Goal: Task Accomplishment & Management: Use online tool/utility

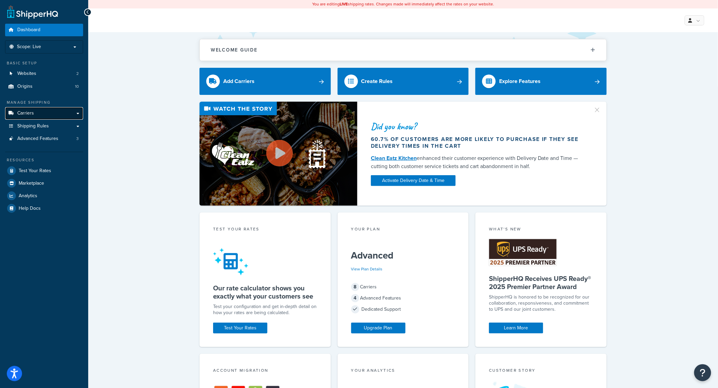
click at [37, 111] on link "Carriers" at bounding box center [44, 113] width 78 height 13
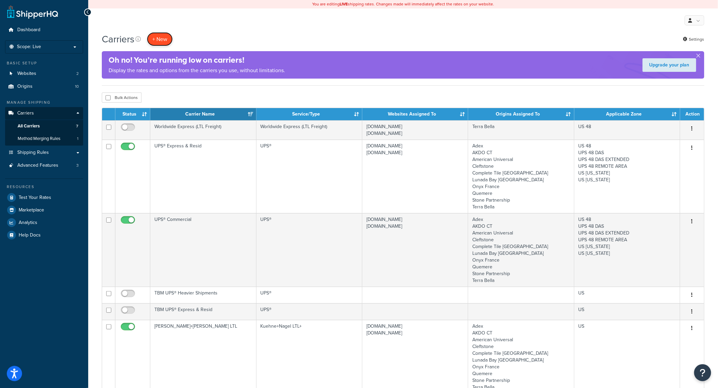
click at [158, 36] on button "+ New" at bounding box center [160, 39] width 26 height 14
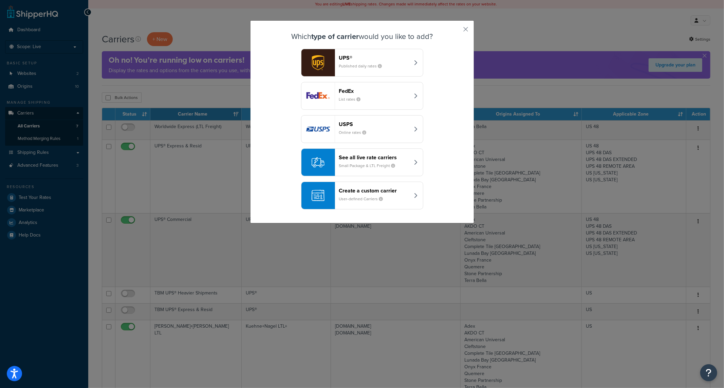
click at [377, 173] on button "See all live rate carriers Small Package & LTL Freight" at bounding box center [362, 163] width 122 height 28
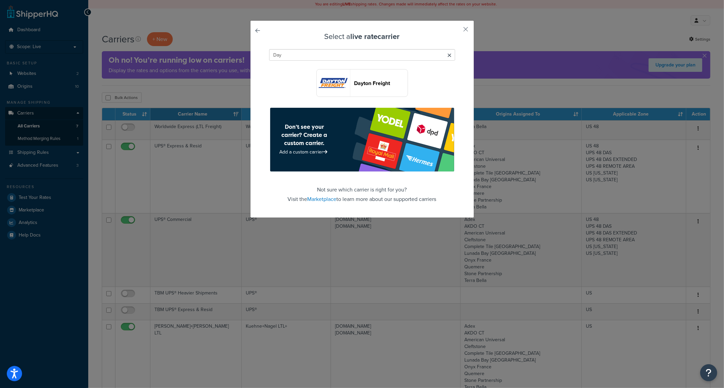
type input "Day"
click at [267, 33] on link at bounding box center [267, 33] width 0 height 0
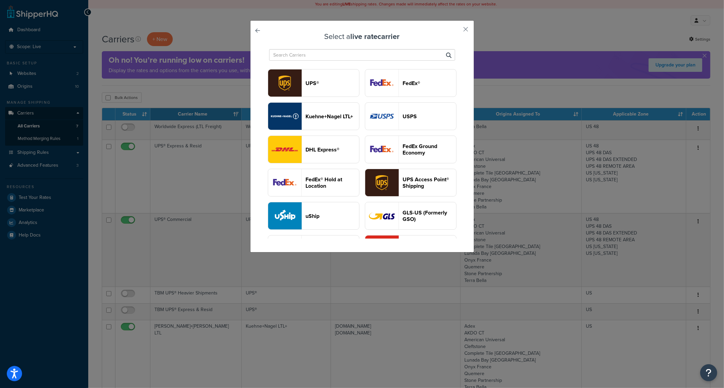
drag, startPoint x: 257, startPoint y: 31, endPoint x: 279, endPoint y: 48, distance: 27.8
click at [257, 30] on div "Select a live rate carrier UPS® FedEx® Kuehne+Nagel LTL+ USPS DHL Express® FedE…" at bounding box center [362, 136] width 224 height 232
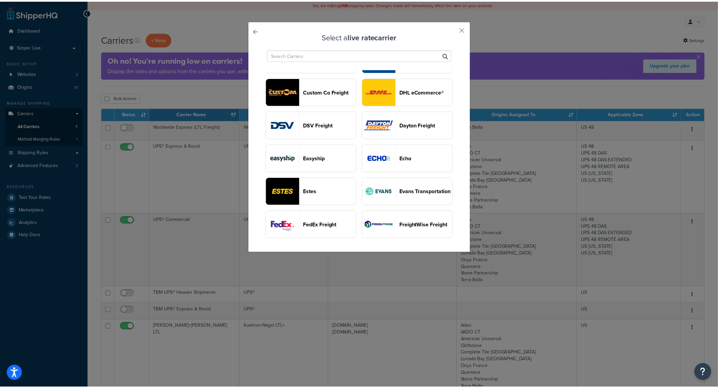
scroll to position [301, 0]
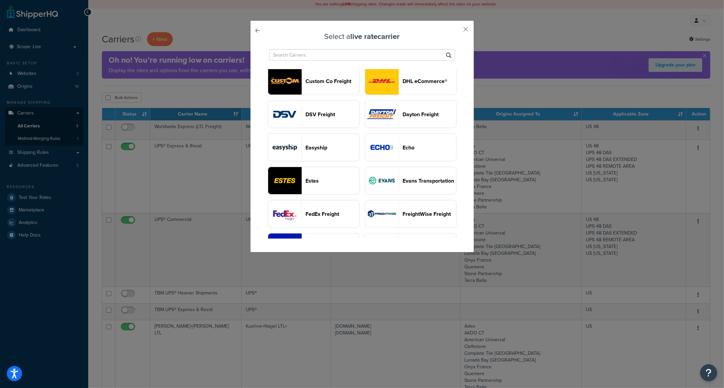
click at [257, 33] on div "Select a live rate carrier UPS® FedEx® Kuehne+Nagel LTL+ USPS DHL Express® FedE…" at bounding box center [362, 136] width 224 height 232
click at [267, 33] on link at bounding box center [267, 33] width 0 height 0
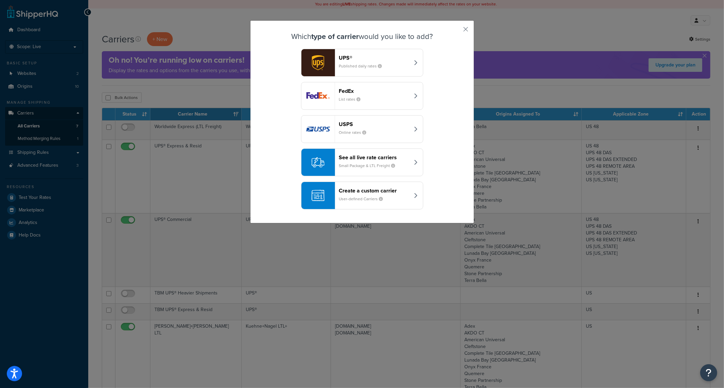
click at [340, 200] on small "User-defined Carriers" at bounding box center [364, 199] width 50 height 6
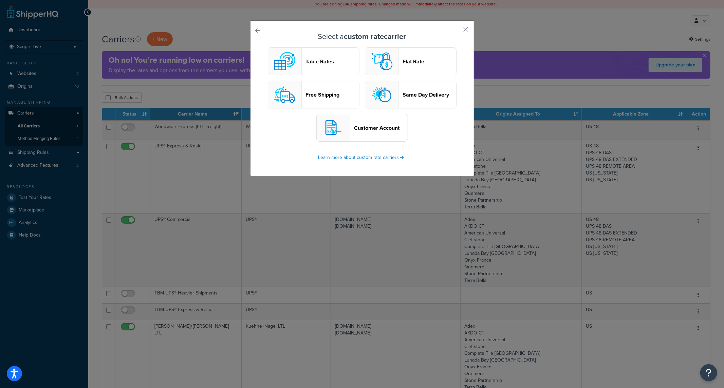
click at [267, 33] on link at bounding box center [267, 33] width 0 height 0
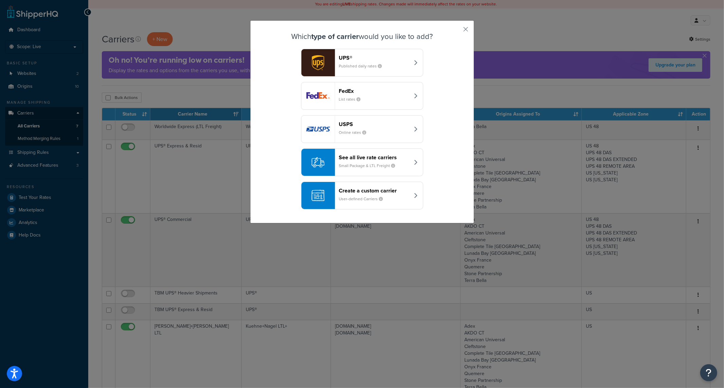
click at [458, 28] on div "Which type of carrier would you like to add? UPS® Published daily rates FedEx L…" at bounding box center [362, 121] width 224 height 203
click at [457, 31] on button "button" at bounding box center [456, 32] width 2 height 2
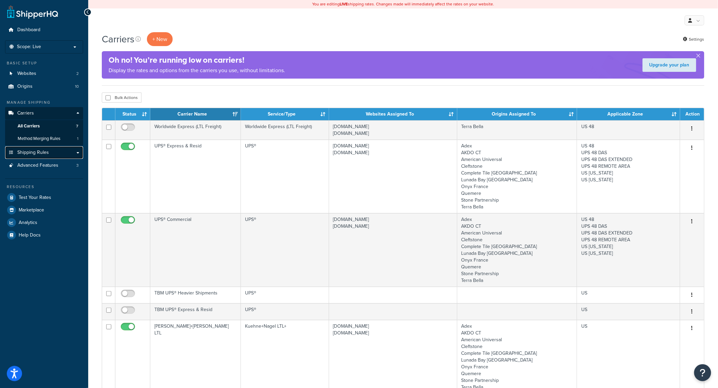
click at [39, 156] on link "Shipping Rules" at bounding box center [44, 153] width 78 height 13
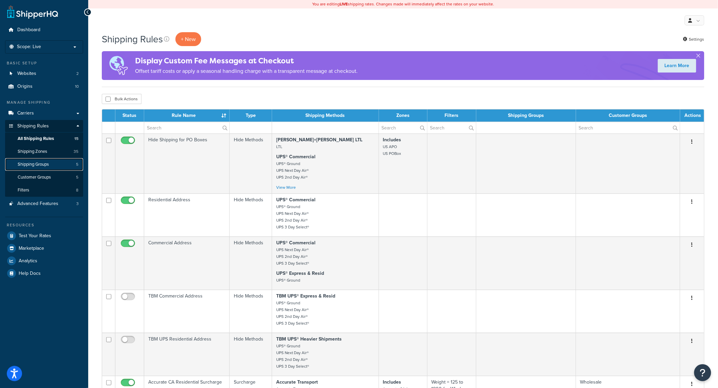
click at [45, 166] on span "Shipping Groups" at bounding box center [33, 165] width 31 height 6
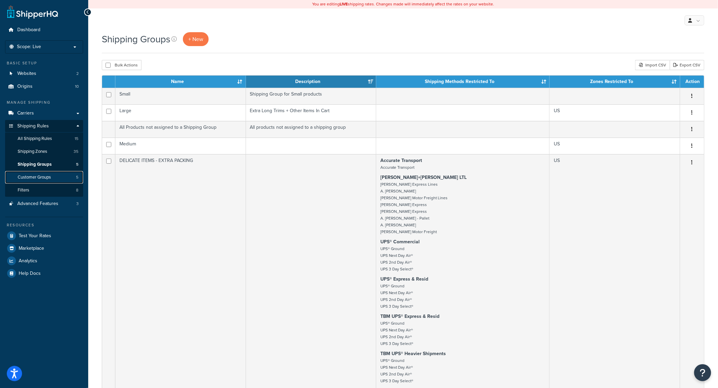
click at [35, 179] on span "Customer Groups" at bounding box center [34, 178] width 33 height 6
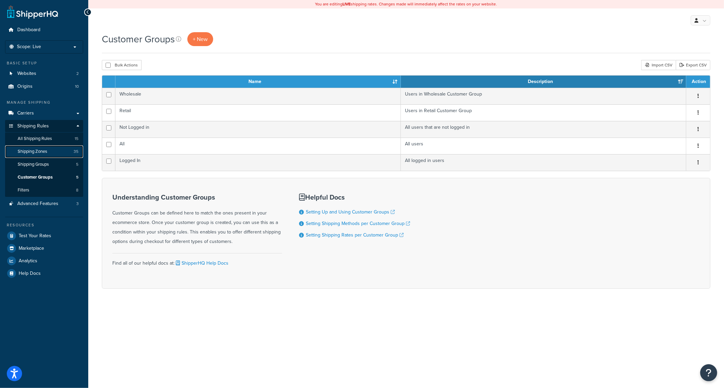
click at [27, 151] on span "Shipping Zones" at bounding box center [33, 152] width 30 height 6
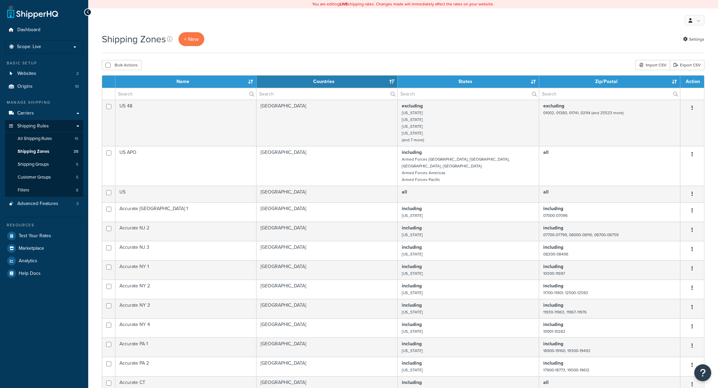
select select "15"
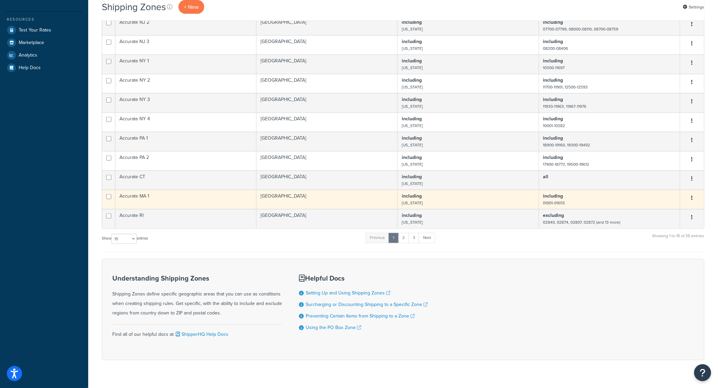
scroll to position [217, 0]
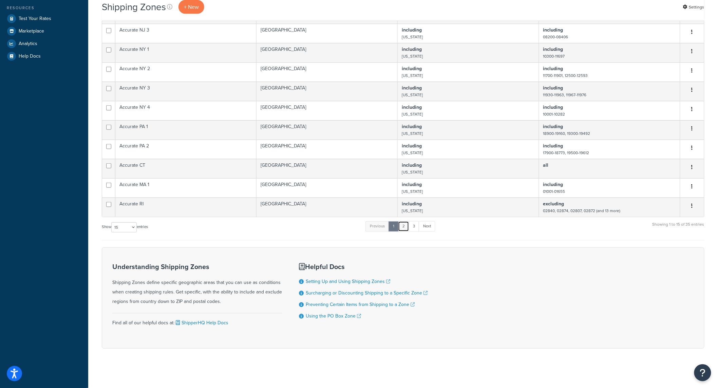
click at [405, 228] on link "2" at bounding box center [403, 227] width 11 height 10
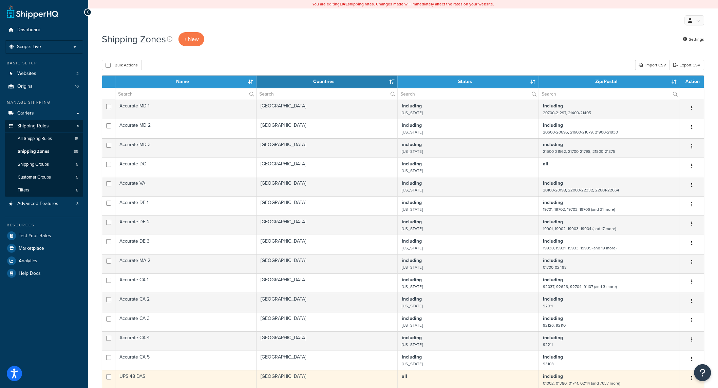
scroll to position [180, 0]
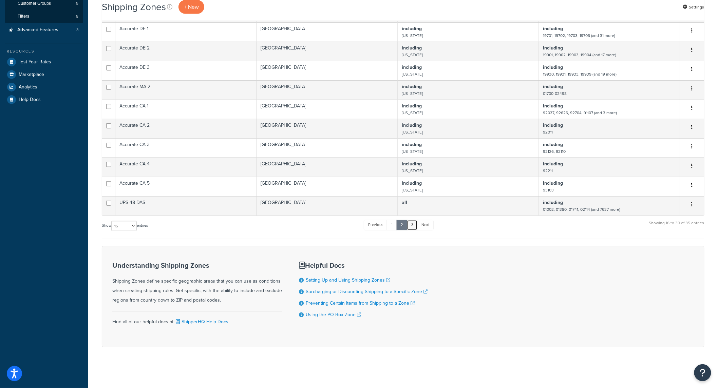
click at [415, 228] on link "3" at bounding box center [412, 225] width 11 height 10
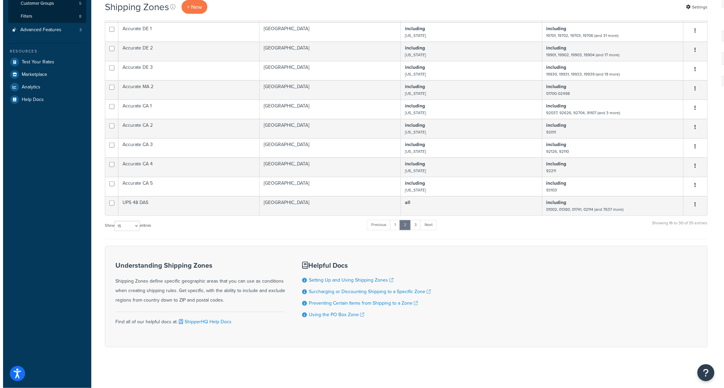
scroll to position [0, 0]
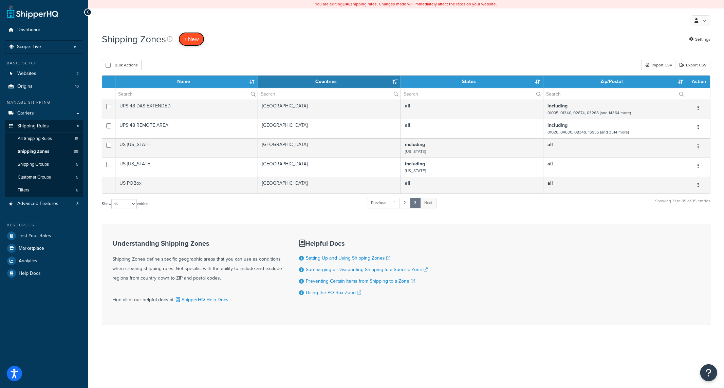
click at [196, 43] on span "+ New" at bounding box center [191, 39] width 15 height 8
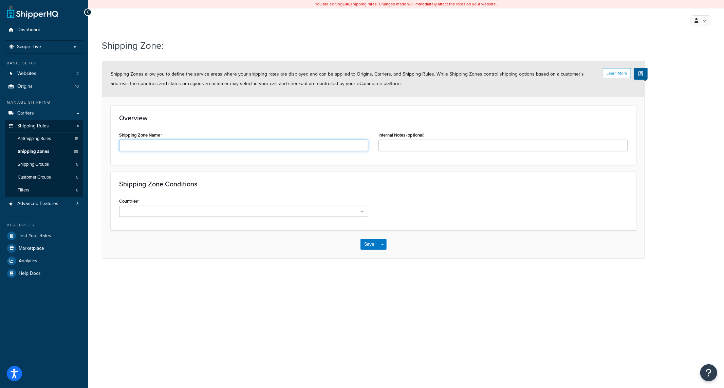
click at [212, 149] on input "Shipping Zone Name" at bounding box center [243, 146] width 249 height 12
type input "2"
type input "2Day Transportation"
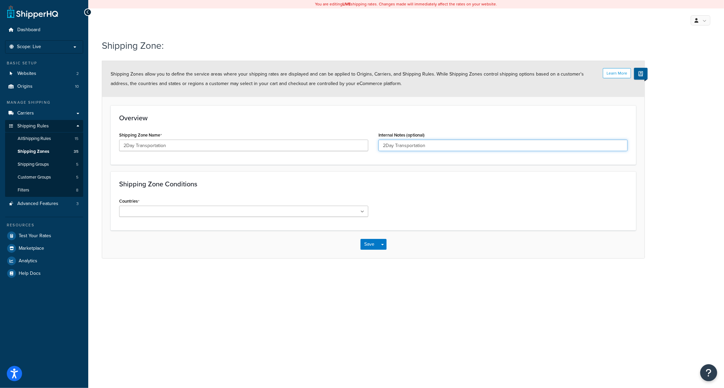
type input "2Day Transportation"
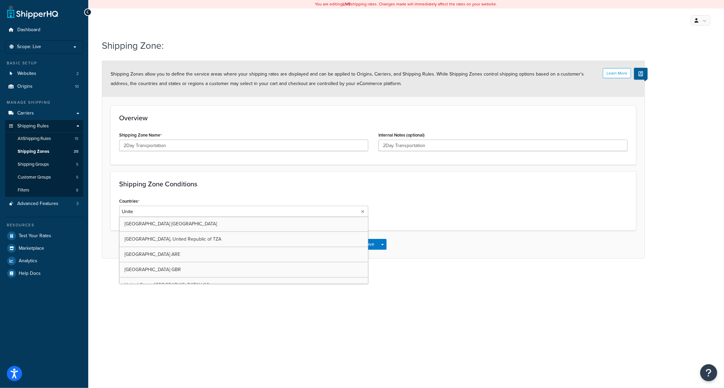
type input "United"
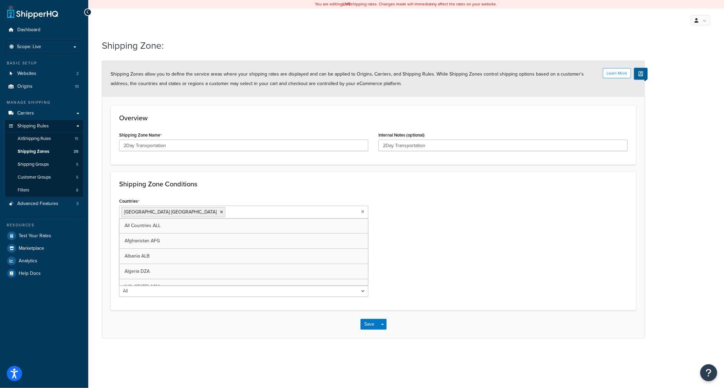
click at [292, 197] on div "Countries United States USA All Countries ALL Afghanistan AFG Albania ALB Alger…" at bounding box center [243, 207] width 249 height 22
click at [170, 237] on select "All Including Excluding" at bounding box center [243, 239] width 249 height 12
select select "including"
click at [119, 233] on select "All Including Excluding" at bounding box center [243, 239] width 249 height 12
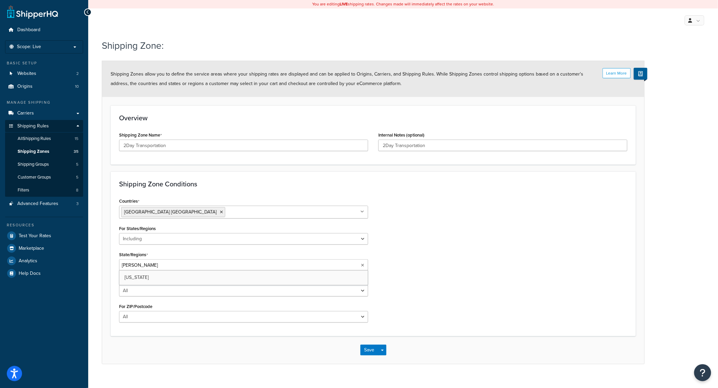
type input "Flori"
click at [482, 311] on div "Countries United States USA All Countries ALL Afghanistan AFG Albania ALB Alger…" at bounding box center [373, 262] width 518 height 133
click at [164, 295] on select "All Including Excluding" at bounding box center [243, 293] width 249 height 12
click at [141, 321] on select "All Including Excluding" at bounding box center [243, 319] width 249 height 12
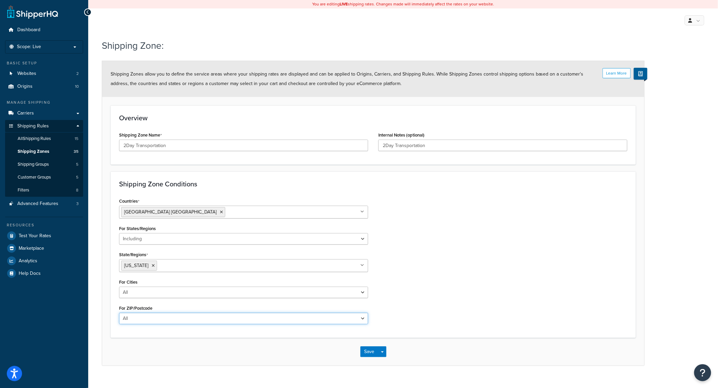
select select "including"
click at [119, 313] on select "All Including Excluding" at bounding box center [243, 319] width 249 height 12
click at [171, 351] on textarea "ZIP/Postcodes" at bounding box center [243, 351] width 249 height 25
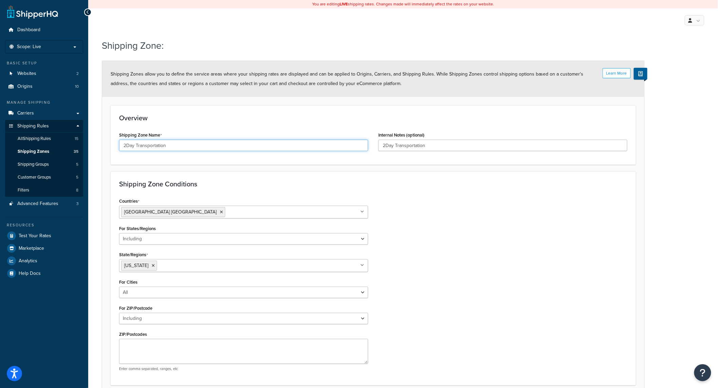
click at [297, 140] on input "2Day Transportation" at bounding box center [243, 146] width 249 height 12
type input "2Day Transportation - South Florida"
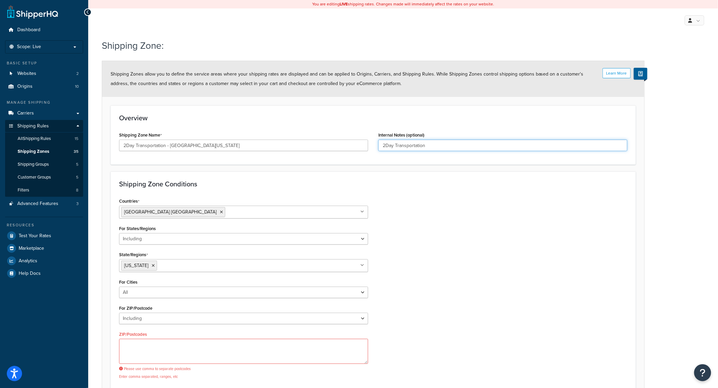
click at [482, 144] on input "2Day Transportation" at bounding box center [502, 146] width 249 height 12
paste input "- South Florida"
type input "2Day Transportation - South Florida"
click at [518, 280] on div "Countries United States USA All Countries ALL Afghanistan AFG Albania ALB Alger…" at bounding box center [373, 290] width 518 height 188
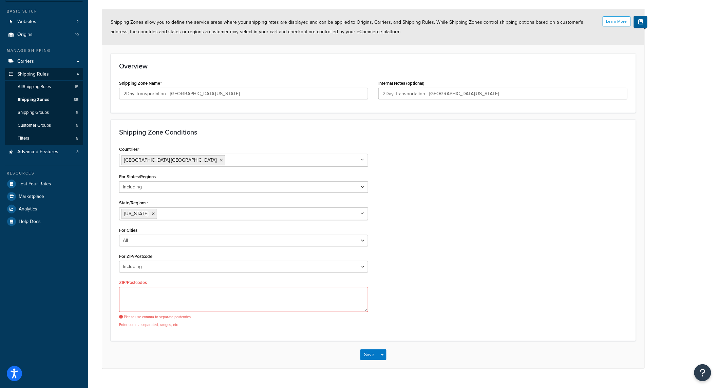
scroll to position [67, 0]
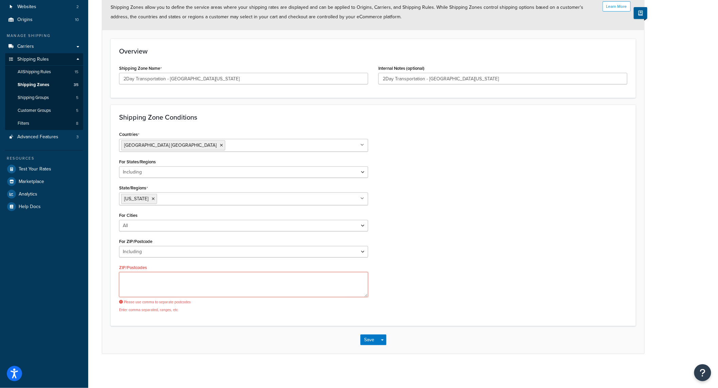
click at [176, 279] on textarea "ZIP/Postcodes" at bounding box center [243, 284] width 249 height 25
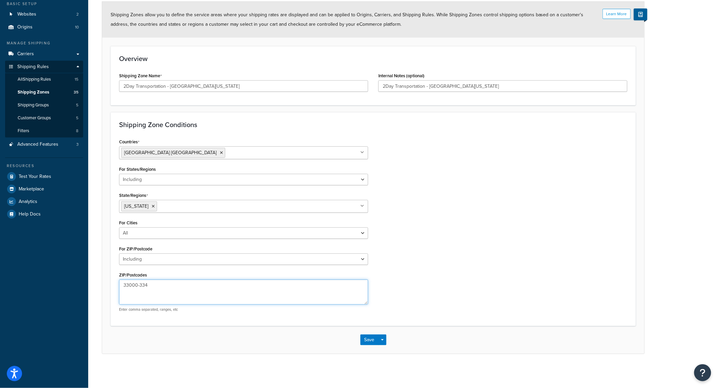
click at [163, 288] on textarea "33000-334" at bounding box center [243, 292] width 249 height 25
type textarea "33000-33499"
drag, startPoint x: 379, startPoint y: 342, endPoint x: 383, endPoint y: 344, distance: 5.0
click at [379, 343] on button "Save Dropdown" at bounding box center [382, 340] width 8 height 11
click at [415, 328] on div "Save Save Dropdown Save and Edit Save and Duplicate Save and Create New" at bounding box center [373, 340] width 542 height 28
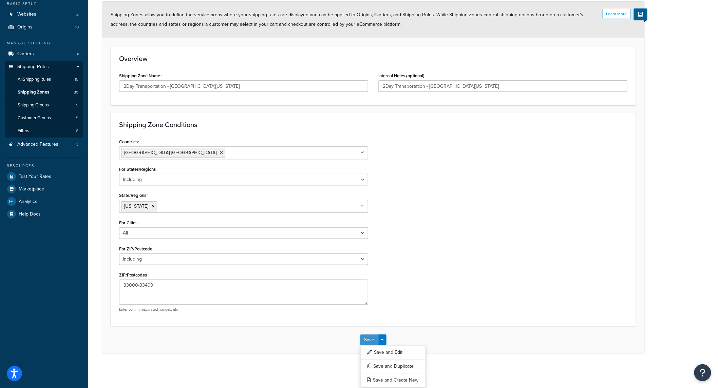
click at [370, 340] on button "Save" at bounding box center [369, 340] width 18 height 11
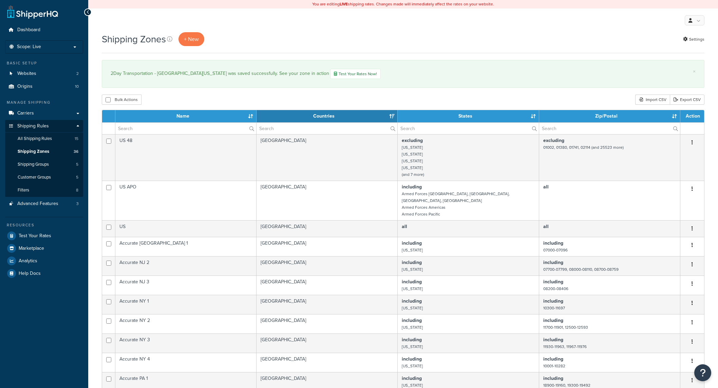
select select "15"
click at [193, 43] on link "+ New" at bounding box center [191, 39] width 26 height 14
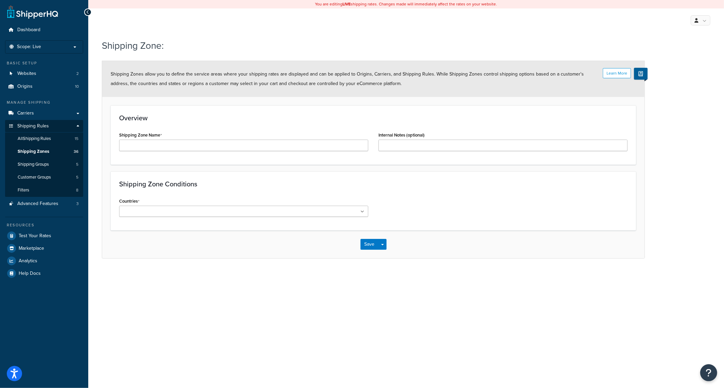
click at [201, 154] on div "Shipping Zone Name" at bounding box center [243, 143] width 259 height 26
click at [214, 149] on input "Shipping Zone Name" at bounding box center [243, 146] width 249 height 12
paste input "2Day Transportation - [GEOGRAPHIC_DATA][US_STATE]"
drag, startPoint x: 207, startPoint y: 146, endPoint x: 188, endPoint y: 147, distance: 19.0
click at [194, 147] on input "2Day Transportation - [GEOGRAPHIC_DATA][US_STATE]" at bounding box center [243, 146] width 249 height 12
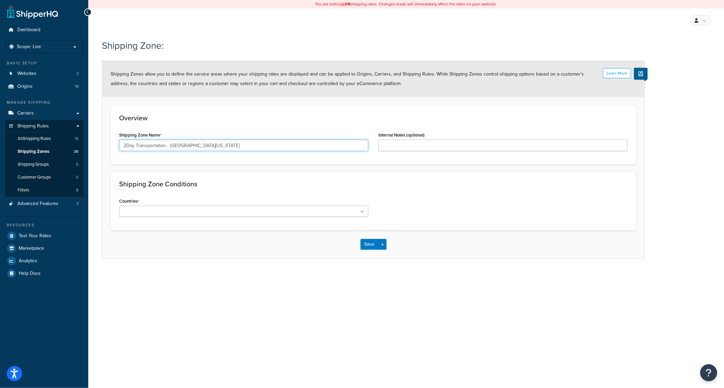
click at [181, 147] on input "2Day Transportation - [GEOGRAPHIC_DATA][US_STATE]" at bounding box center [243, 146] width 249 height 12
click at [180, 146] on input "2Day Transportation - South Florida" at bounding box center [243, 146] width 249 height 12
type input "2Day Transportation - Central Florida"
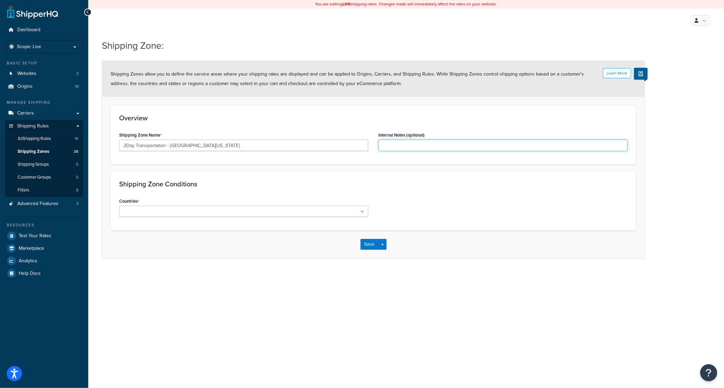
drag, startPoint x: 422, startPoint y: 141, endPoint x: 419, endPoint y: 144, distance: 4.6
click at [422, 141] on input "Internal Notes (optional)" at bounding box center [502, 146] width 249 height 12
paste input "2Day Transportation - Central Florida"
type input "2Day Transportation - Central Florida"
click at [217, 210] on ul at bounding box center [243, 211] width 249 height 11
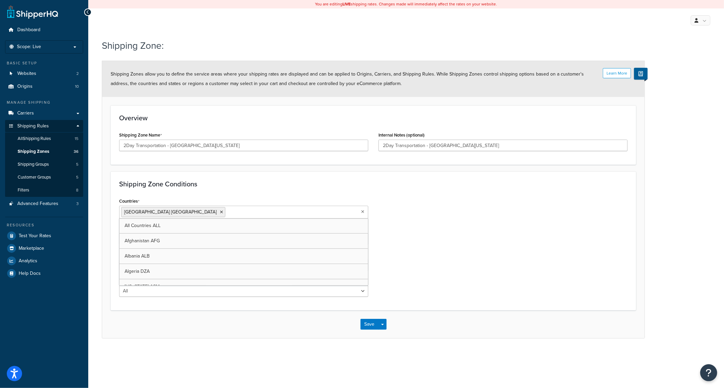
click at [445, 250] on div "Countries United States USA All Countries ALL Afghanistan AFG Albania ALB Alger…" at bounding box center [373, 249] width 518 height 106
click at [191, 239] on select "All Including Excluding" at bounding box center [243, 239] width 249 height 12
select select "including"
click at [119, 233] on select "All Including Excluding" at bounding box center [243, 239] width 249 height 12
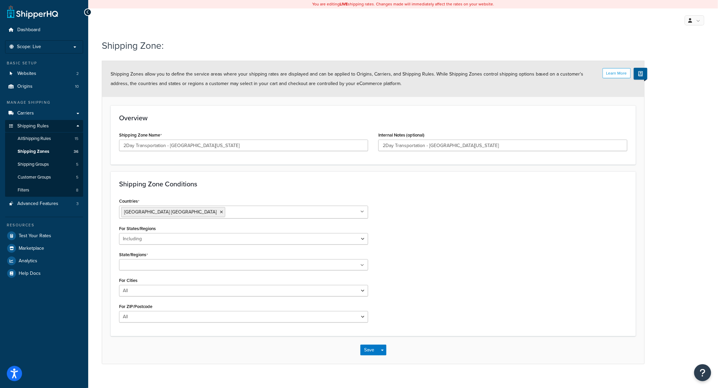
click at [177, 267] on ul at bounding box center [243, 265] width 249 height 11
type input "Florida"
click at [390, 276] on div "Countries United States USA All Countries ALL Afghanistan AFG Albania ALB Alger…" at bounding box center [373, 262] width 518 height 133
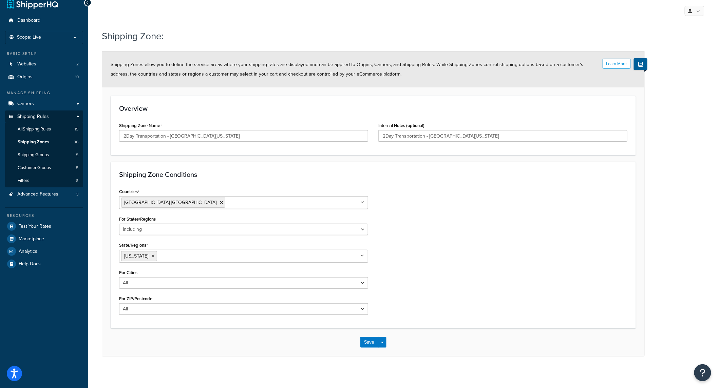
scroll to position [12, 0]
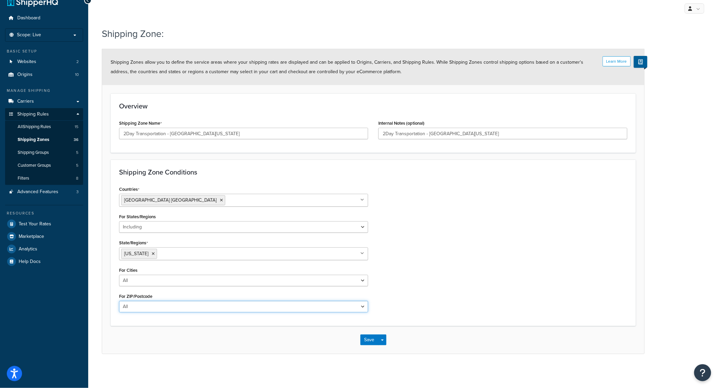
click at [180, 312] on select "All Including Excluding" at bounding box center [243, 307] width 249 height 12
select select "including"
click at [119, 301] on select "All Including Excluding" at bounding box center [243, 307] width 249 height 12
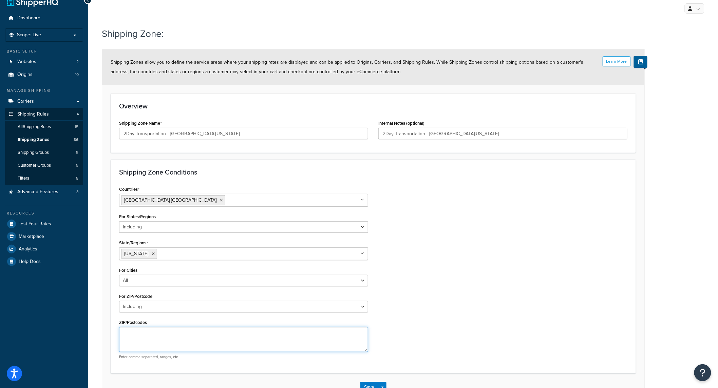
drag, startPoint x: 163, startPoint y: 340, endPoint x: 130, endPoint y: 331, distance: 34.4
click at [164, 340] on textarea "ZIP/Postcodes" at bounding box center [243, 339] width 249 height 25
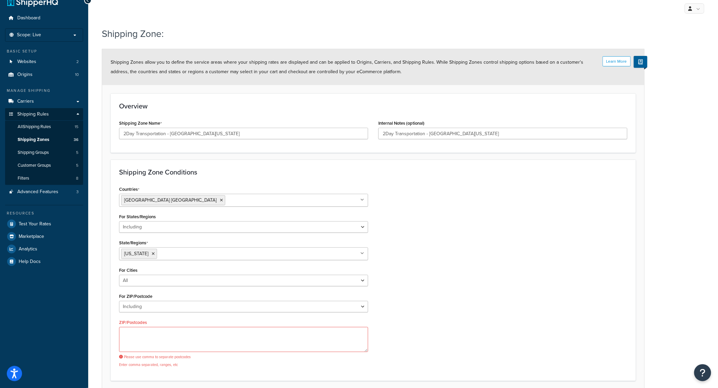
click at [140, 329] on div "ZIP/Postcodes Please use comma to separate postcodes Enter comma separated, ran…" at bounding box center [243, 343] width 249 height 50
click at [140, 331] on textarea "ZIP/Postcodes" at bounding box center [243, 339] width 249 height 25
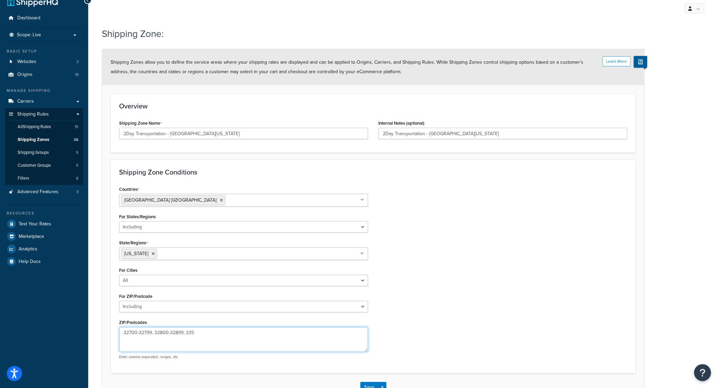
click at [226, 333] on textarea "32700-32799, 32800-32899, 335" at bounding box center [243, 339] width 249 height 25
click at [227, 330] on textarea "32700-32799, 32800-32899, 335" at bounding box center [243, 339] width 249 height 25
type textarea "32700-32799, 32800-32899, 33500-33599, 33600-33699, 33700-33799, 33900-33999, 3…"
click at [403, 296] on div "Countries United States USA All Countries ALL Afghanistan AFG Albania ALB Alger…" at bounding box center [373, 275] width 518 height 180
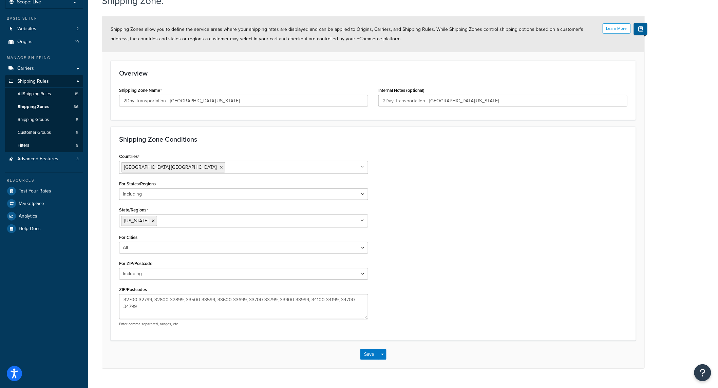
scroll to position [59, 0]
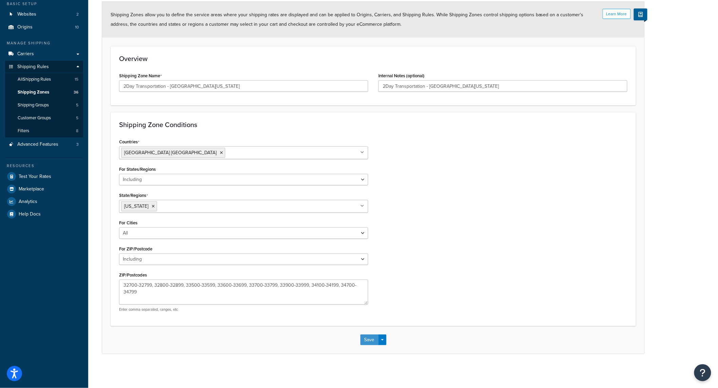
click at [363, 341] on button "Save" at bounding box center [369, 340] width 18 height 11
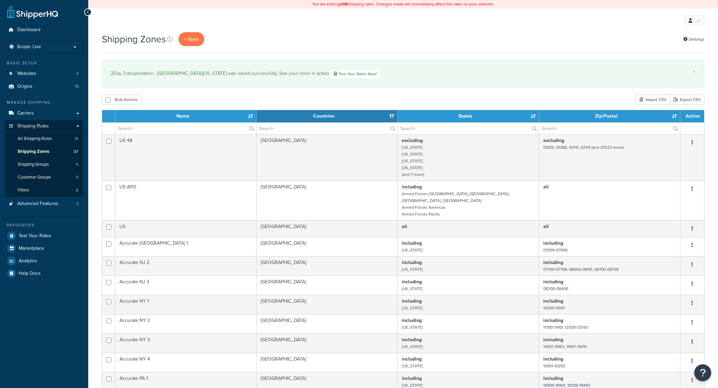
select select "15"
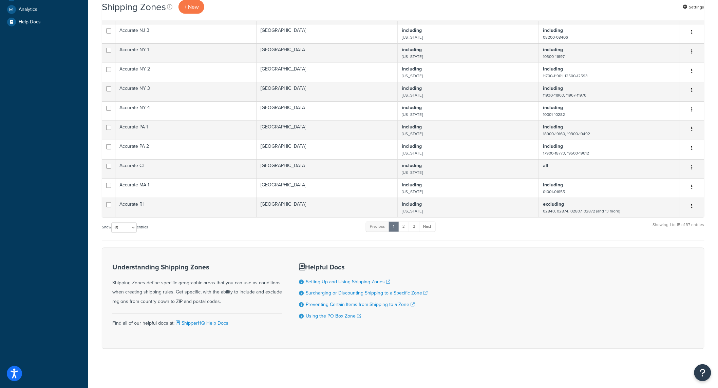
scroll to position [252, 0]
click at [417, 225] on link "3" at bounding box center [414, 226] width 11 height 10
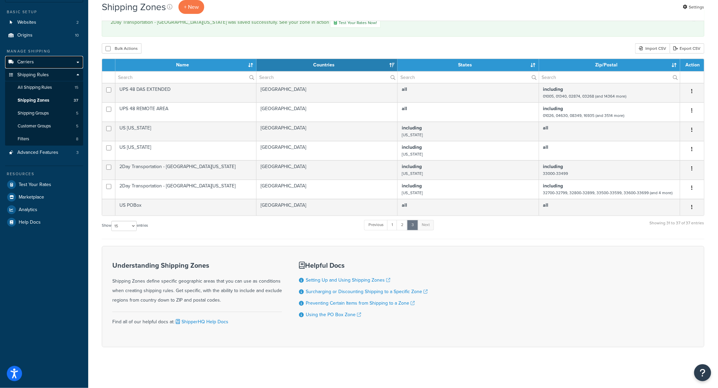
click at [35, 60] on link "Carriers" at bounding box center [44, 62] width 78 height 13
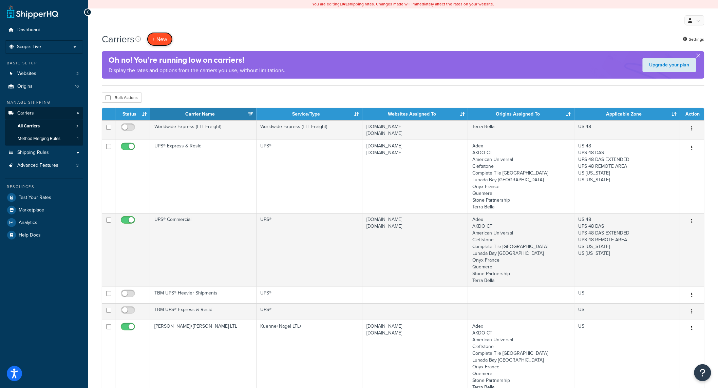
click at [156, 36] on button "+ New" at bounding box center [160, 39] width 26 height 14
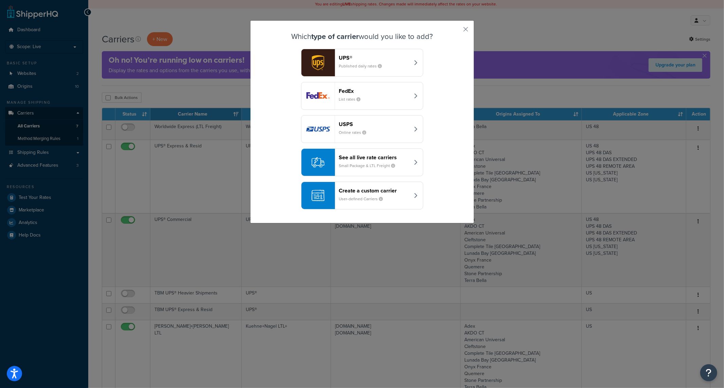
click at [356, 197] on small "User-defined Carriers" at bounding box center [364, 199] width 50 height 6
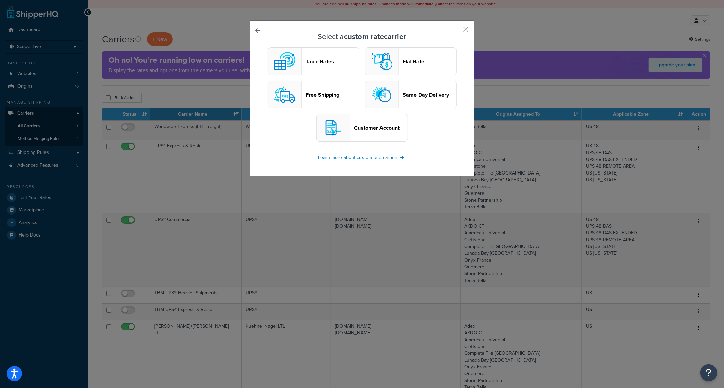
click at [323, 66] on button "Table Rates" at bounding box center [314, 61] width 92 height 28
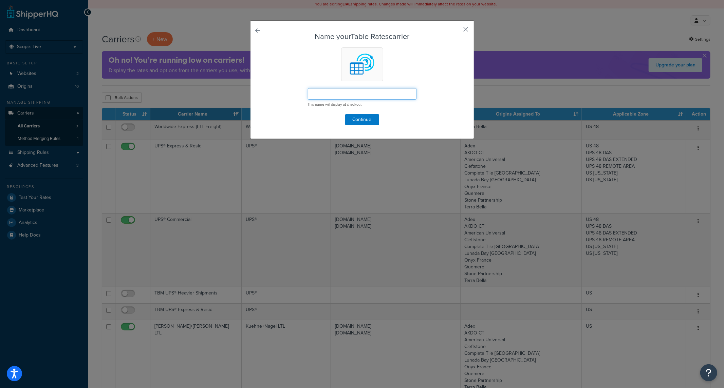
click at [343, 97] on input "text" at bounding box center [362, 94] width 109 height 12
type input "2Day Transportation"
click at [360, 123] on button "Continue" at bounding box center [362, 119] width 34 height 11
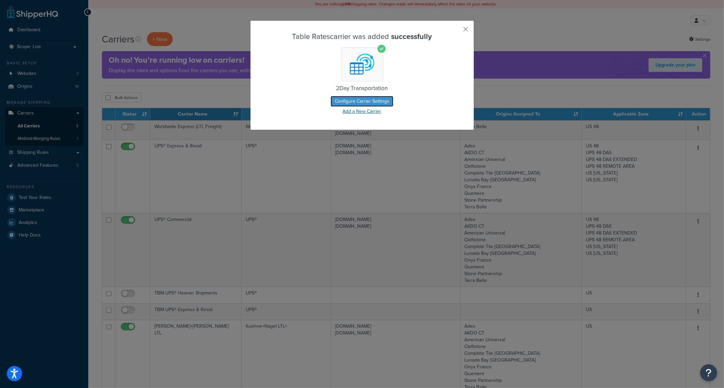
drag, startPoint x: 355, startPoint y: 98, endPoint x: 441, endPoint y: 114, distance: 87.5
click at [355, 98] on button "Configure Carrier Settings" at bounding box center [361, 101] width 63 height 11
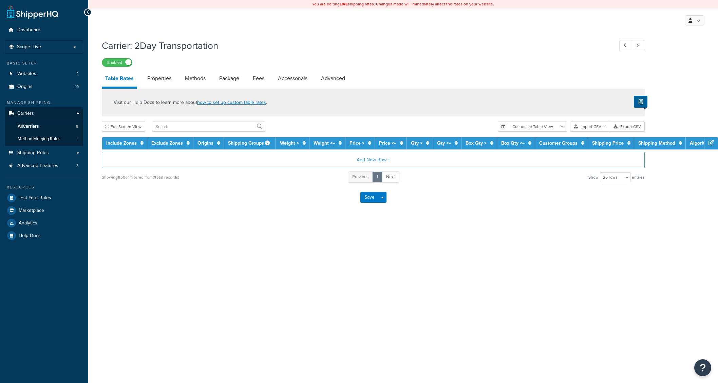
select select "25"
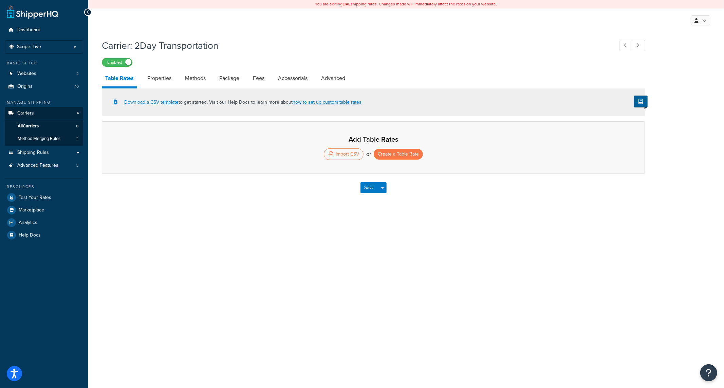
click at [124, 59] on label "Enabled" at bounding box center [117, 62] width 30 height 8
drag, startPoint x: 361, startPoint y: 187, endPoint x: 392, endPoint y: 194, distance: 31.5
click at [361, 186] on button "Save" at bounding box center [369, 188] width 18 height 11
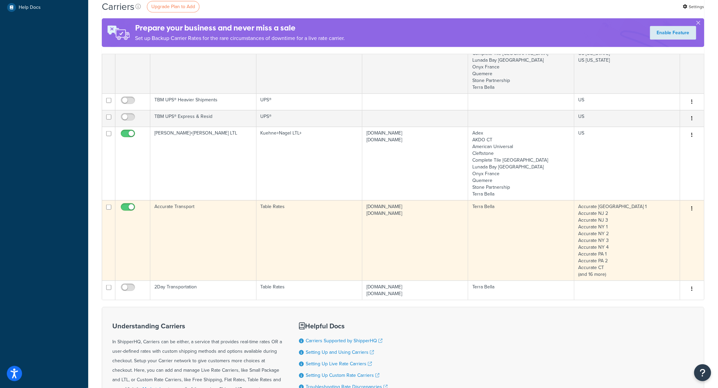
scroll to position [217, 0]
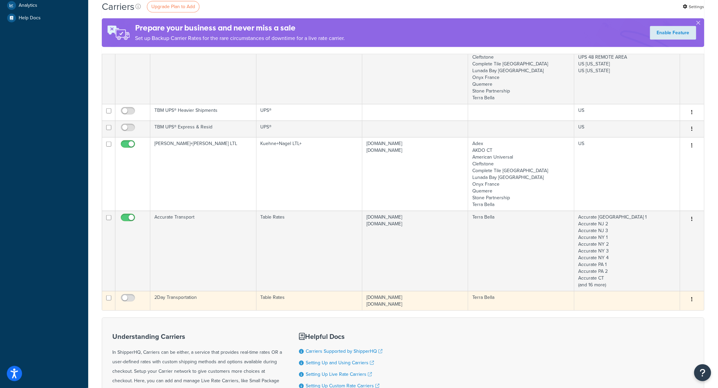
click at [354, 297] on td "Table Rates" at bounding box center [309, 300] width 106 height 19
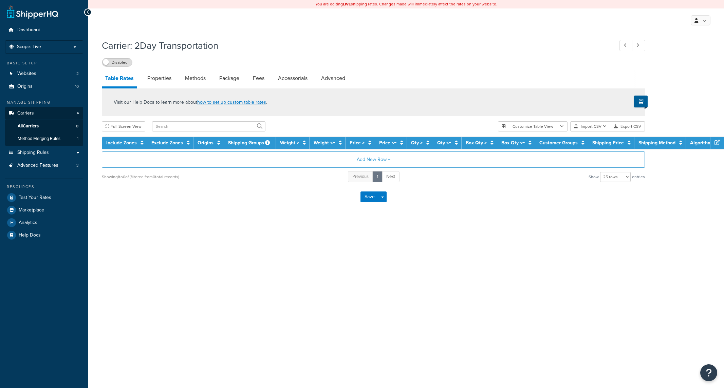
select select "25"
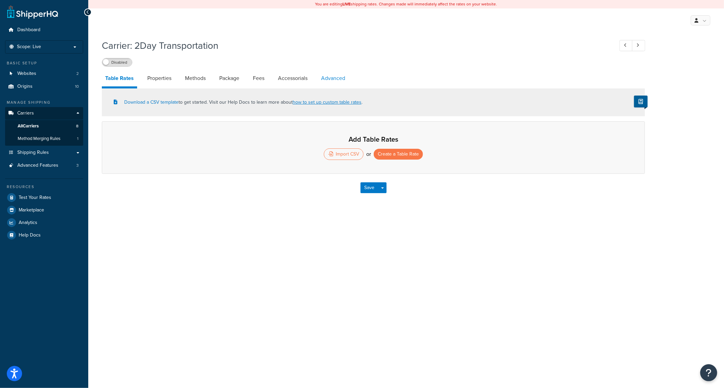
click at [321, 71] on link "Advanced" at bounding box center [333, 78] width 31 height 16
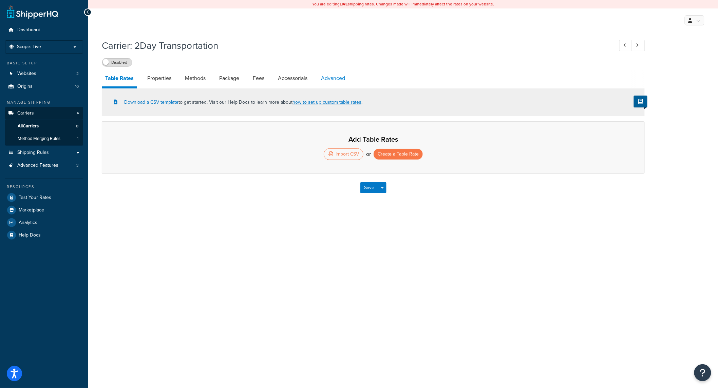
select select "false"
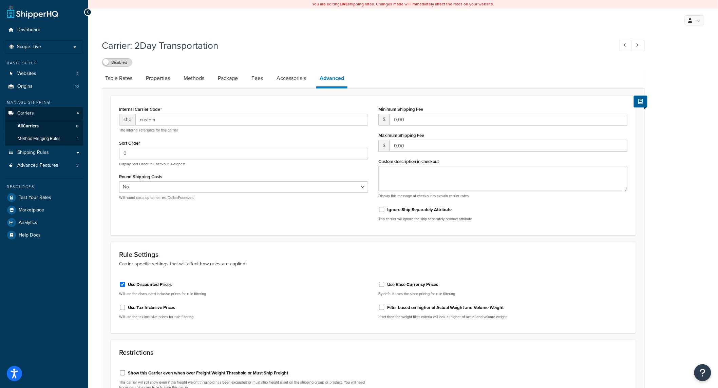
click at [335, 77] on link "Advanced" at bounding box center [331, 79] width 31 height 18
click at [291, 82] on link "Accessorials" at bounding box center [291, 78] width 36 height 16
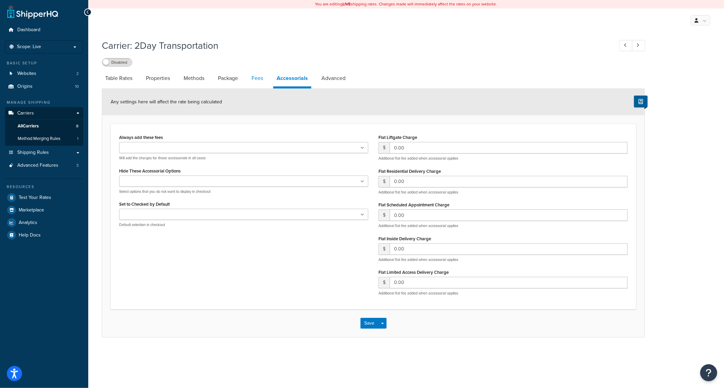
click at [253, 81] on link "Fees" at bounding box center [257, 78] width 18 height 16
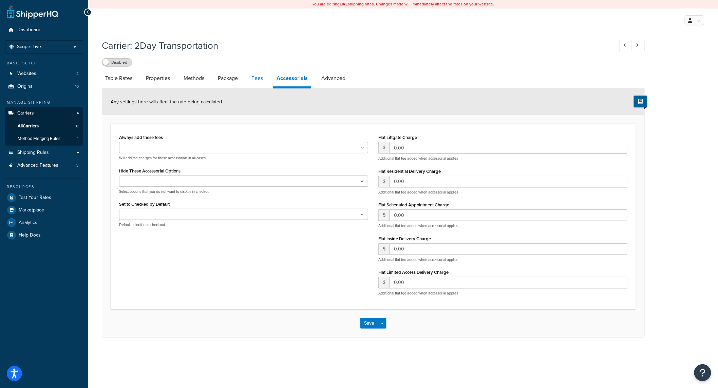
select select "AFTER"
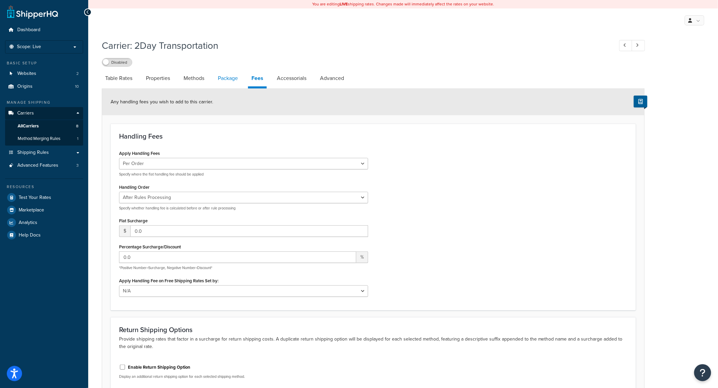
click at [223, 77] on link "Package" at bounding box center [227, 78] width 27 height 16
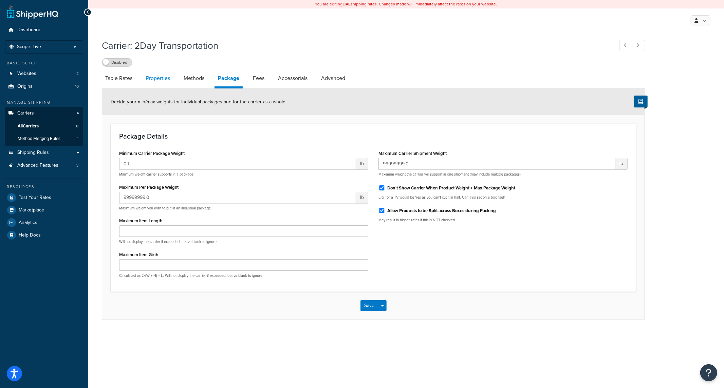
click at [160, 79] on link "Properties" at bounding box center [157, 78] width 31 height 16
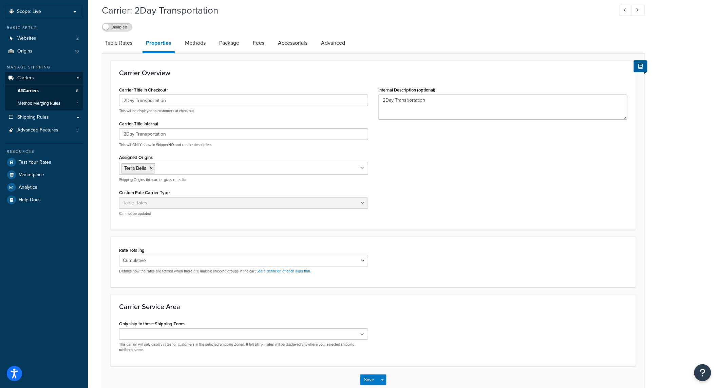
scroll to position [76, 0]
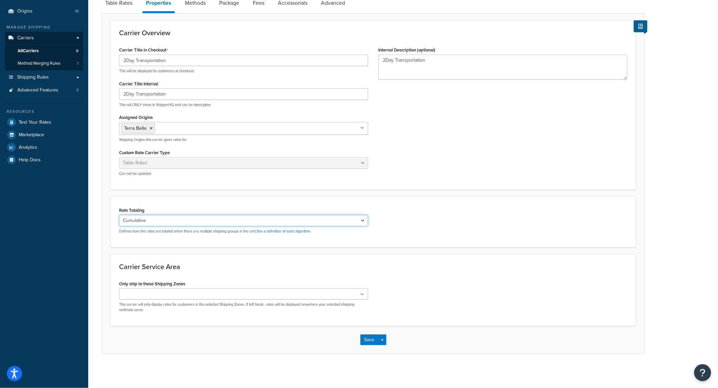
click at [202, 218] on select "Cumulative Highest Per Item Per SKU" at bounding box center [243, 221] width 249 height 12
drag, startPoint x: 201, startPoint y: 218, endPoint x: 198, endPoint y: 221, distance: 4.3
click at [201, 218] on select "Cumulative Highest Per Item Per SKU" at bounding box center [243, 221] width 249 height 12
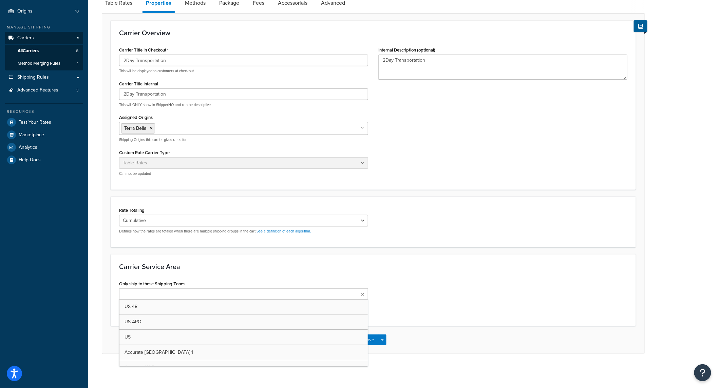
click at [206, 297] on ul at bounding box center [243, 294] width 249 height 11
type input "t"
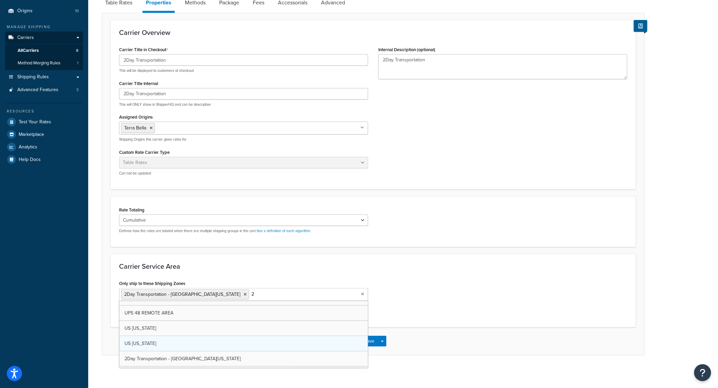
scroll to position [55, 0]
type input "2d"
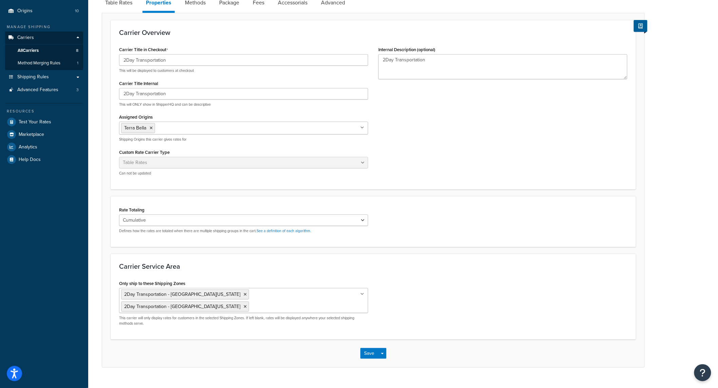
click at [469, 284] on div "Only ship to these Shipping Zones 2Day Transportation - [GEOGRAPHIC_DATA][US_ST…" at bounding box center [373, 305] width 518 height 53
click at [385, 348] on button "Save Dropdown" at bounding box center [382, 353] width 8 height 11
click at [386, 359] on button "Save and Edit" at bounding box center [385, 366] width 50 height 14
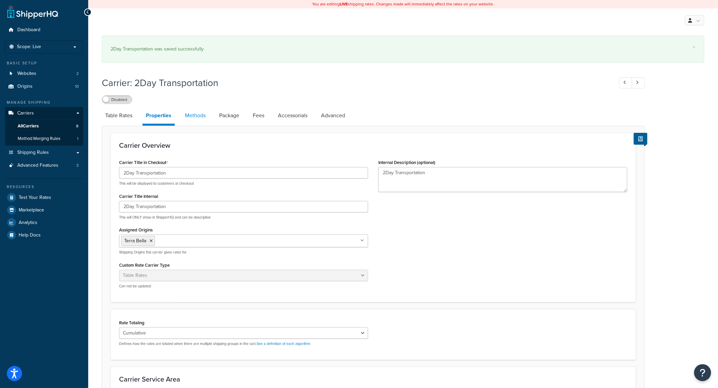
click at [199, 115] on link "Methods" at bounding box center [195, 116] width 27 height 16
select select "25"
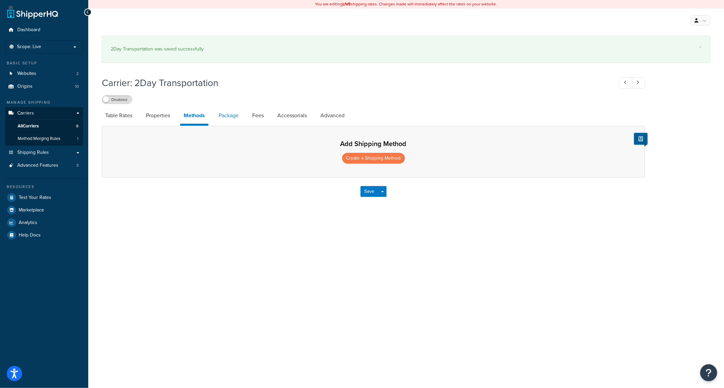
click at [220, 118] on link "Package" at bounding box center [228, 116] width 27 height 16
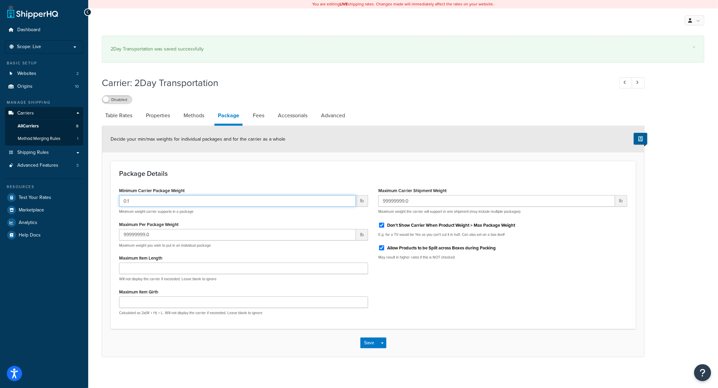
click at [145, 199] on input "0.1" at bounding box center [237, 201] width 237 height 12
type input "125"
click at [415, 197] on input "99999999.0" at bounding box center [496, 201] width 237 height 12
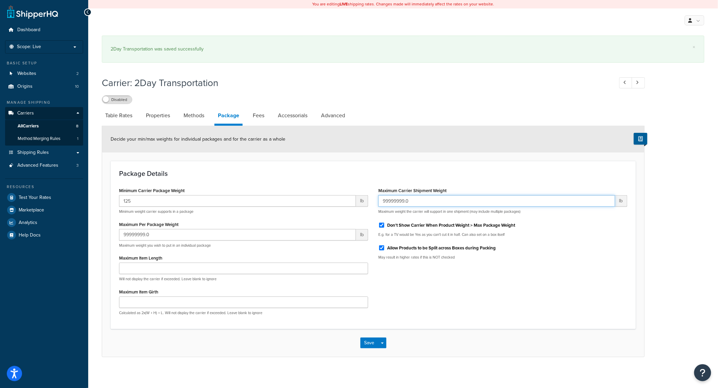
click at [415, 197] on input "99999999.0" at bounding box center [496, 201] width 237 height 12
drag, startPoint x: 153, startPoint y: 235, endPoint x: 157, endPoint y: 238, distance: 4.9
click at [154, 236] on input "99999999.0" at bounding box center [237, 235] width 237 height 12
click at [157, 237] on input "99999999.0" at bounding box center [237, 235] width 237 height 12
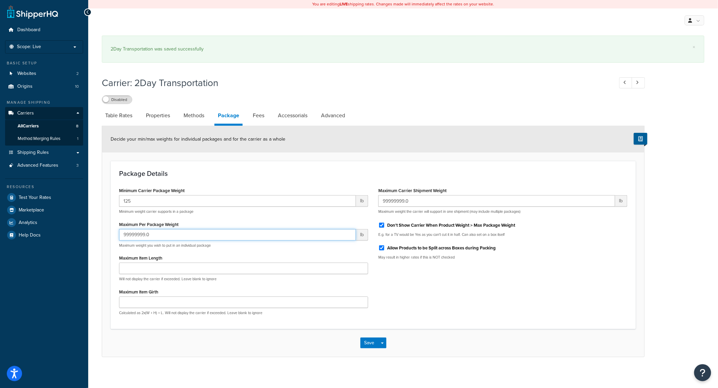
click at [157, 237] on input "99999999.0" at bounding box center [237, 235] width 237 height 12
type input "2000"
click at [441, 304] on div "Minimum Carrier Package Weight 125 lb Minimum weight carrier supports in a pack…" at bounding box center [373, 253] width 518 height 135
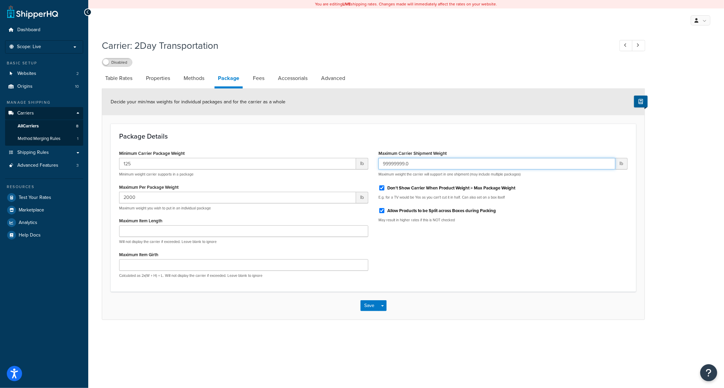
click at [415, 165] on input "99999999.0" at bounding box center [496, 164] width 237 height 12
type input "10000"
click at [485, 276] on div "Minimum Carrier Package Weight 125 lb Minimum weight carrier supports in a pack…" at bounding box center [373, 216] width 518 height 135
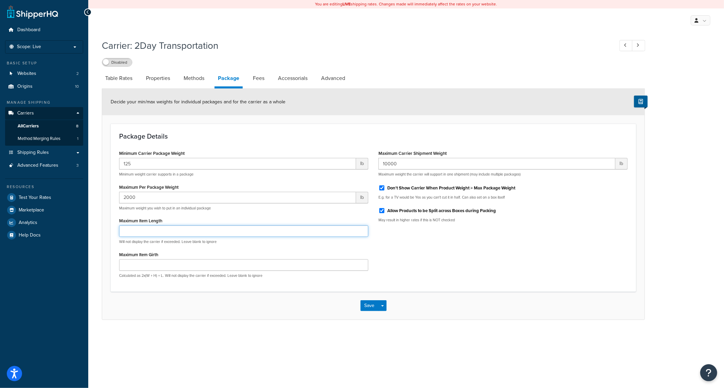
click at [279, 225] on div "Maximum Item Length Will not display the carrier if exceeded. Leave blank to ig…" at bounding box center [243, 230] width 249 height 28
click at [386, 307] on button "Save Dropdown" at bounding box center [382, 306] width 8 height 11
click at [383, 318] on button "Save and Edit" at bounding box center [385, 318] width 50 height 14
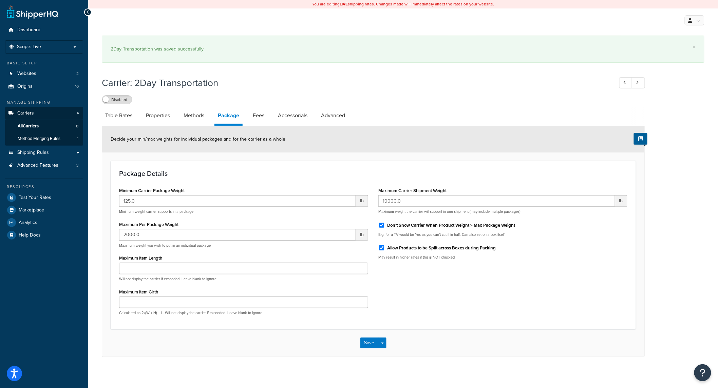
drag, startPoint x: 254, startPoint y: 116, endPoint x: 289, endPoint y: 125, distance: 36.0
click at [255, 116] on link "Fees" at bounding box center [258, 116] width 18 height 16
select select "AFTER"
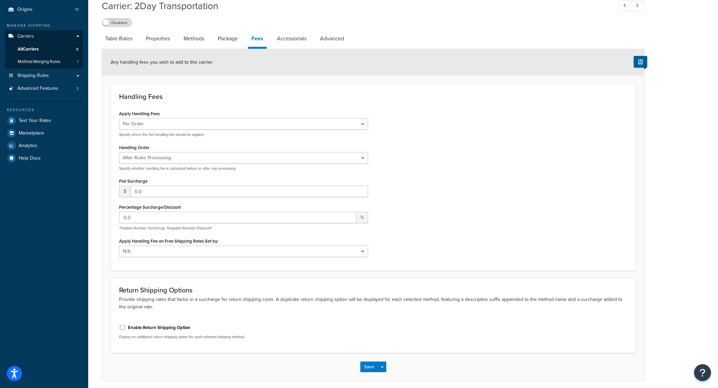
scroll to position [100, 0]
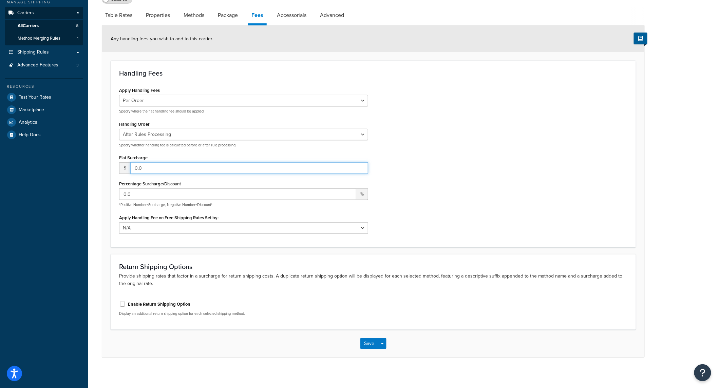
click at [158, 171] on input "0.0" at bounding box center [249, 169] width 238 height 12
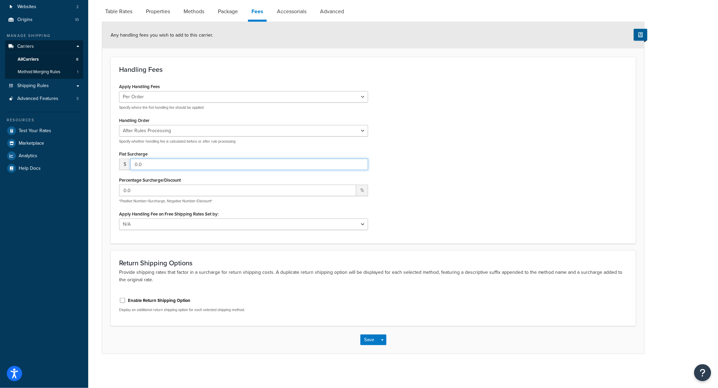
scroll to position [67, 0]
click at [162, 130] on select "Before Rules Processing After Rules Processing" at bounding box center [243, 131] width 249 height 12
drag, startPoint x: 162, startPoint y: 130, endPoint x: 161, endPoint y: 134, distance: 3.9
click at [162, 130] on select "Before Rules Processing After Rules Processing" at bounding box center [243, 131] width 249 height 12
click at [148, 164] on input "0.0" at bounding box center [249, 165] width 238 height 12
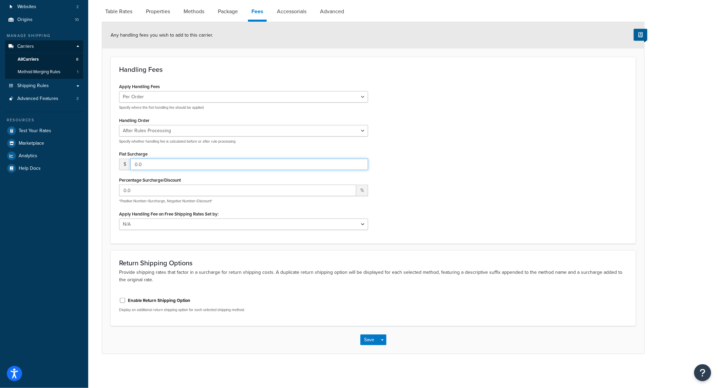
click at [148, 164] on input "0.0" at bounding box center [249, 165] width 238 height 12
type input "12.50"
click at [397, 211] on div "Apply Handling Fees Per Order Per Item Per Package Specify where the flat handl…" at bounding box center [373, 158] width 518 height 153
click at [379, 342] on button "Save Dropdown" at bounding box center [382, 340] width 8 height 11
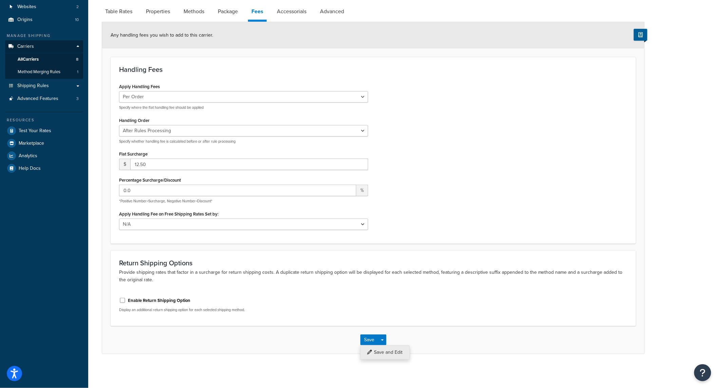
click at [382, 352] on button "Save and Edit" at bounding box center [385, 353] width 50 height 14
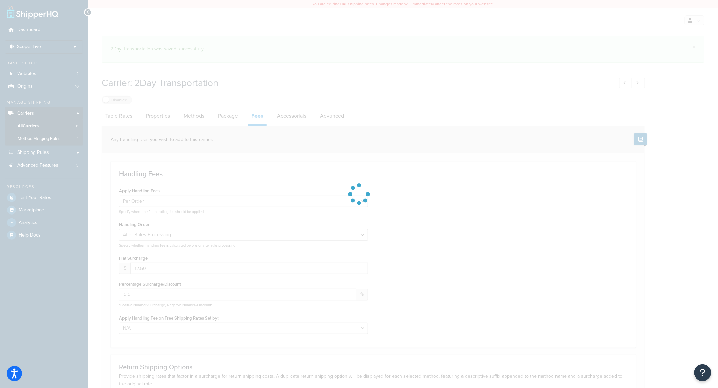
select select "AFTER"
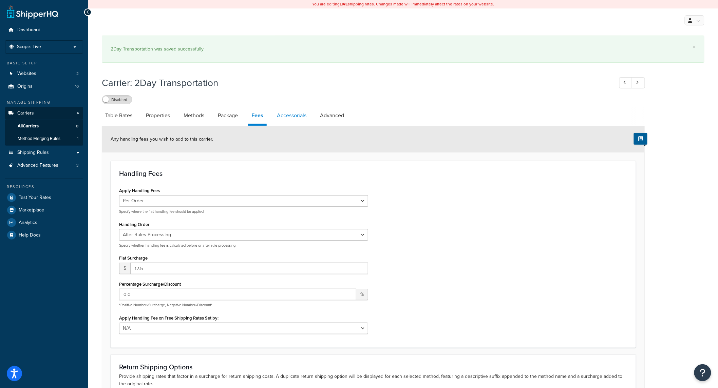
click at [290, 112] on link "Accessorials" at bounding box center [291, 116] width 36 height 16
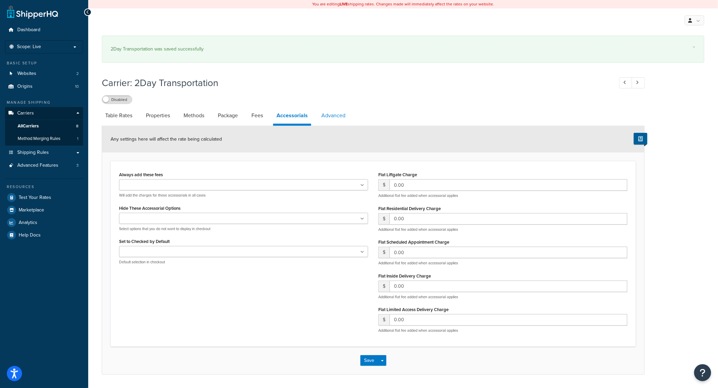
drag, startPoint x: 339, startPoint y: 114, endPoint x: 344, endPoint y: 120, distance: 7.9
click at [339, 115] on link "Advanced" at bounding box center [333, 116] width 31 height 16
select select "false"
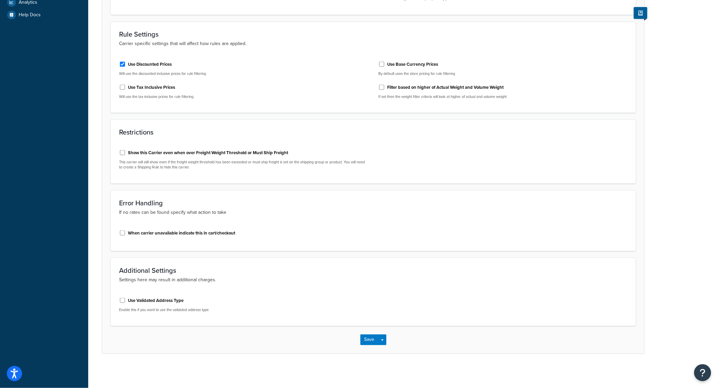
scroll to position [221, 0]
click at [125, 300] on input "Use Validated Address Type" at bounding box center [122, 300] width 7 height 5
click at [124, 301] on input "Use Validated Address Type" at bounding box center [122, 300] width 7 height 5
click at [121, 301] on input "Use Validated Address Type" at bounding box center [122, 300] width 7 height 5
checkbox input "true"
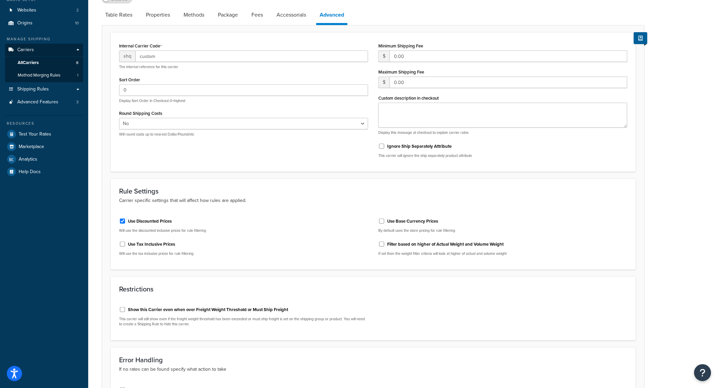
scroll to position [0, 0]
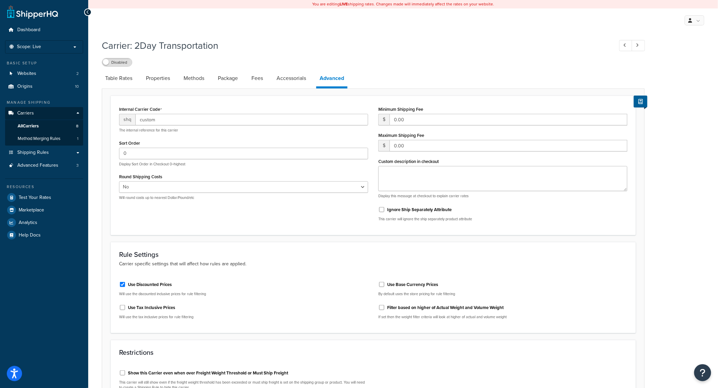
drag, startPoint x: 154, startPoint y: 82, endPoint x: 175, endPoint y: 93, distance: 24.1
click at [154, 82] on link "Properties" at bounding box center [157, 78] width 31 height 16
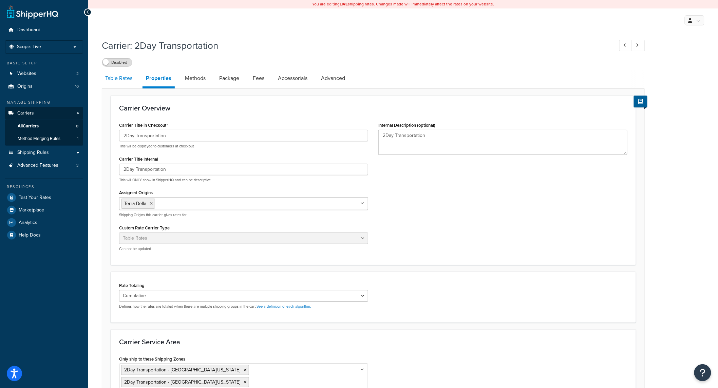
click at [121, 79] on link "Table Rates" at bounding box center [119, 78] width 34 height 16
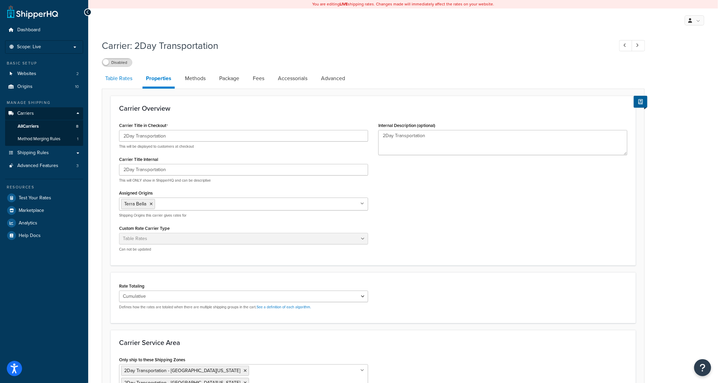
select select "25"
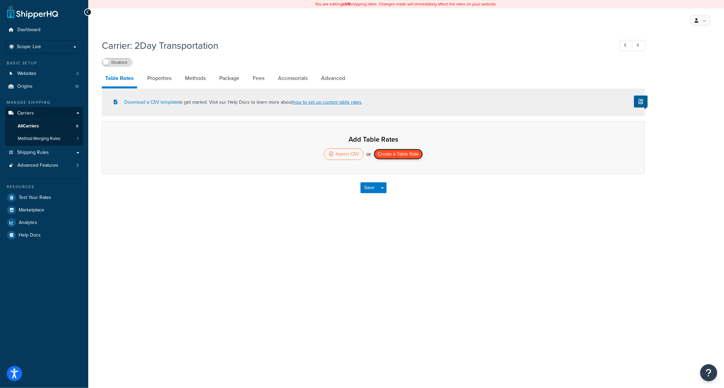
click at [405, 156] on button "Create a Table Rate" at bounding box center [398, 154] width 49 height 11
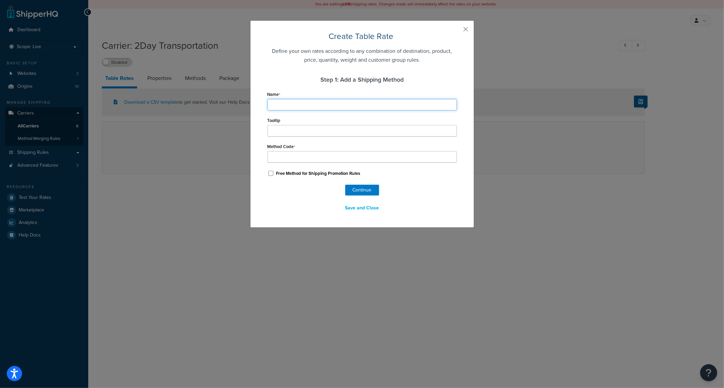
click at [271, 104] on input "Name" at bounding box center [361, 105] width 189 height 12
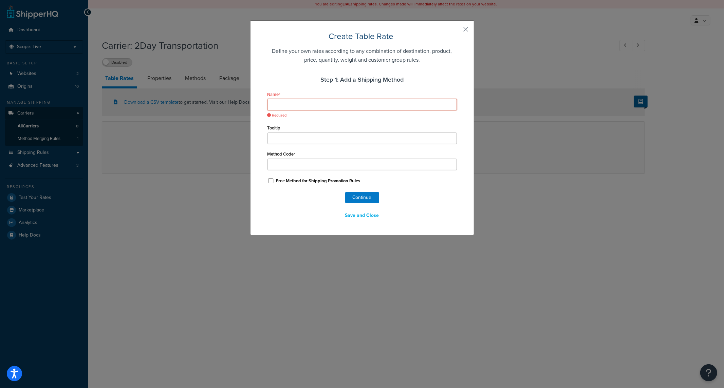
click at [304, 100] on input "Name" at bounding box center [361, 105] width 189 height 12
click at [274, 164] on input "Method Code" at bounding box center [361, 165] width 189 height 12
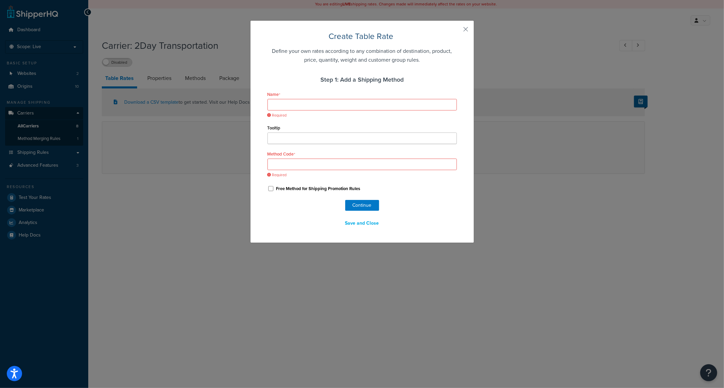
click at [458, 29] on div "Create Table Rate Define your own rates according to any combination of destina…" at bounding box center [362, 131] width 224 height 223
click at [457, 31] on button "button" at bounding box center [456, 32] width 2 height 2
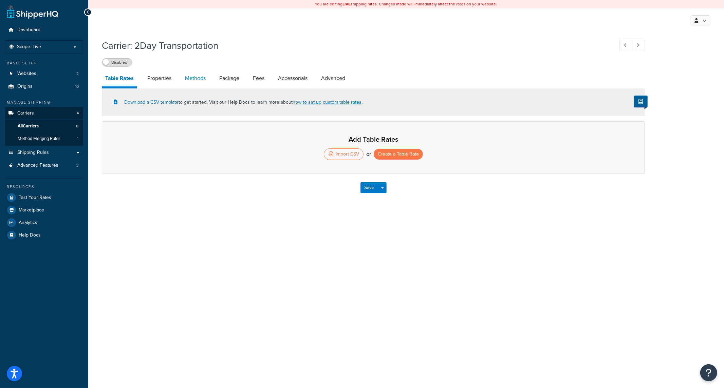
click at [193, 80] on link "Methods" at bounding box center [195, 78] width 27 height 16
select select "25"
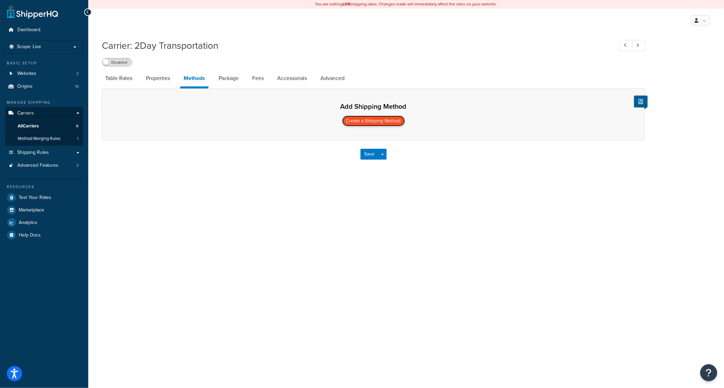
click at [354, 122] on button "Create a Shipping Method" at bounding box center [373, 121] width 63 height 11
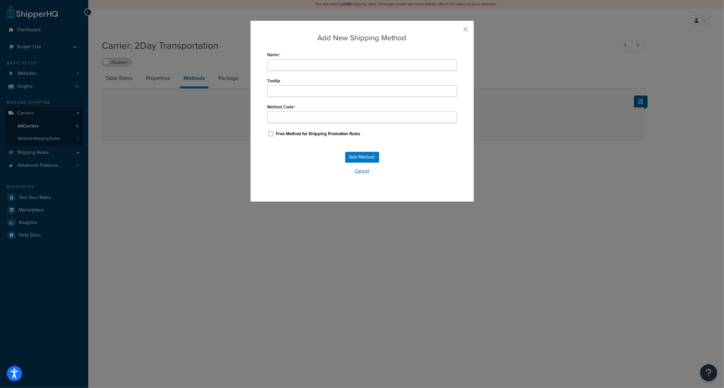
click at [364, 171] on button "Cancel" at bounding box center [361, 171] width 189 height 10
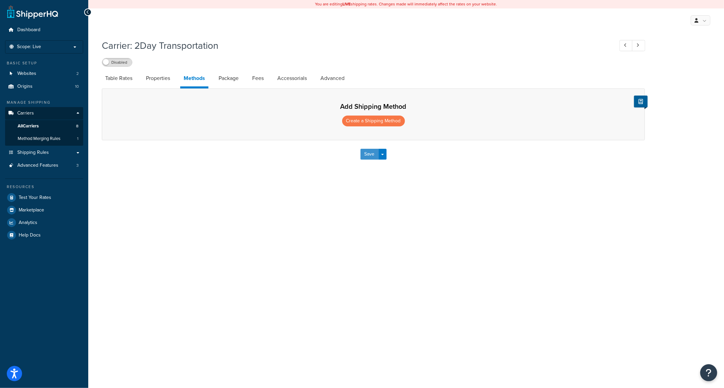
drag, startPoint x: 375, startPoint y: 154, endPoint x: 393, endPoint y: 164, distance: 21.0
click at [374, 154] on button "Save" at bounding box center [369, 154] width 18 height 11
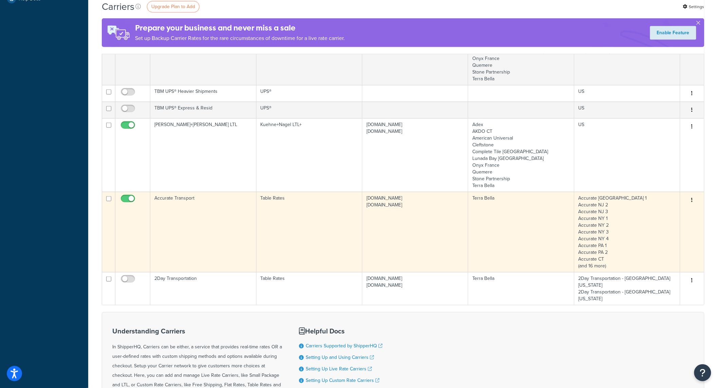
scroll to position [201, 0]
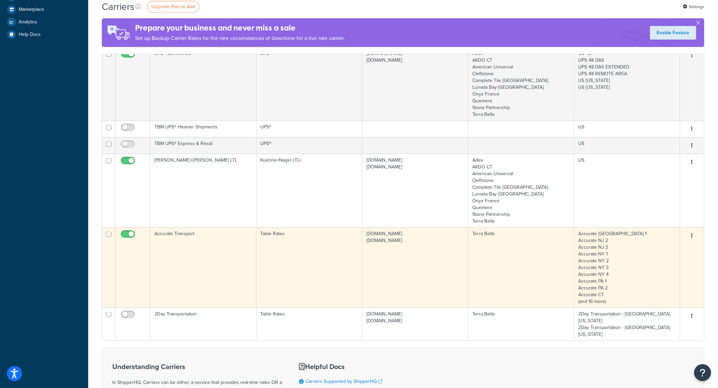
click at [395, 259] on td "[DOMAIN_NAME] [DOMAIN_NAME]" at bounding box center [415, 268] width 106 height 80
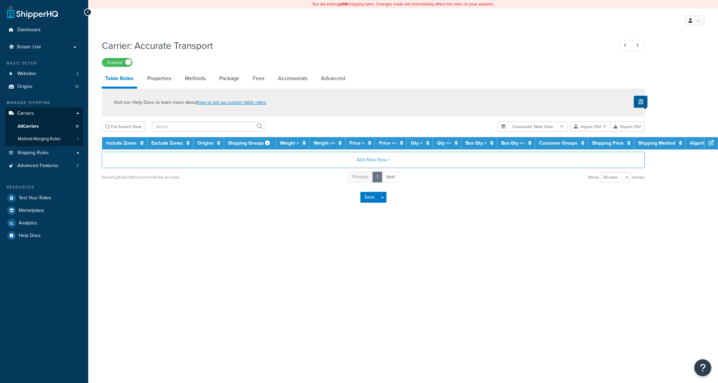
select select "25"
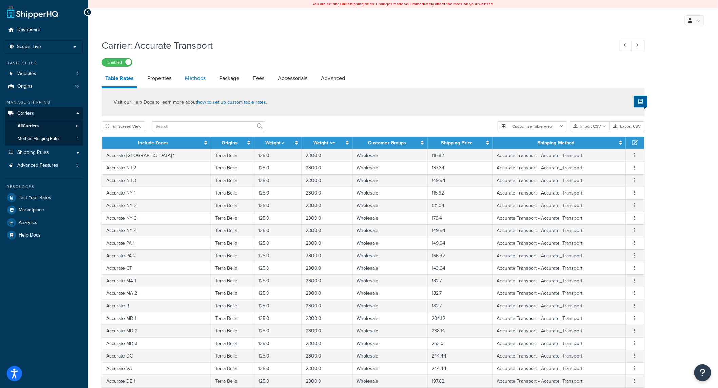
click at [200, 81] on link "Methods" at bounding box center [195, 78] width 27 height 16
select select "25"
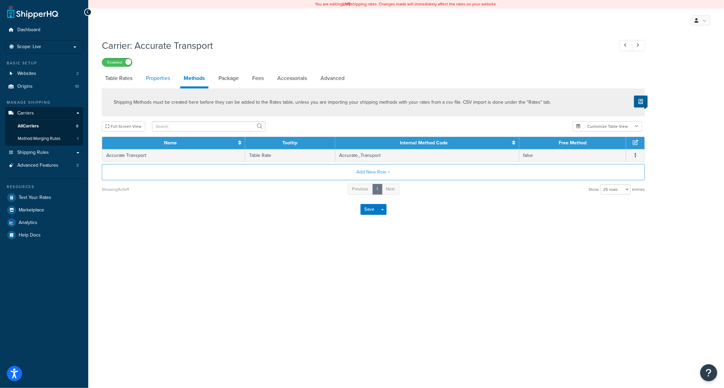
click at [161, 80] on link "Properties" at bounding box center [157, 78] width 31 height 16
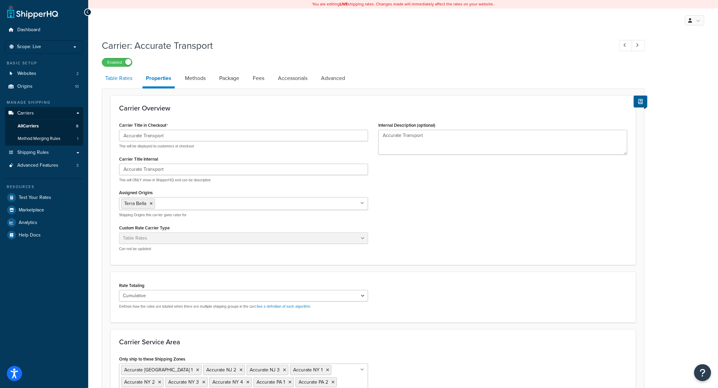
click at [119, 79] on link "Table Rates" at bounding box center [119, 78] width 34 height 16
select select "25"
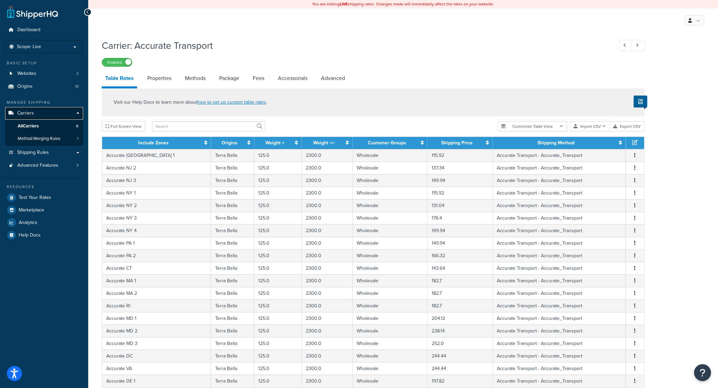
click at [37, 115] on link "Carriers" at bounding box center [44, 113] width 78 height 13
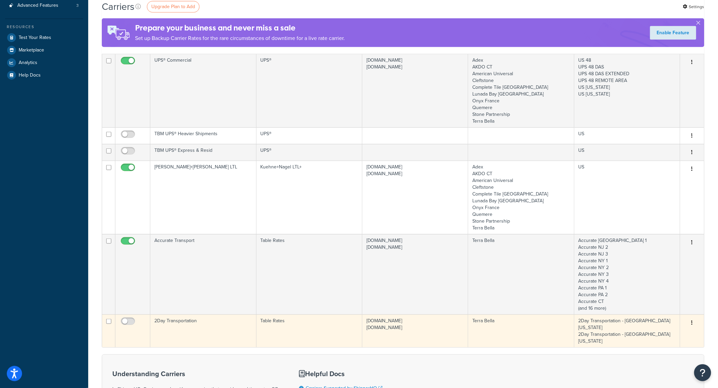
scroll to position [201, 0]
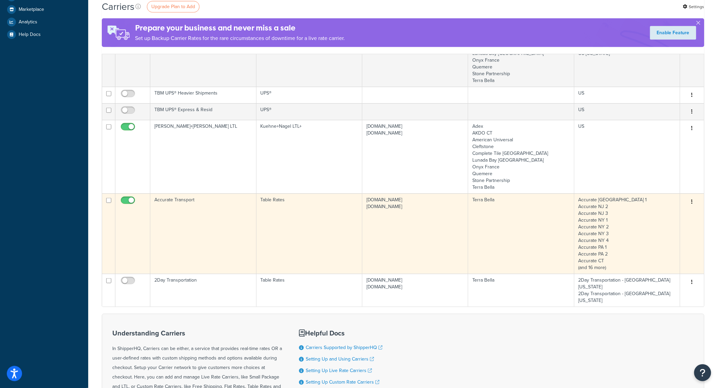
click at [239, 242] on td "Accurate Transport" at bounding box center [203, 234] width 106 height 80
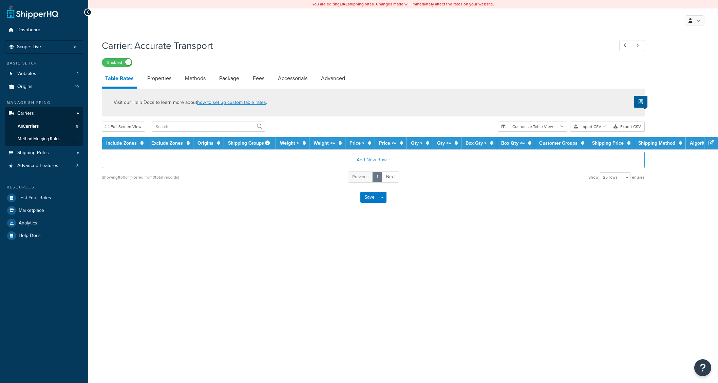
select select "25"
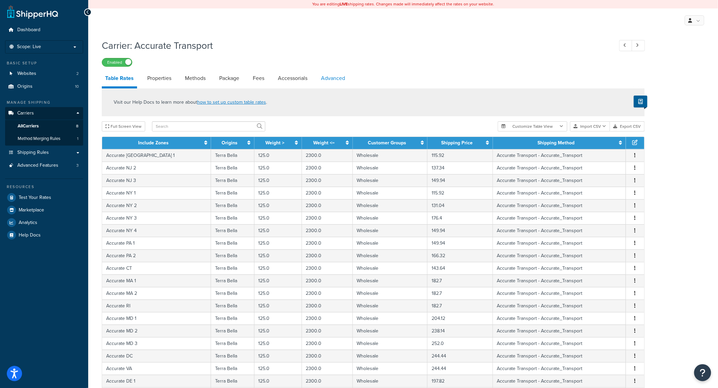
click at [332, 78] on link "Advanced" at bounding box center [333, 78] width 31 height 16
select select "false"
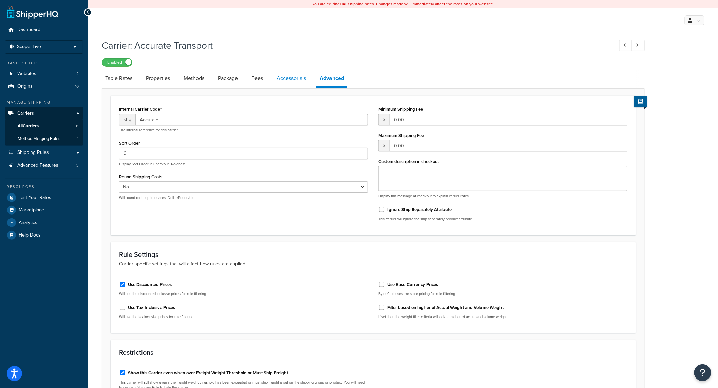
click at [285, 77] on link "Accessorials" at bounding box center [291, 78] width 36 height 16
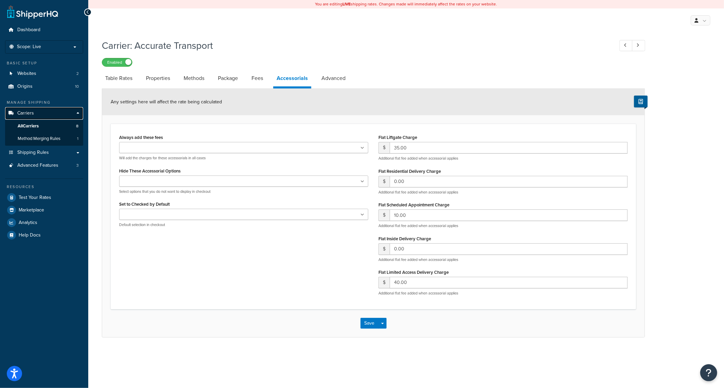
click at [39, 116] on link "Carriers" at bounding box center [44, 113] width 78 height 13
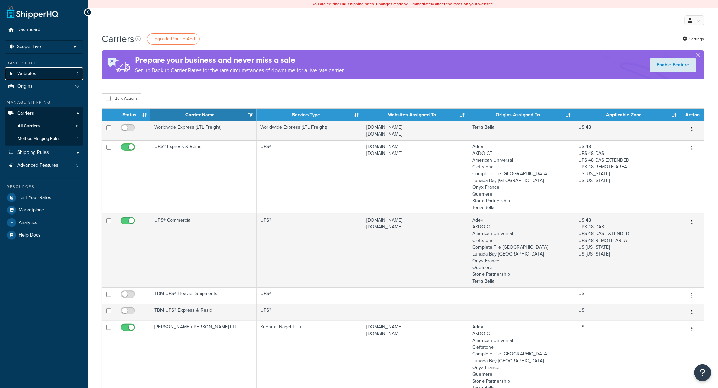
click at [56, 75] on link "Websites 2" at bounding box center [44, 74] width 78 height 13
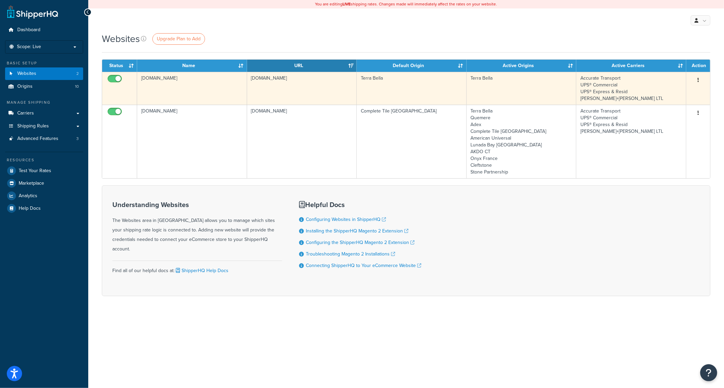
click at [270, 89] on td "[DOMAIN_NAME]" at bounding box center [302, 88] width 110 height 33
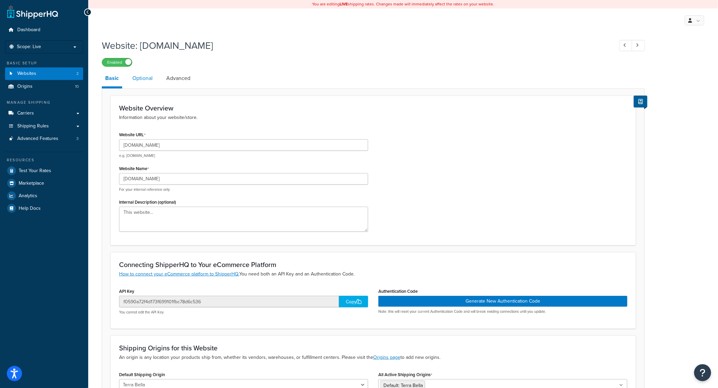
click at [146, 78] on link "Optional" at bounding box center [142, 78] width 27 height 16
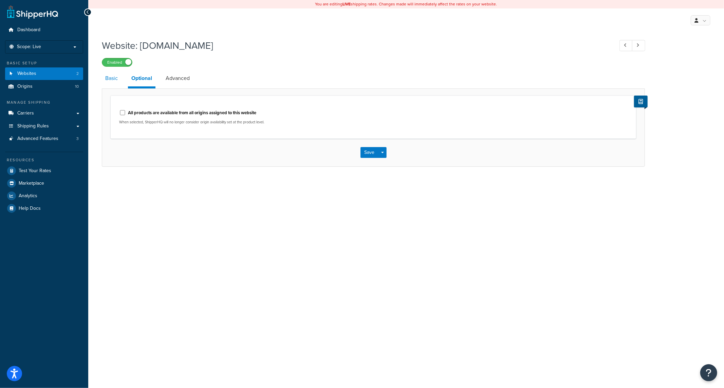
click at [117, 75] on link "Basic" at bounding box center [111, 78] width 19 height 16
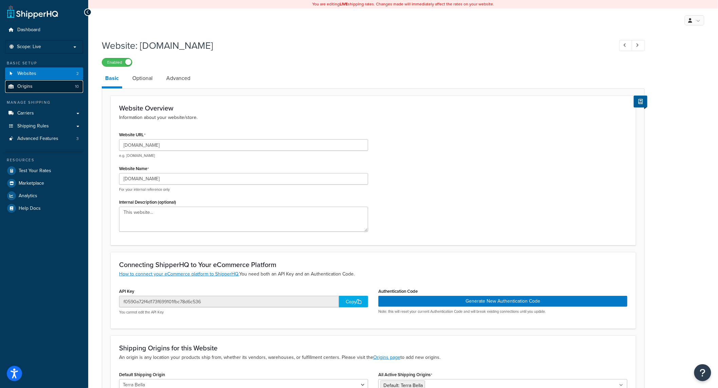
drag, startPoint x: 33, startPoint y: 85, endPoint x: 56, endPoint y: 89, distance: 23.4
click at [32, 85] on link "Origins 10" at bounding box center [44, 86] width 78 height 13
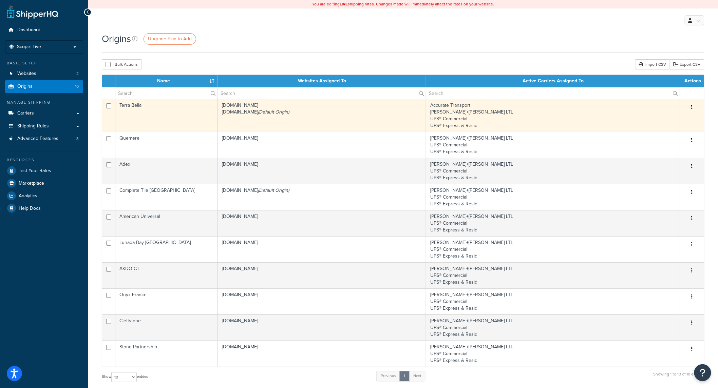
click at [509, 120] on td "Accurate Transport Kuehne+Nagel LTL UPS® Commercial UPS® Express & Resid" at bounding box center [553, 115] width 254 height 33
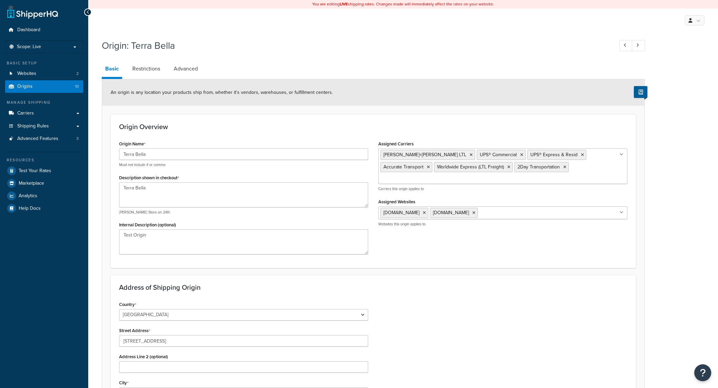
select select "30"
click at [34, 84] on link "Origins 10" at bounding box center [44, 86] width 78 height 13
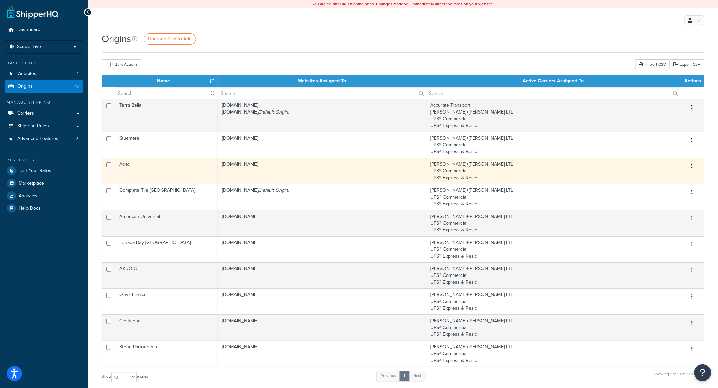
click at [330, 158] on td "[DOMAIN_NAME]" at bounding box center [322, 171] width 208 height 26
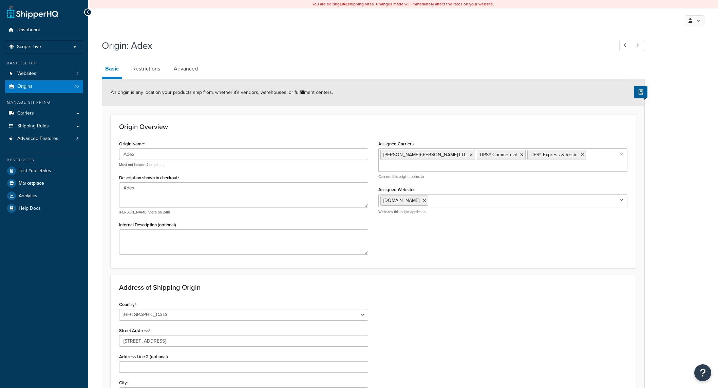
select select "30"
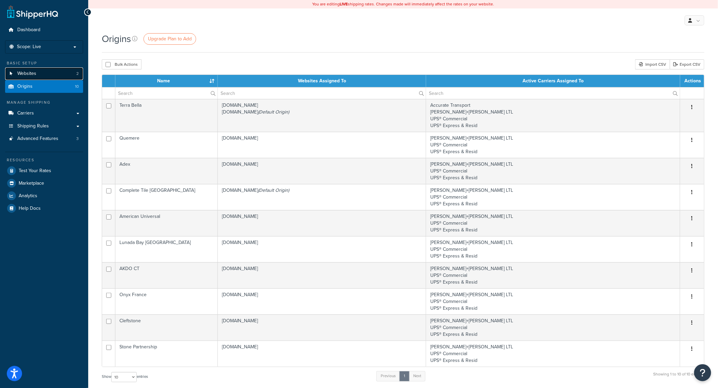
click at [28, 72] on span "Websites" at bounding box center [26, 74] width 19 height 6
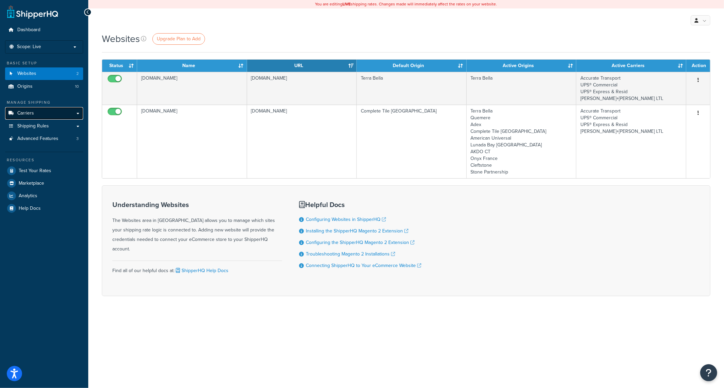
click at [40, 116] on link "Carriers" at bounding box center [44, 113] width 78 height 13
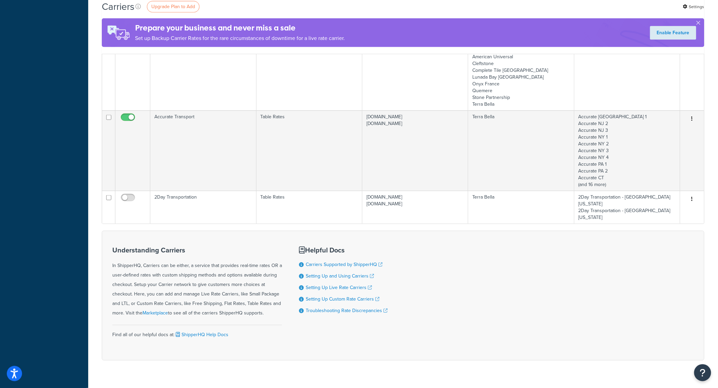
scroll to position [184, 0]
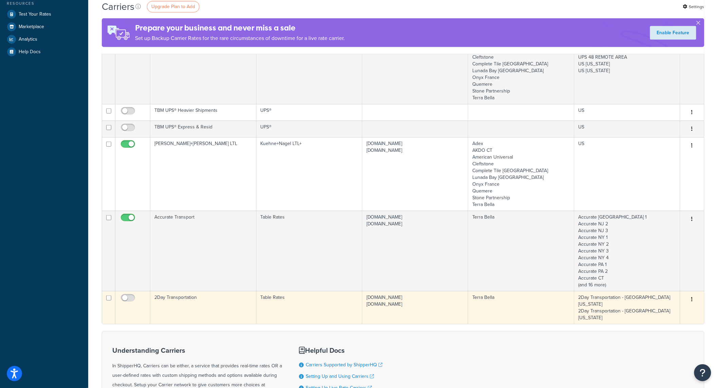
click at [382, 306] on td "[DOMAIN_NAME] [DOMAIN_NAME]" at bounding box center [415, 307] width 106 height 33
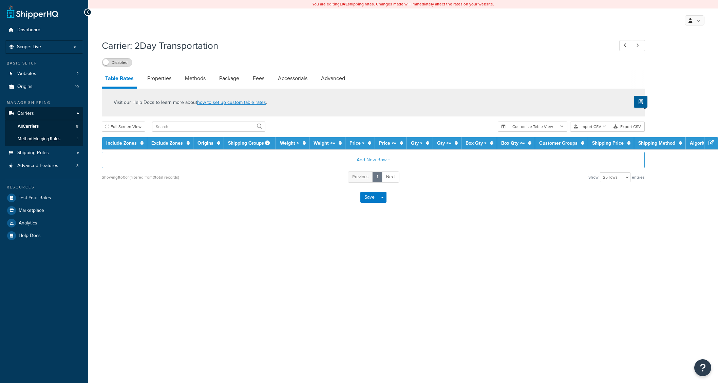
select select "25"
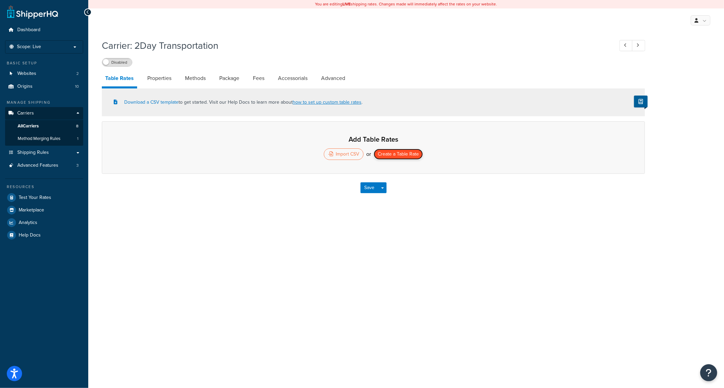
click at [405, 158] on button "Create a Table Rate" at bounding box center [398, 154] width 49 height 11
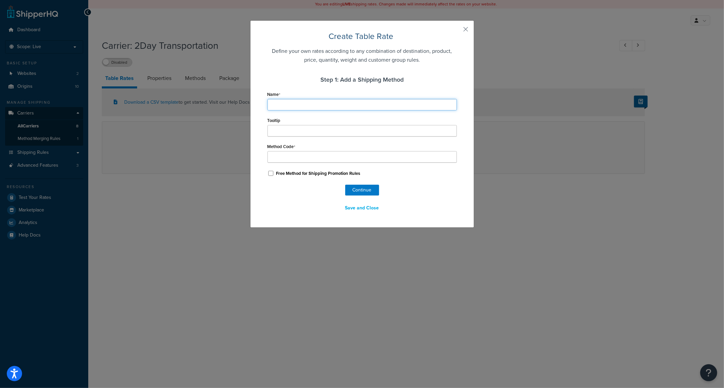
click at [301, 107] on input "Name" at bounding box center [361, 105] width 189 height 12
type input "S"
type input "So"
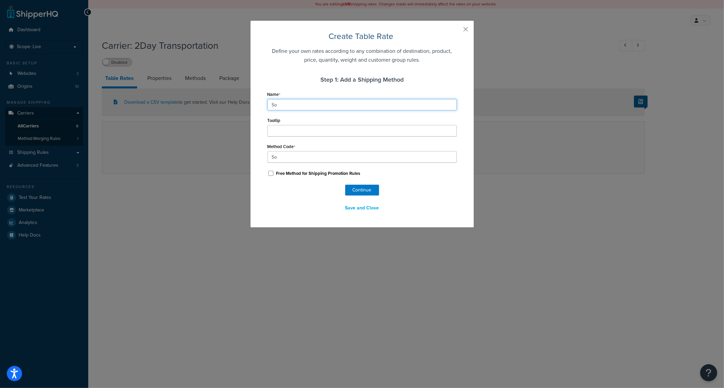
type input "Sou"
type input "Sout"
type input "South"
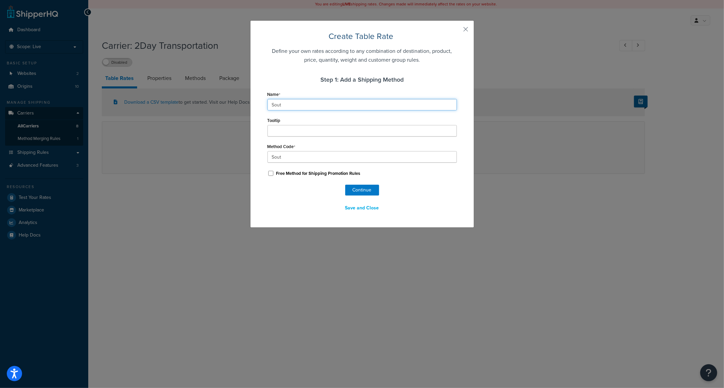
type input "South"
type input "South_"
type input "South F"
type input "South_F"
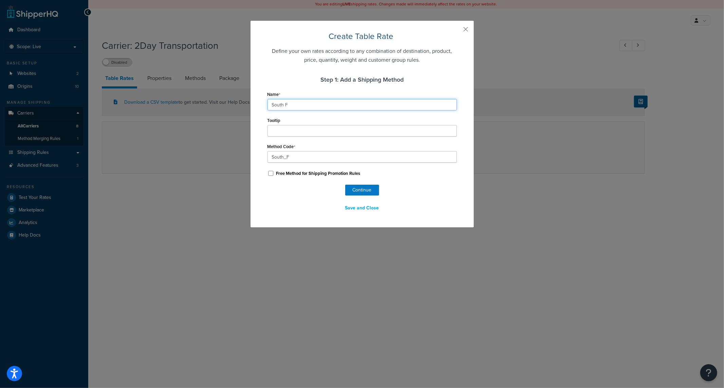
type input "South Fl"
type input "South_Fl"
type input "South Flo"
type input "South_Flo"
type input "South Flor"
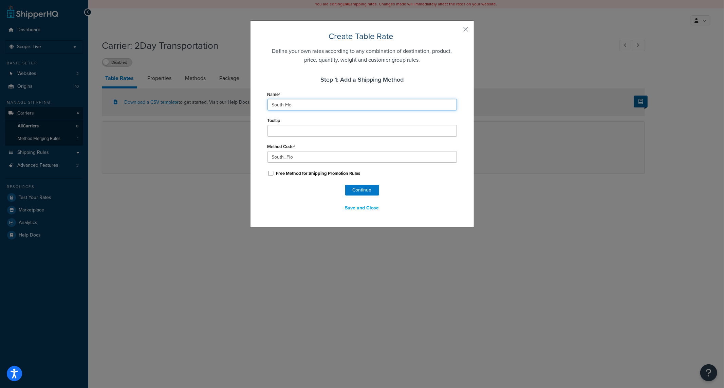
type input "South_Flor"
type input "South Flori"
type input "South_Flori"
type input "South Florid"
type input "South_Florid"
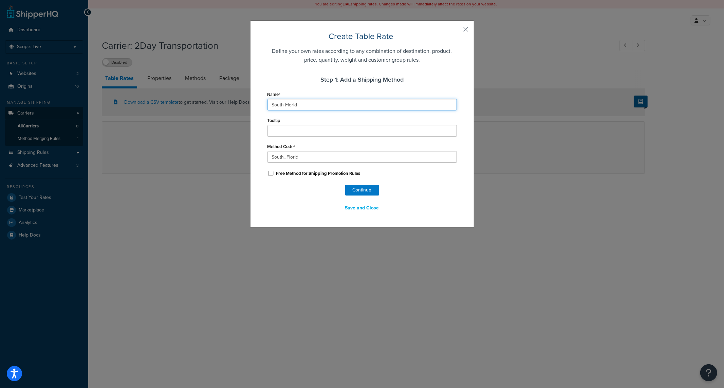
type input "South Florida"
type input "South_Florida"
click at [267, 106] on input "South Florida" at bounding box center [361, 105] width 189 height 12
type input "2South Florida"
type input "2South_Florida"
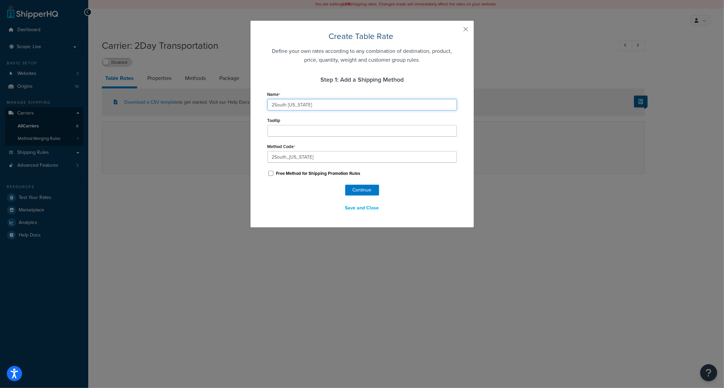
type input "2DSouth Florida"
type input "2DSouth_Florida"
type input "2DaSouth Florida"
type input "2DaSouth_Florida"
type input "2DaySouth Florida"
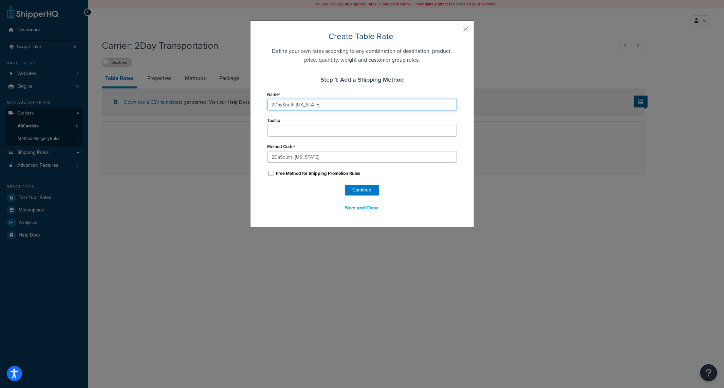
type input "2DaySouth_Florida"
type input "2Day-South Florida"
type input "2Day-South_Florida"
type input "2Day-South Florida"
click at [360, 191] on button "Continue" at bounding box center [362, 190] width 34 height 11
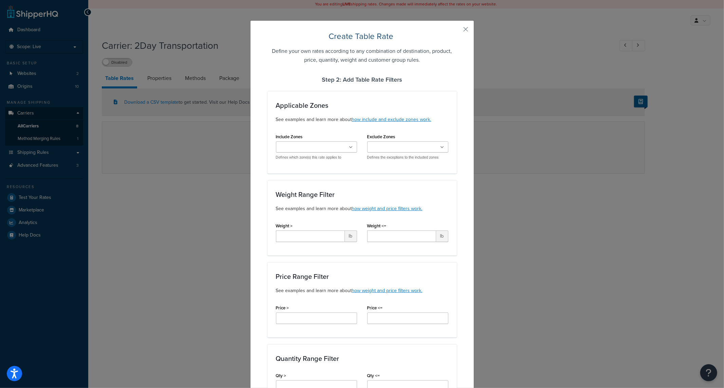
click at [328, 150] on ul at bounding box center [316, 146] width 81 height 11
select select "182107"
type input "2d"
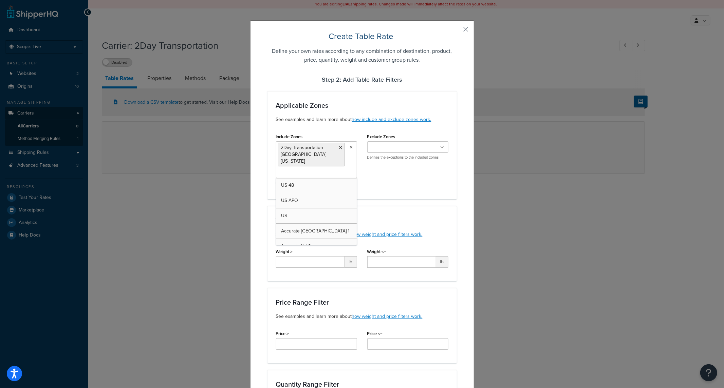
click at [435, 175] on div "Include Zones 2Day Transportation - South Florida US 48 US APO US Accurate NJ 1…" at bounding box center [362, 161] width 183 height 59
click at [331, 256] on input "Weight >" at bounding box center [310, 262] width 69 height 12
type input "0"
type input "125"
click at [412, 256] on input "Weight <=" at bounding box center [401, 262] width 69 height 12
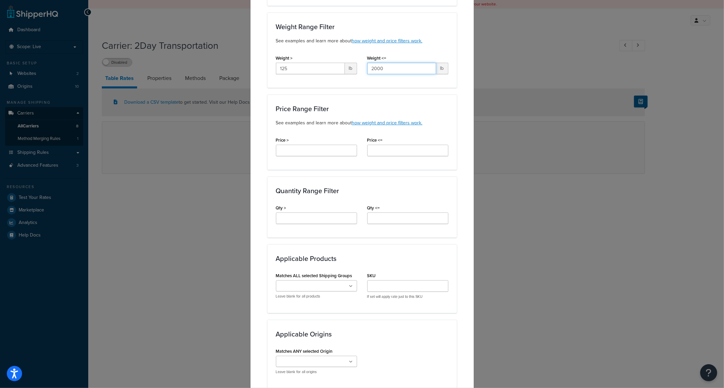
scroll to position [201, 0]
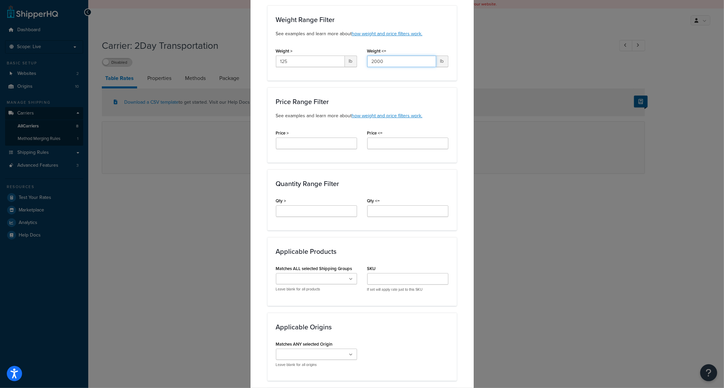
type input "2000"
click at [351, 273] on ul at bounding box center [316, 278] width 81 height 11
click at [415, 251] on div "Applicable Products Matches ALL selected Shipping Groups Large Medium Small DEL…" at bounding box center [361, 271] width 189 height 69
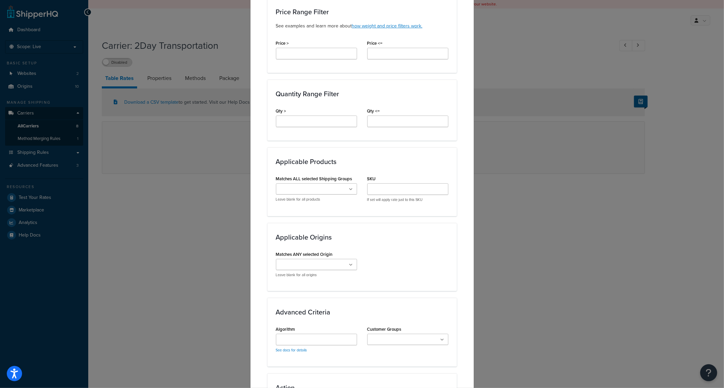
scroll to position [301, 0]
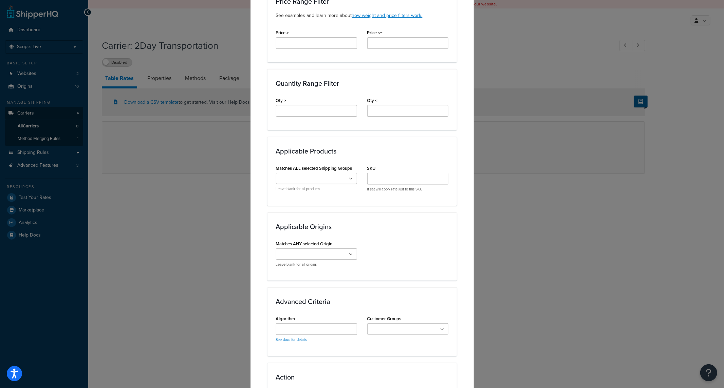
click at [352, 250] on ul at bounding box center [316, 254] width 81 height 11
click at [411, 260] on div "Matches ANY selected Origin Terra Bella Quemere Adex Complete Tile NYC American…" at bounding box center [362, 261] width 183 height 45
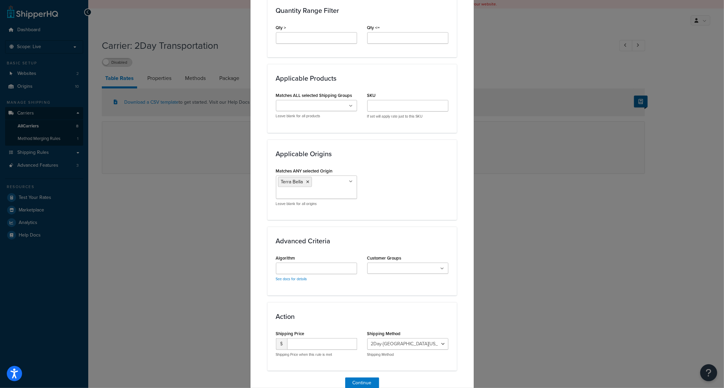
scroll to position [400, 0]
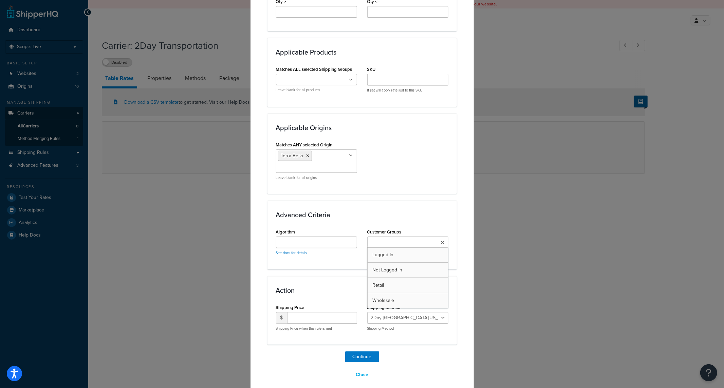
click at [437, 237] on ul at bounding box center [407, 242] width 81 height 11
click at [442, 204] on div "Advanced Criteria Algorithm See docs for details Customer Groups Wholesale Logg…" at bounding box center [361, 237] width 189 height 73
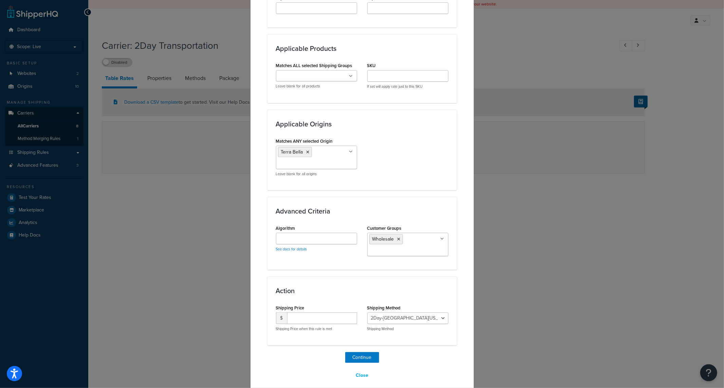
scroll to position [405, 0]
click at [436, 232] on ul "Wholesale" at bounding box center [407, 243] width 81 height 23
click at [427, 207] on h3 "Advanced Criteria" at bounding box center [362, 210] width 172 height 7
click at [308, 312] on input "number" at bounding box center [322, 318] width 70 height 12
type input "160.00"
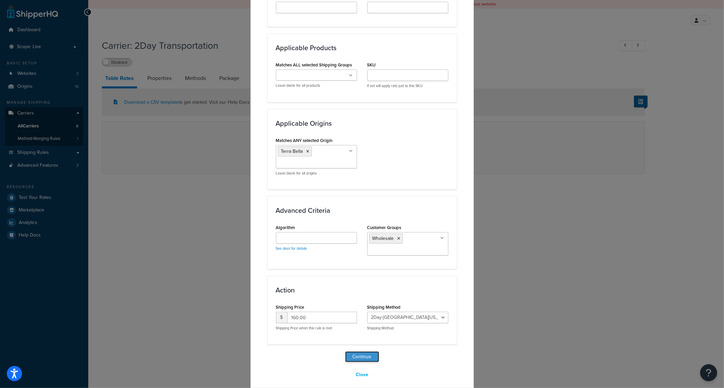
click at [364, 352] on button "Continue" at bounding box center [362, 357] width 34 height 11
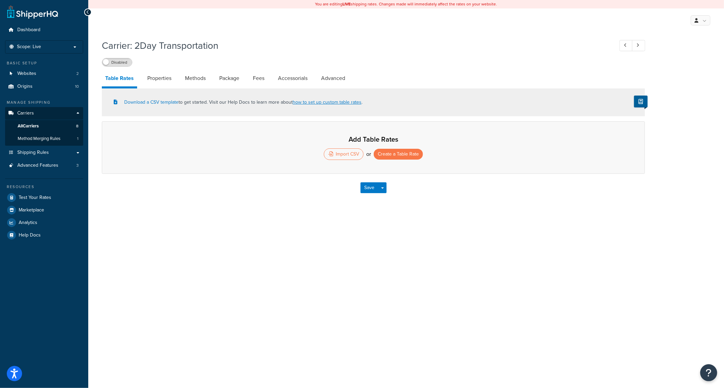
select select "25"
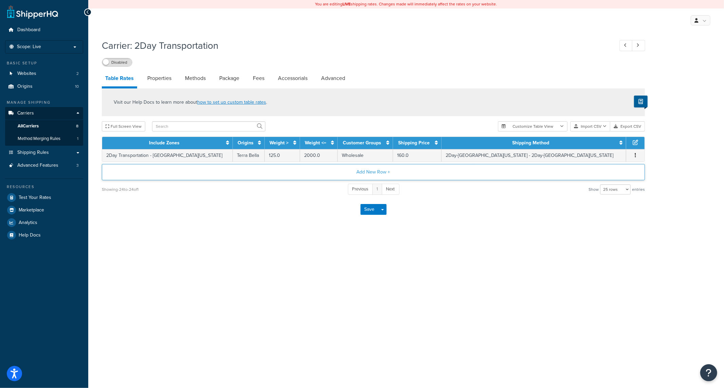
click at [375, 175] on button "Add New Row +" at bounding box center [373, 172] width 543 height 16
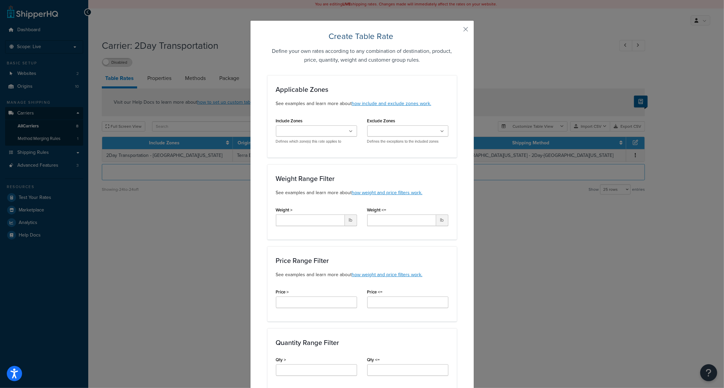
click at [467, 26] on div "Create Table Rate Define your own rates according to any combination of destina…" at bounding box center [362, 380] width 224 height 721
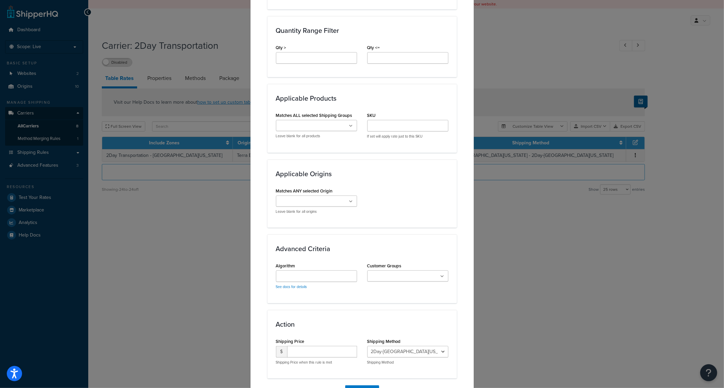
scroll to position [353, 0]
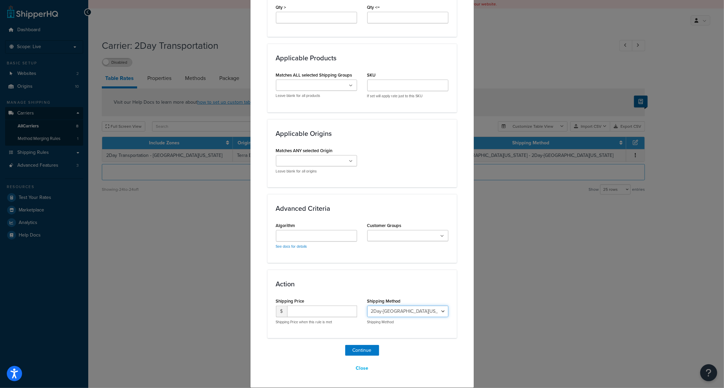
click at [440, 311] on select "2Day-South Florida - 2Day-South_Florida" at bounding box center [407, 312] width 81 height 12
click at [365, 369] on button "Close" at bounding box center [361, 369] width 21 height 12
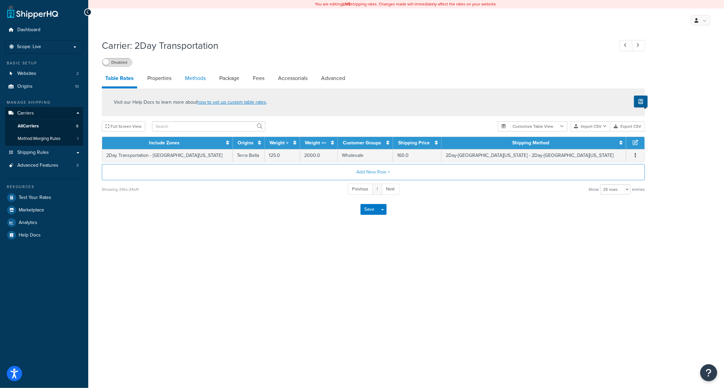
click at [183, 79] on link "Methods" at bounding box center [195, 78] width 27 height 16
select select "25"
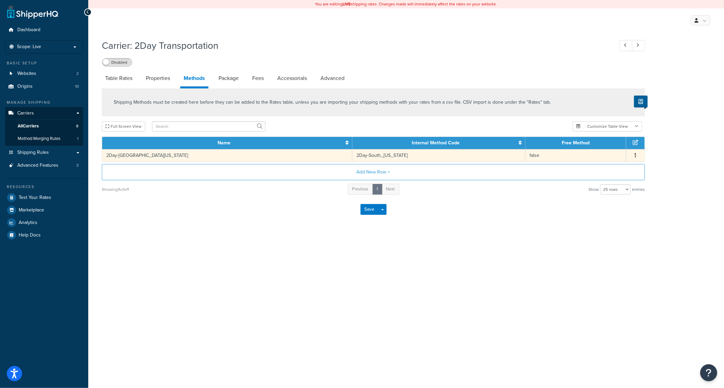
click at [634, 158] on button "button" at bounding box center [634, 155] width 5 height 7
drag, startPoint x: 593, startPoint y: 149, endPoint x: 494, endPoint y: 159, distance: 99.0
click at [593, 148] on div "Edit" at bounding box center [600, 149] width 48 height 14
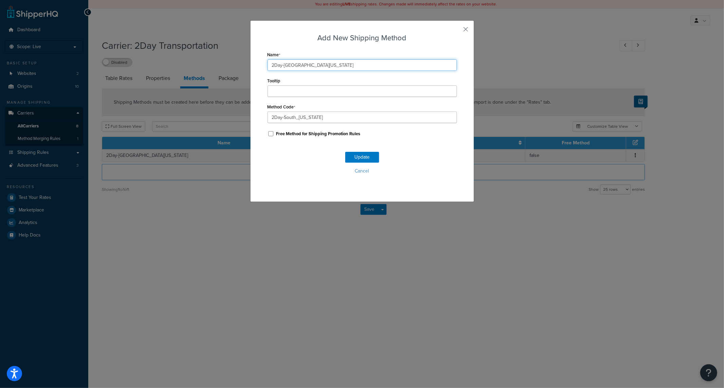
drag, startPoint x: 318, startPoint y: 64, endPoint x: 279, endPoint y: 68, distance: 39.6
click at [279, 68] on input "2Day-South Florida" at bounding box center [361, 65] width 189 height 12
type input "2Day Transportation"
click at [326, 116] on input "2Day-South_Florida" at bounding box center [361, 118] width 189 height 12
paste input "_Transportation"
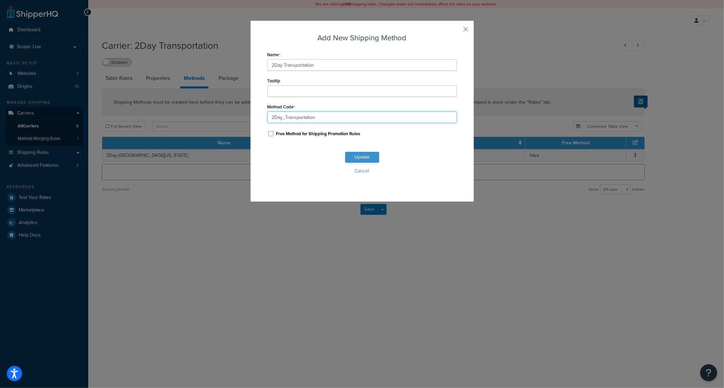
type input "2Day_Transportation"
click at [363, 158] on button "Update" at bounding box center [362, 157] width 34 height 11
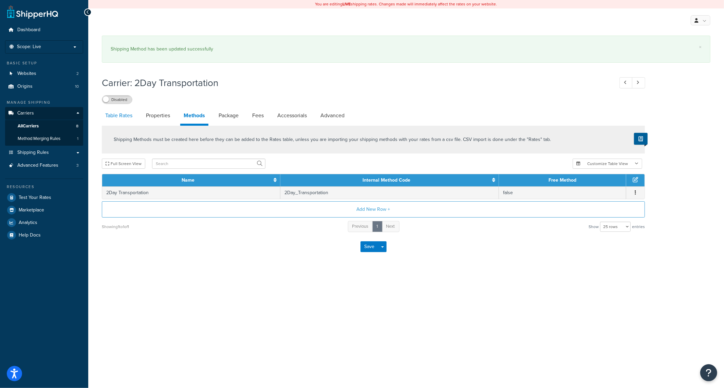
click at [118, 116] on link "Table Rates" at bounding box center [119, 116] width 34 height 16
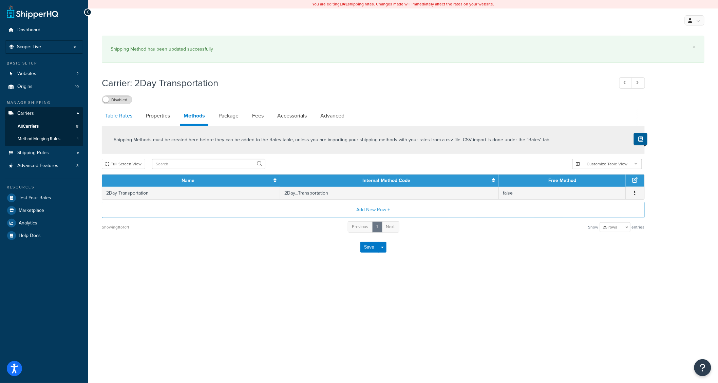
select select "25"
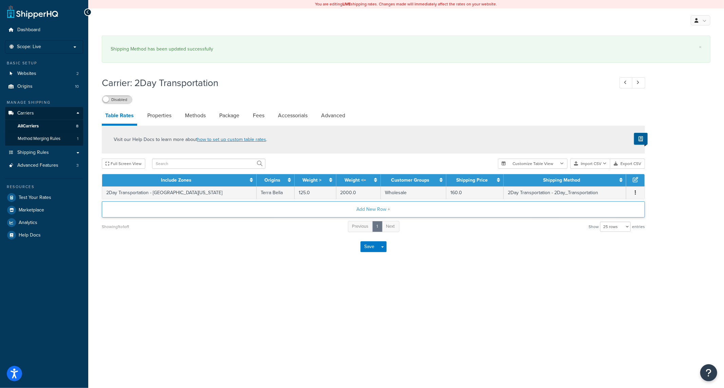
click at [370, 212] on button "Add New Row +" at bounding box center [373, 210] width 543 height 16
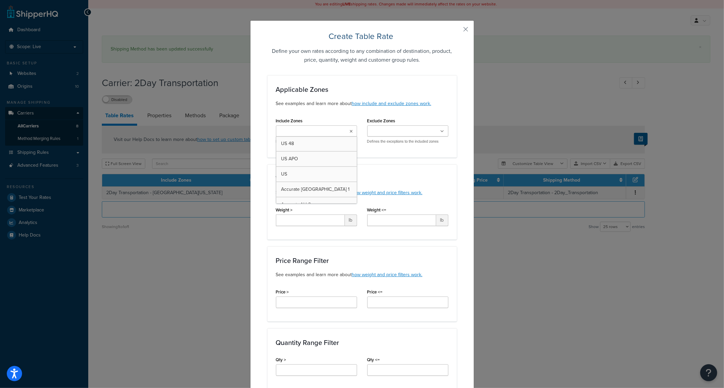
click at [323, 133] on input "Include Zones" at bounding box center [308, 131] width 60 height 7
type input "2D"
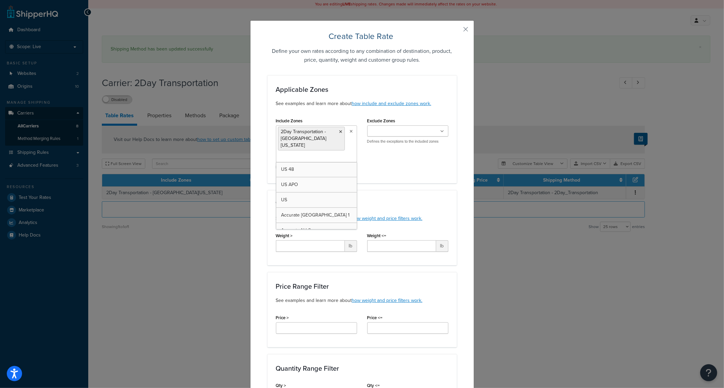
click at [434, 171] on div "Applicable Zones See examples and learn more about how include and exclude zone…" at bounding box center [361, 129] width 189 height 108
click at [302, 241] on input "Weight >" at bounding box center [310, 247] width 69 height 12
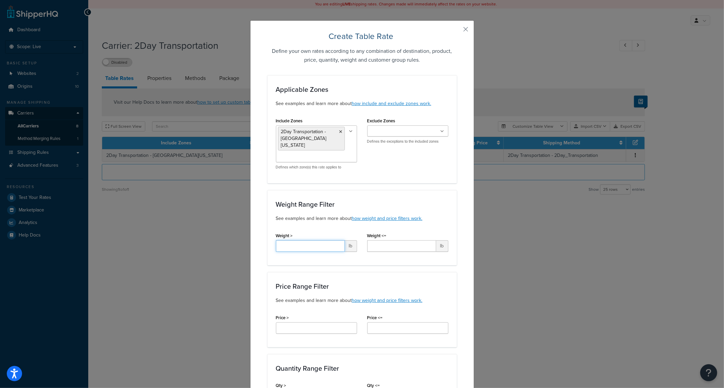
type input "125.0"
drag, startPoint x: 391, startPoint y: 236, endPoint x: 394, endPoint y: 240, distance: 4.6
click at [392, 241] on input "Weight <=" at bounding box center [401, 247] width 69 height 12
type input "2000"
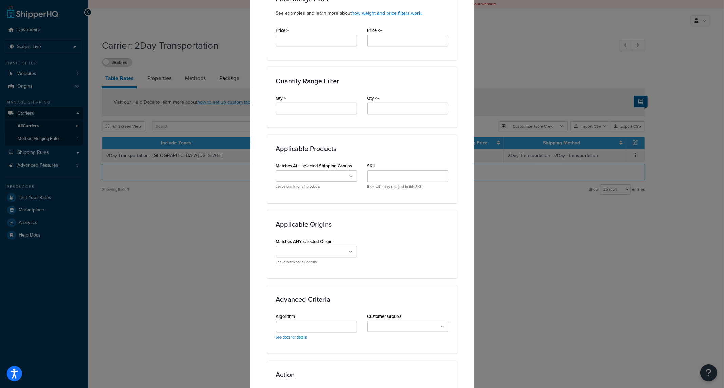
scroll to position [301, 0]
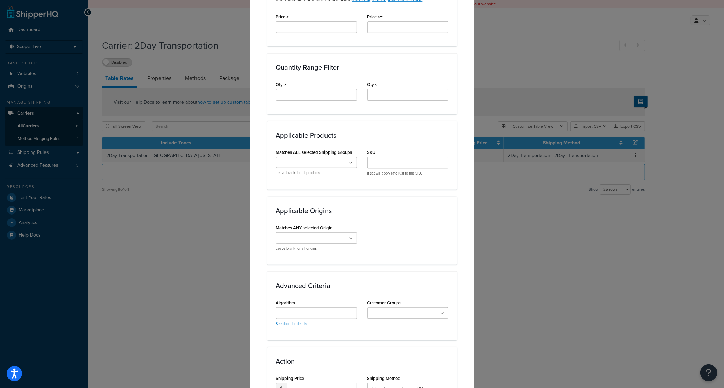
click at [341, 235] on ul at bounding box center [316, 238] width 81 height 11
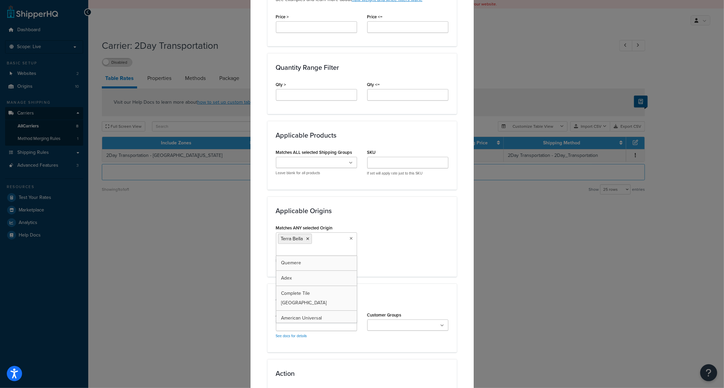
click at [404, 249] on div "Matches ANY selected Origin Terra Bella Quemere Adex Complete Tile NYC American…" at bounding box center [362, 245] width 183 height 45
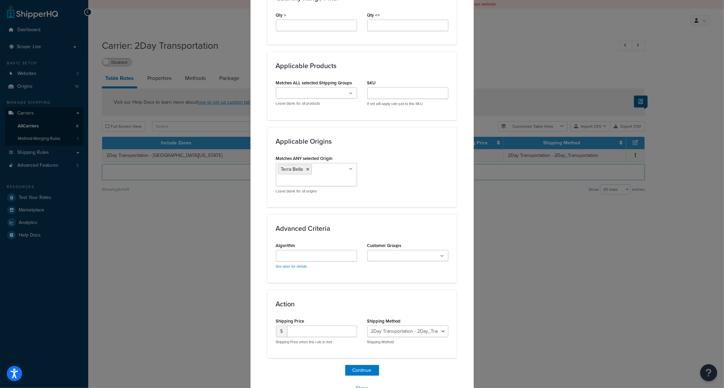
scroll to position [384, 0]
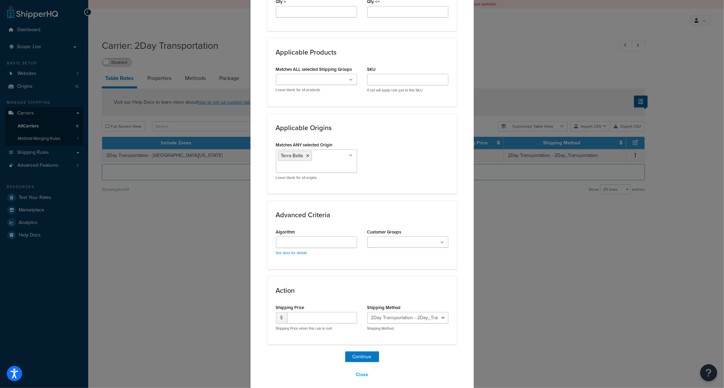
click at [415, 239] on input "Customer Groups" at bounding box center [399, 242] width 60 height 7
drag, startPoint x: 391, startPoint y: 292, endPoint x: 398, endPoint y: 289, distance: 7.4
click at [303, 281] on div "Action Shipping Price $ Shipping Price when this rule is met Shipping Method 2D…" at bounding box center [361, 315] width 189 height 69
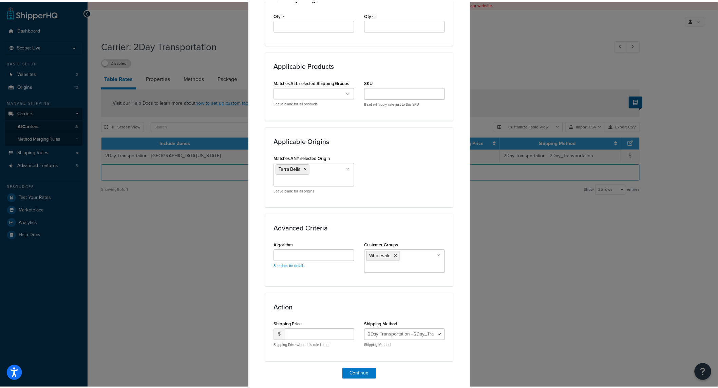
scroll to position [389, 0]
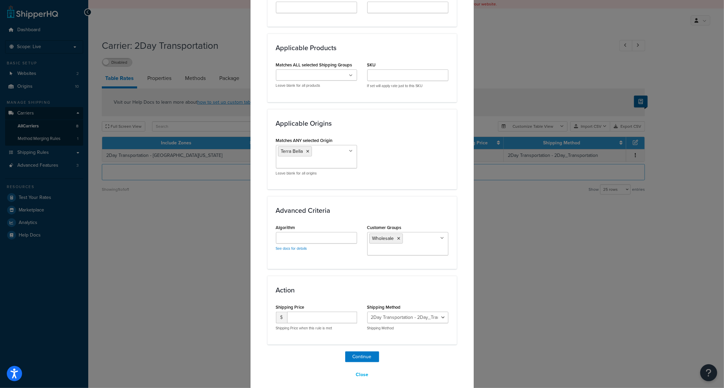
click at [317, 305] on div "Shipping Price $ Shipping Price when this rule is met" at bounding box center [316, 317] width 81 height 28
click at [313, 314] on input "number" at bounding box center [322, 318] width 70 height 12
type input "205"
click at [414, 357] on div "Continue Close" at bounding box center [361, 366] width 189 height 29
click at [366, 352] on button "Continue" at bounding box center [362, 357] width 34 height 11
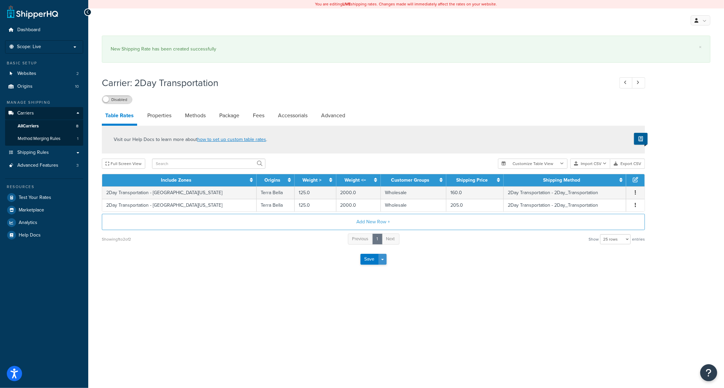
click at [384, 261] on button "Save Dropdown" at bounding box center [382, 259] width 8 height 11
click at [381, 270] on button "Save and Edit" at bounding box center [385, 272] width 50 height 14
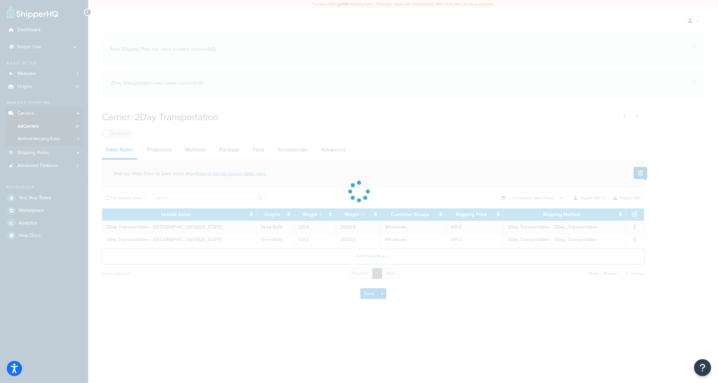
select select "25"
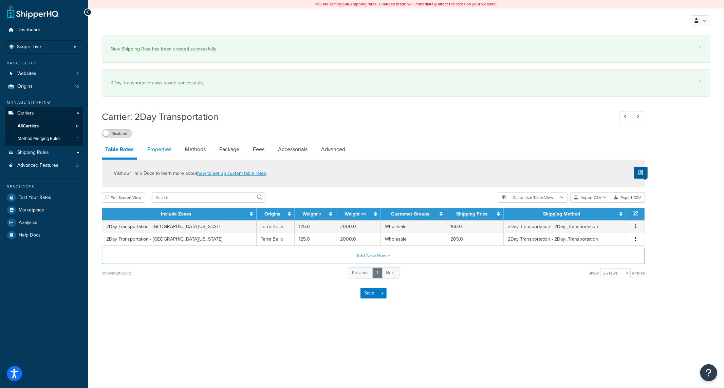
click at [154, 152] on link "Properties" at bounding box center [159, 149] width 31 height 16
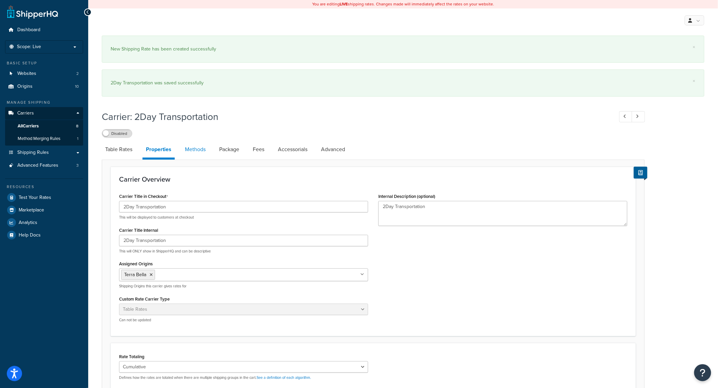
click at [194, 149] on link "Methods" at bounding box center [195, 149] width 27 height 16
select select "25"
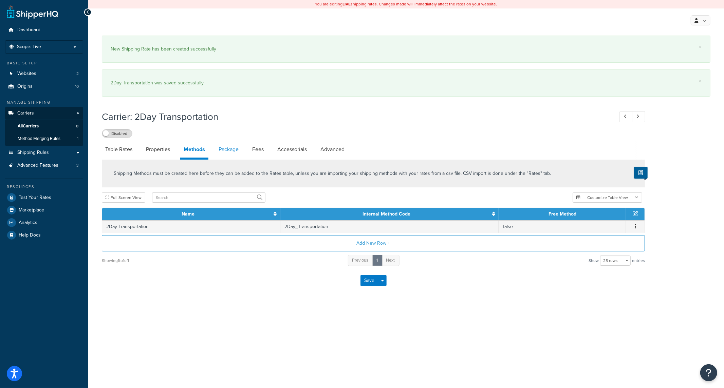
click at [222, 144] on link "Package" at bounding box center [228, 149] width 27 height 16
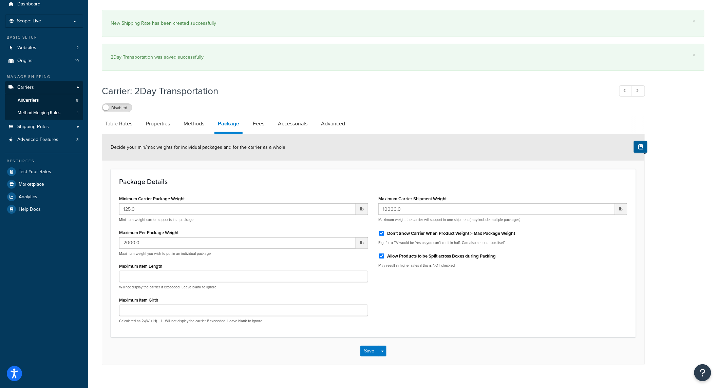
scroll to position [37, 0]
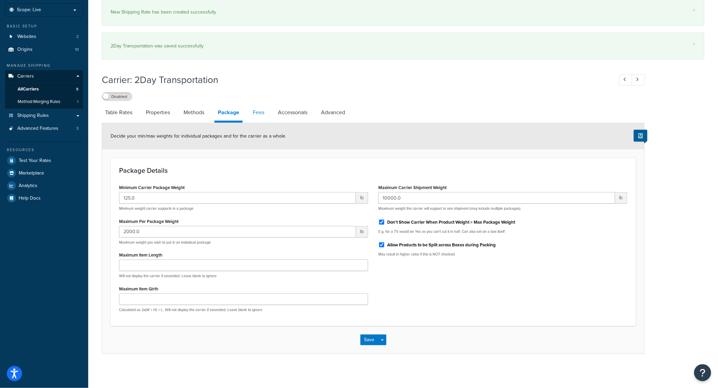
click at [252, 114] on link "Fees" at bounding box center [258, 112] width 18 height 16
select select "AFTER"
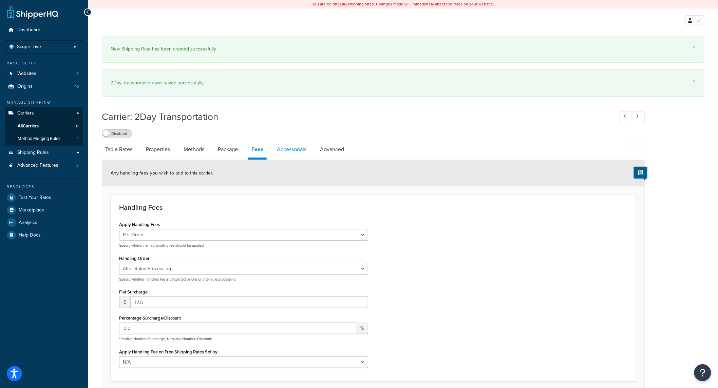
click at [293, 151] on link "Accessorials" at bounding box center [291, 149] width 36 height 16
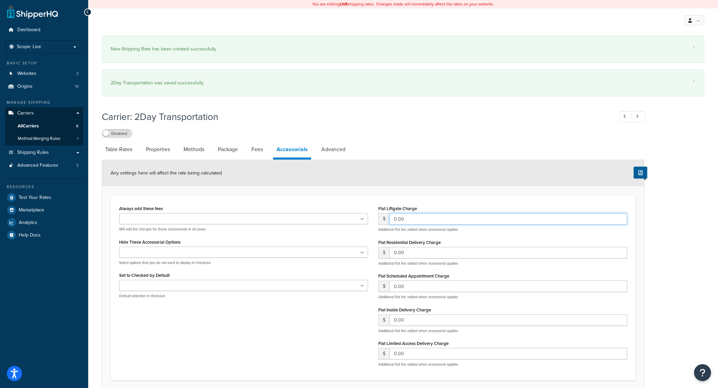
click at [469, 221] on input "0.00" at bounding box center [508, 219] width 238 height 12
type input "50.00"
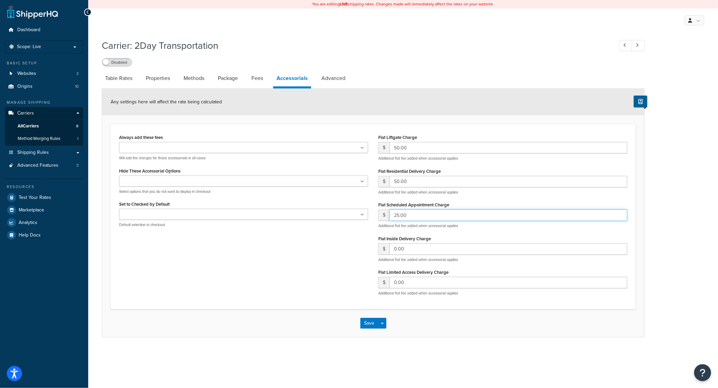
type input "25.00"
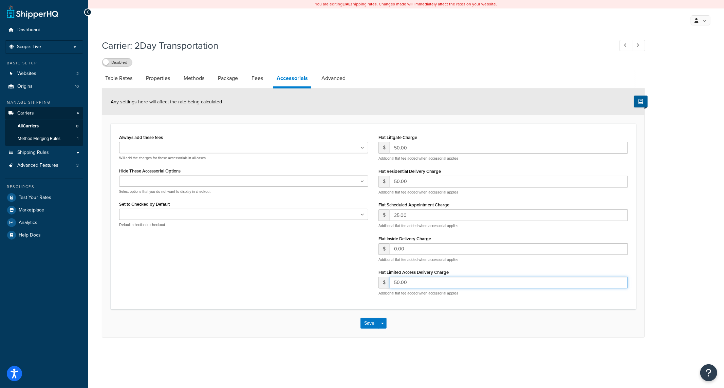
type input "50.00"
drag, startPoint x: 229, startPoint y: 264, endPoint x: 231, endPoint y: 267, distance: 4.1
click at [229, 265] on div "Always add these fees Liftgate Address Type Scheduled Appointment Inside Delive…" at bounding box center [373, 217] width 518 height 169
click at [382, 328] on button "Save Dropdown" at bounding box center [382, 323] width 8 height 11
drag, startPoint x: 382, startPoint y: 335, endPoint x: 459, endPoint y: 341, distance: 77.3
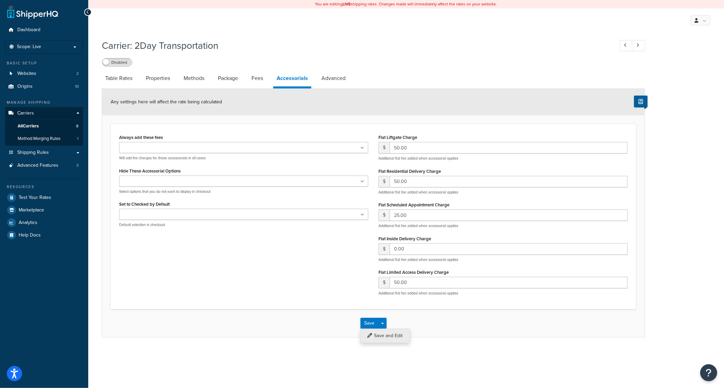
click at [383, 336] on button "Save and Edit" at bounding box center [385, 336] width 50 height 14
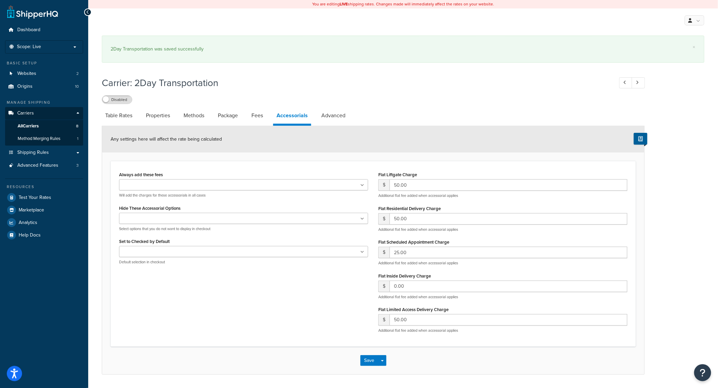
drag, startPoint x: 337, startPoint y: 114, endPoint x: 361, endPoint y: 124, distance: 26.5
click at [337, 114] on link "Advanced" at bounding box center [333, 116] width 31 height 16
select select "false"
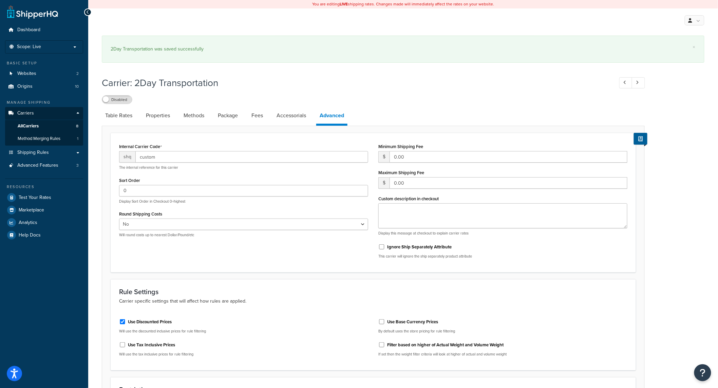
drag, startPoint x: 113, startPoint y: 100, endPoint x: 277, endPoint y: 146, distance: 170.1
click at [113, 100] on label "Disabled" at bounding box center [117, 100] width 30 height 8
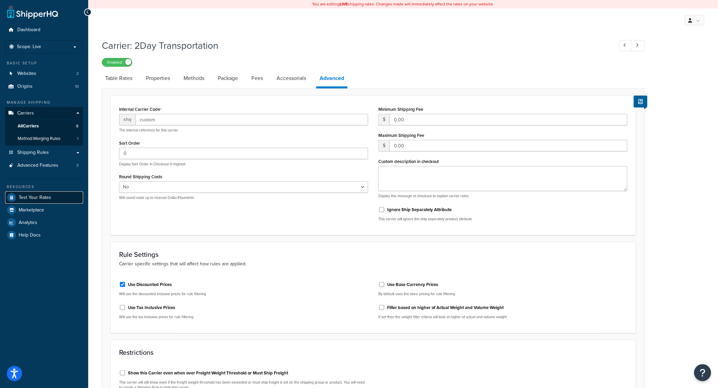
click at [27, 196] on span "Test Your Rates" at bounding box center [35, 198] width 33 height 6
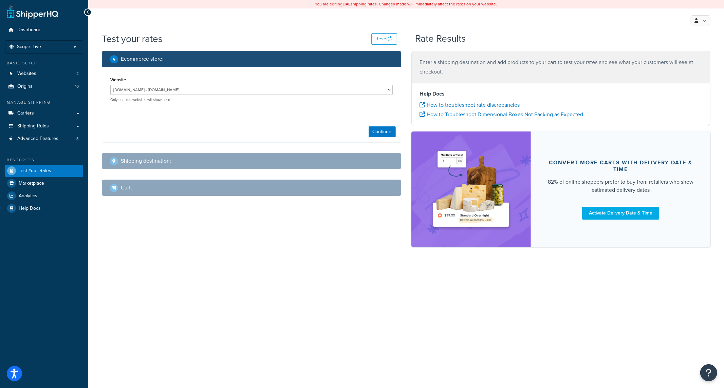
drag, startPoint x: 265, startPoint y: 80, endPoint x: 264, endPoint y: 83, distance: 3.5
click at [264, 81] on div "Website completetile.com - completetile.com terrabella.design - terrabella.desi…" at bounding box center [251, 88] width 282 height 27
drag, startPoint x: 263, startPoint y: 89, endPoint x: 264, endPoint y: 95, distance: 6.2
click at [263, 93] on select "completetile.com - completetile.com terrabella.design - terrabella.design" at bounding box center [251, 90] width 282 height 10
select select "f0590a72f4d173f699101fbc78d6c536"
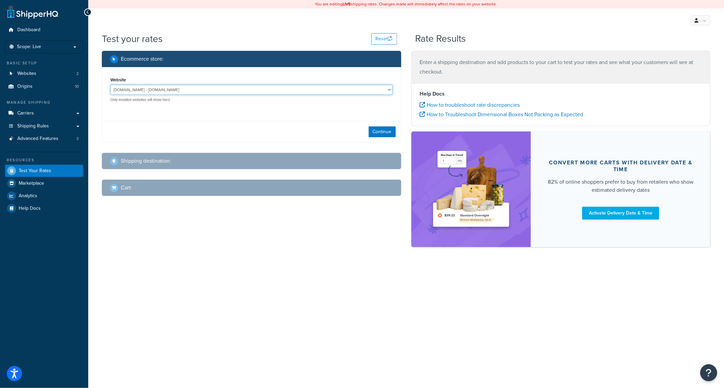
click at [110, 85] on select "completetile.com - completetile.com terrabella.design - terrabella.design" at bounding box center [251, 90] width 282 height 10
click at [383, 138] on div "Continue" at bounding box center [251, 131] width 299 height 21
click at [375, 133] on button "Continue" at bounding box center [381, 132] width 27 height 11
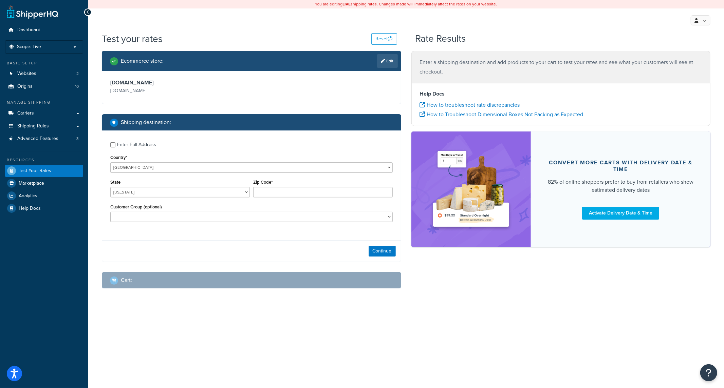
click at [125, 142] on div "Enter Full Address" at bounding box center [136, 144] width 39 height 9
click at [115, 142] on input "Enter Full Address" at bounding box center [112, 144] width 5 height 5
checkbox input "true"
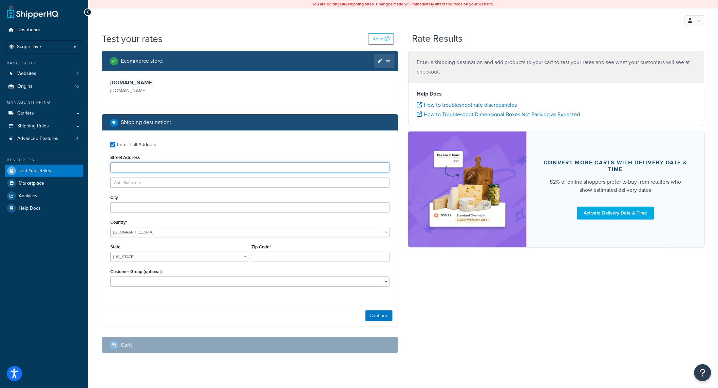
click at [122, 165] on input "Street Address" at bounding box center [249, 168] width 279 height 10
type input "3218 Ponce De Leon Blvd"
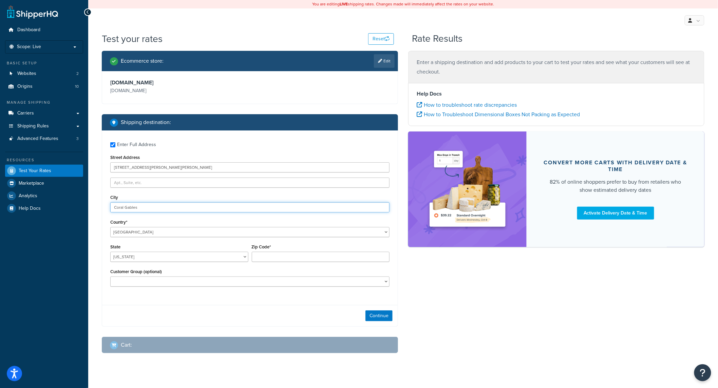
type input "Coral Gables"
select select "FL"
type input "33134"
click at [155, 280] on select "Logged In Not Logged in Retail Wholesale" at bounding box center [249, 282] width 279 height 10
select select "Wholesale"
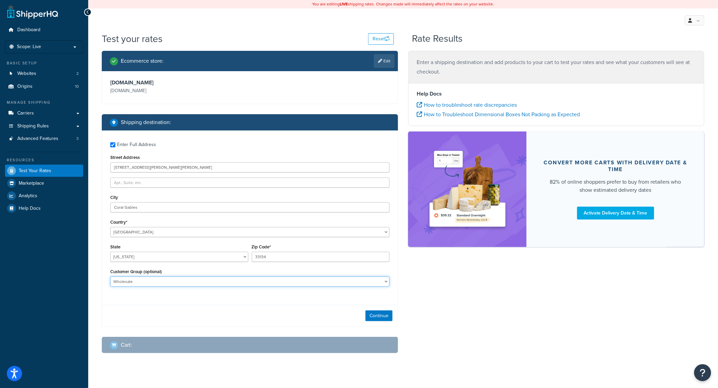
click at [110, 277] on select "Logged In Not Logged in Retail Wholesale" at bounding box center [249, 282] width 279 height 10
drag, startPoint x: 388, startPoint y: 314, endPoint x: 441, endPoint y: 323, distance: 53.3
click at [388, 314] on button "Continue" at bounding box center [378, 316] width 27 height 11
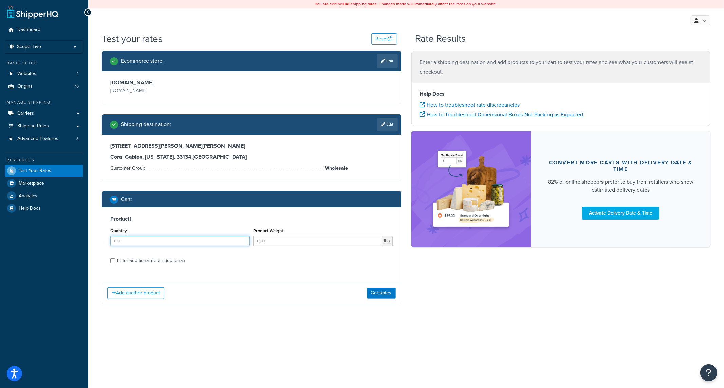
drag, startPoint x: 163, startPoint y: 239, endPoint x: 170, endPoint y: 247, distance: 10.6
click at [164, 240] on input "Quantity*" at bounding box center [179, 241] width 139 height 10
type input "1"
click at [301, 242] on input "Product Weight*" at bounding box center [317, 241] width 129 height 10
type input "1400"
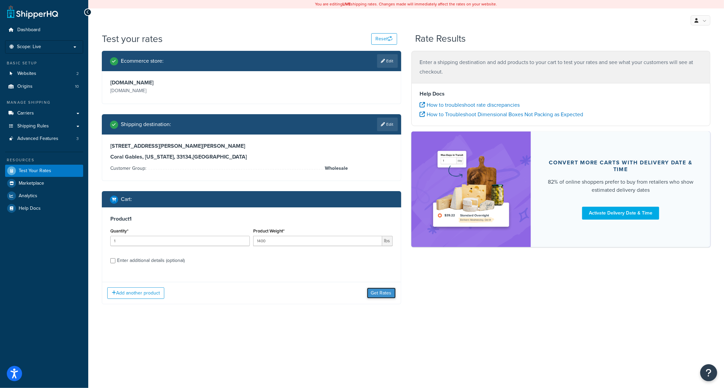
click at [383, 295] on button "Get Rates" at bounding box center [381, 293] width 29 height 11
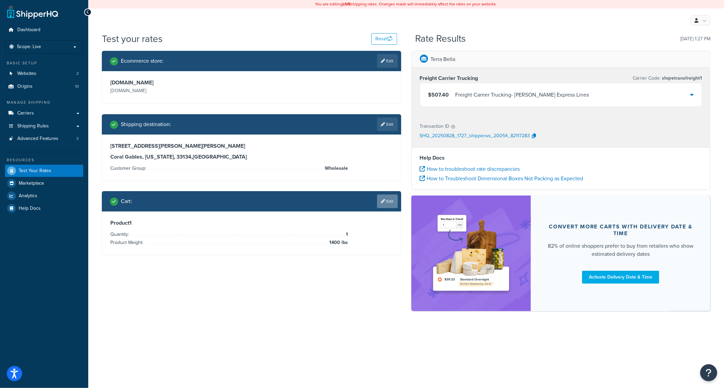
click at [391, 198] on link "Edit" at bounding box center [387, 202] width 21 height 14
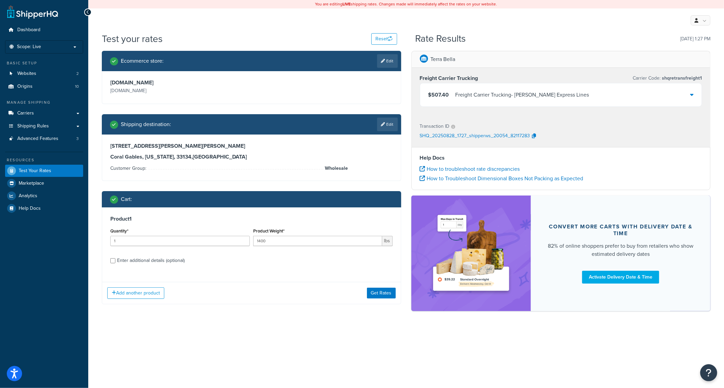
click at [139, 261] on div "Enter additional details (optional)" at bounding box center [151, 260] width 68 height 9
click at [115, 261] on input "Enter additional details (optional)" at bounding box center [112, 261] width 5 height 5
checkbox input "true"
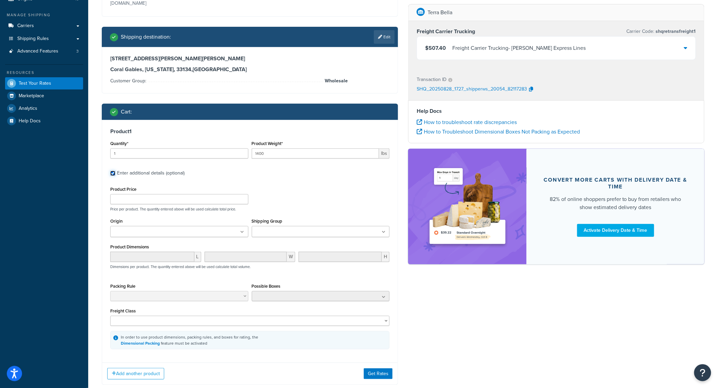
scroll to position [100, 0]
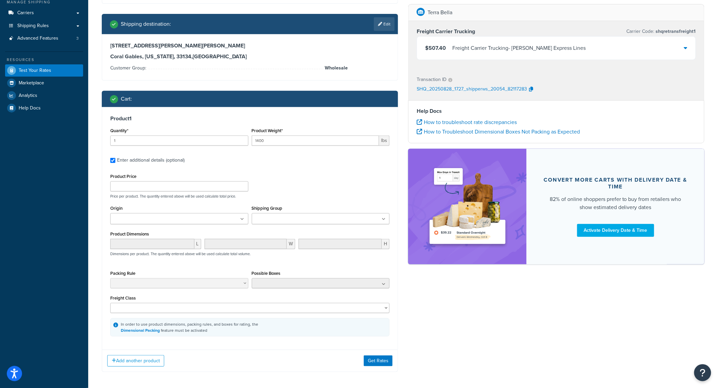
click at [161, 220] on input "Origin" at bounding box center [142, 219] width 60 height 7
type input "tER"
click at [314, 195] on p "Price per product. The quantity entered above will be used calculate total pric…" at bounding box center [250, 196] width 283 height 5
drag, startPoint x: 377, startPoint y: 356, endPoint x: 382, endPoint y: 361, distance: 7.0
click at [378, 357] on div "Add another product Get Rates" at bounding box center [249, 363] width 295 height 22
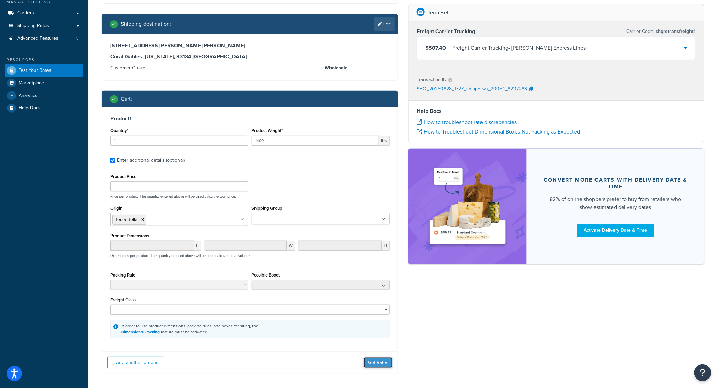
click at [382, 363] on button "Get Rates" at bounding box center [378, 363] width 29 height 11
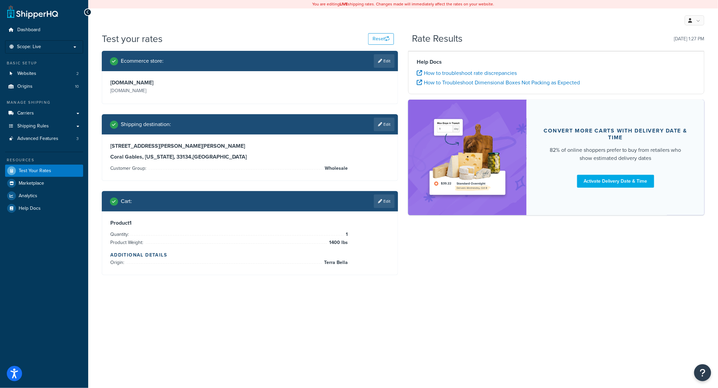
scroll to position [0, 0]
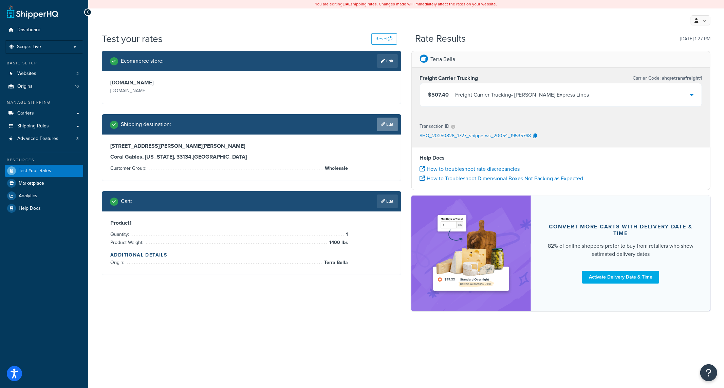
click at [393, 128] on link "Edit" at bounding box center [387, 125] width 21 height 14
select select "FL"
select select "Wholesale"
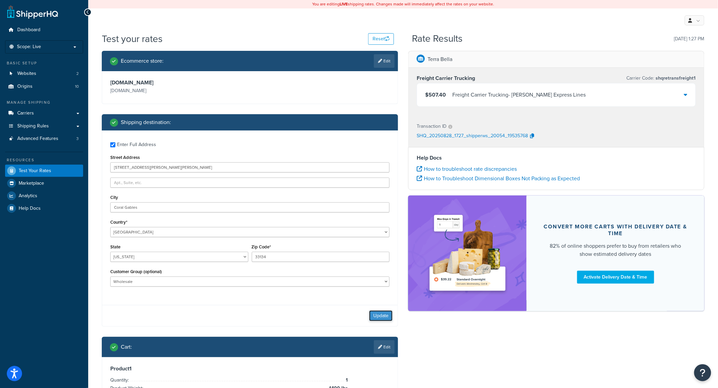
click at [384, 319] on button "Update" at bounding box center [380, 316] width 23 height 11
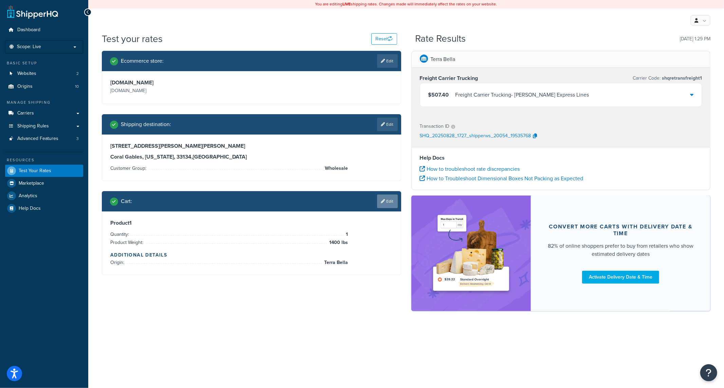
click at [389, 195] on link "Edit" at bounding box center [387, 202] width 21 height 14
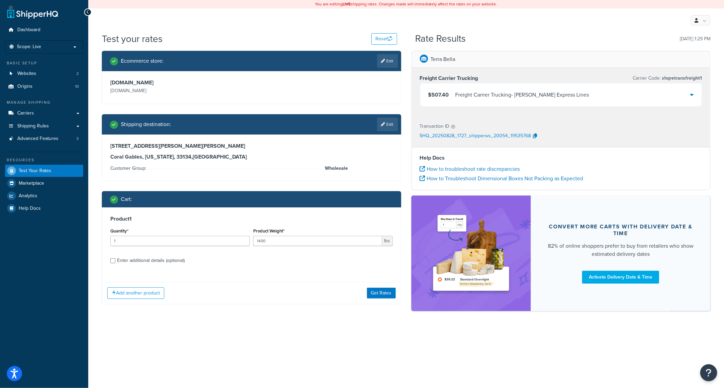
drag, startPoint x: 168, startPoint y: 258, endPoint x: 174, endPoint y: 258, distance: 6.1
click at [168, 258] on div "Enter additional details (optional)" at bounding box center [151, 260] width 68 height 9
click at [115, 259] on input "Enter additional details (optional)" at bounding box center [112, 261] width 5 height 5
checkbox input "true"
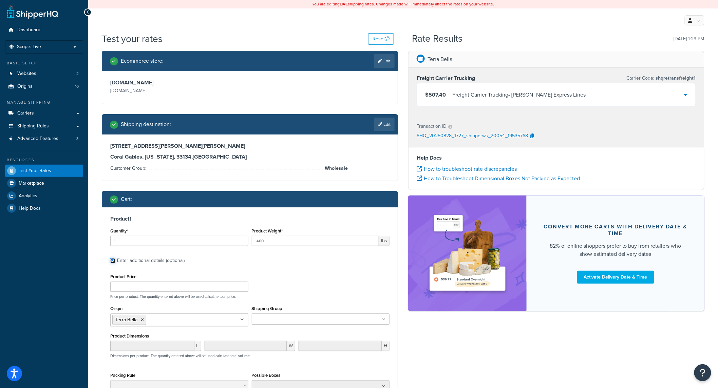
scroll to position [100, 0]
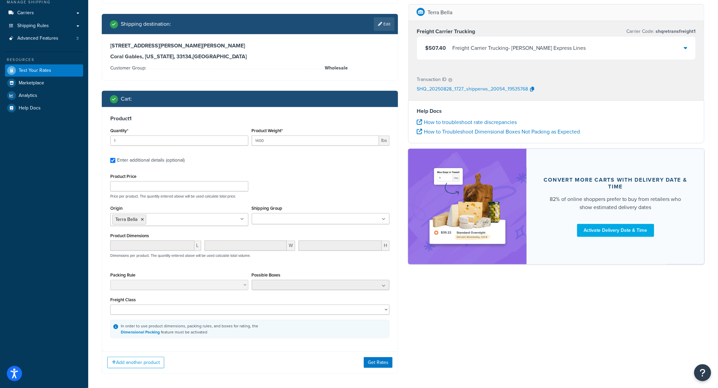
click at [288, 223] on input "Shipping Group" at bounding box center [284, 219] width 60 height 7
click at [306, 195] on p "Price per product. The quantity entered above will be used calculate total pric…" at bounding box center [250, 196] width 283 height 5
click at [384, 361] on button "Get Rates" at bounding box center [378, 363] width 29 height 11
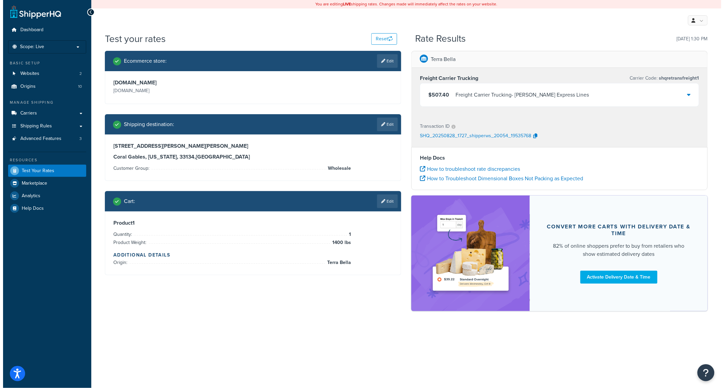
scroll to position [0, 0]
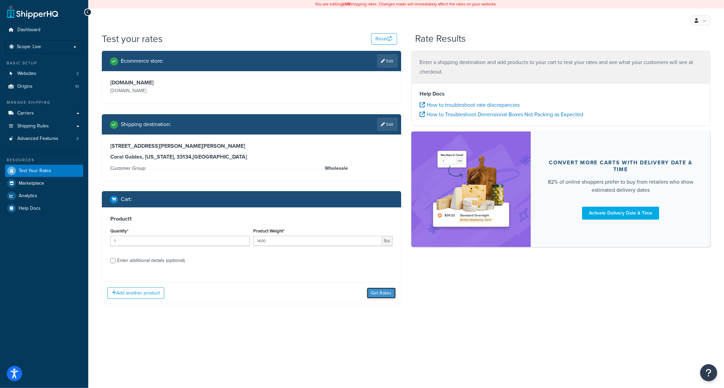
click at [383, 295] on button "Get Rates" at bounding box center [381, 293] width 29 height 11
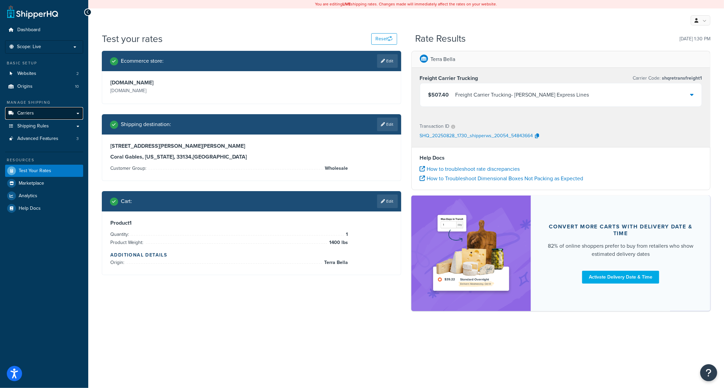
click at [38, 115] on link "Carriers" at bounding box center [44, 113] width 78 height 13
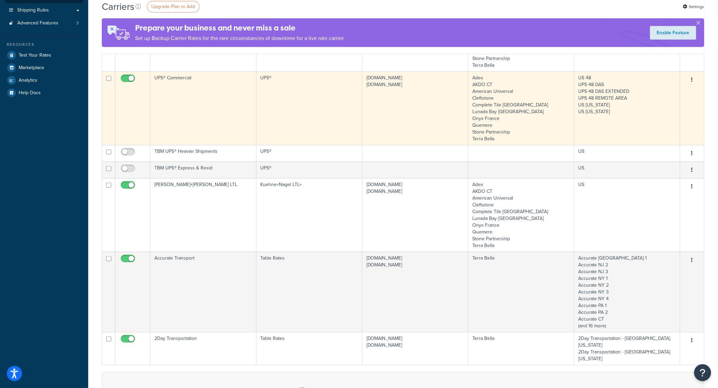
scroll to position [201, 0]
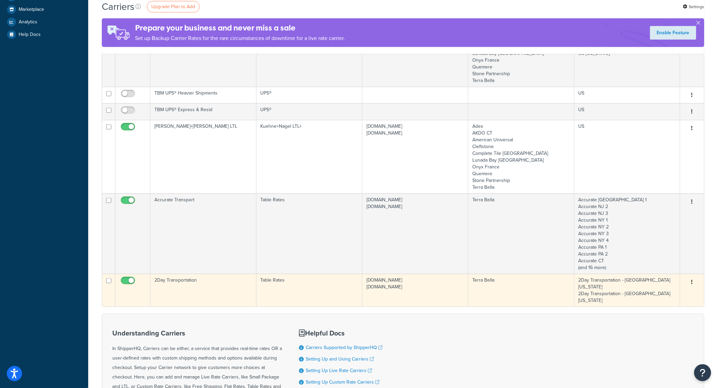
click at [360, 288] on td "Table Rates" at bounding box center [309, 290] width 106 height 33
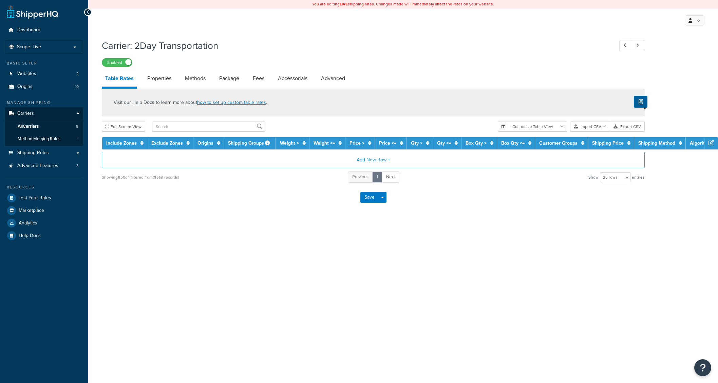
select select "25"
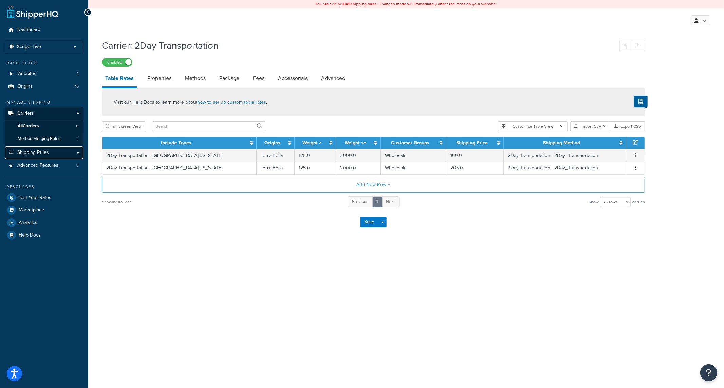
click at [32, 154] on span "Shipping Rules" at bounding box center [33, 153] width 32 height 6
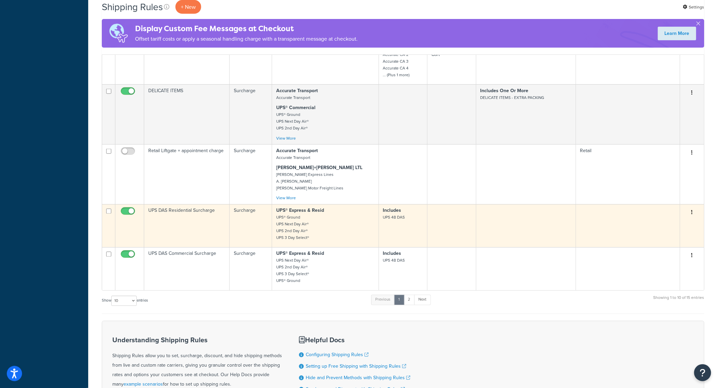
scroll to position [402, 0]
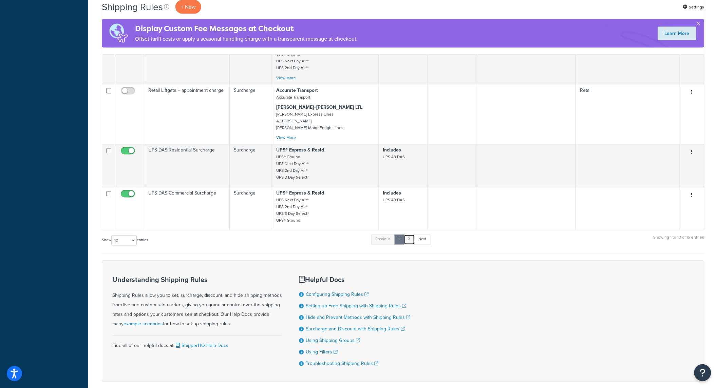
click at [413, 245] on link "2" at bounding box center [409, 240] width 11 height 10
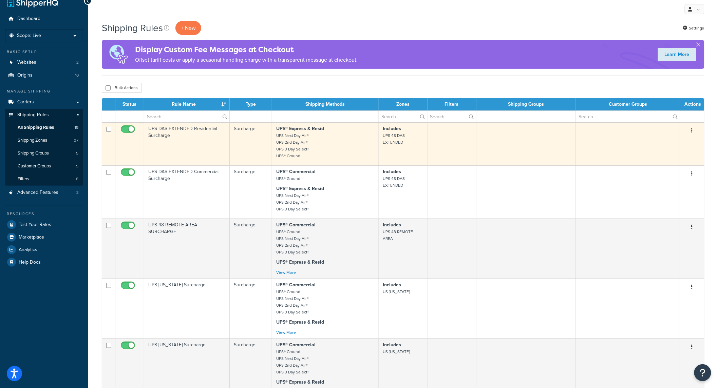
scroll to position [0, 0]
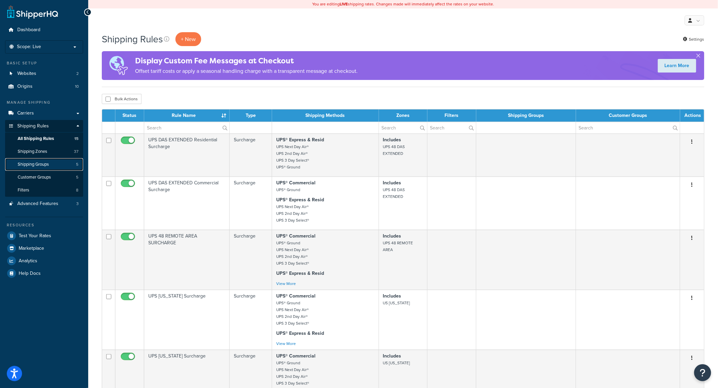
click at [46, 165] on span "Shipping Groups" at bounding box center [33, 165] width 31 height 6
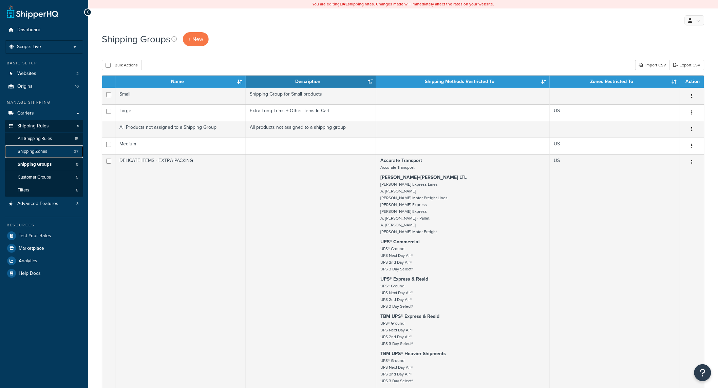
click at [35, 154] on span "Shipping Zones" at bounding box center [33, 152] width 30 height 6
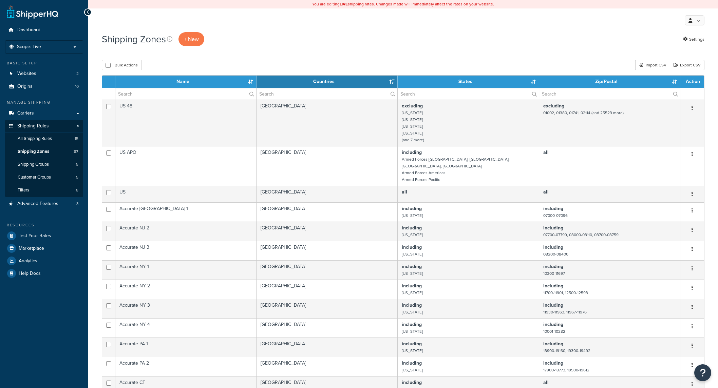
select select "15"
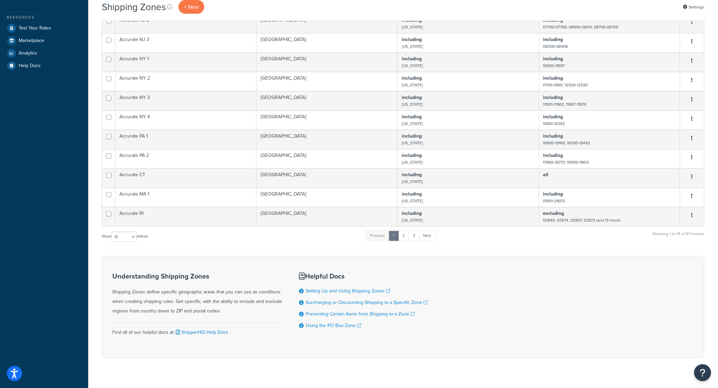
scroll to position [217, 0]
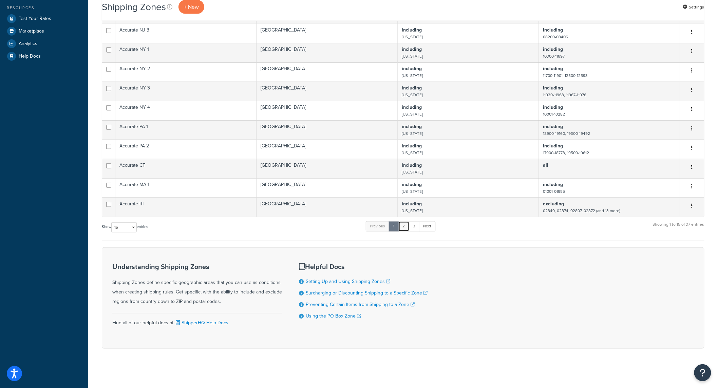
click at [406, 228] on link "2" at bounding box center [403, 227] width 11 height 10
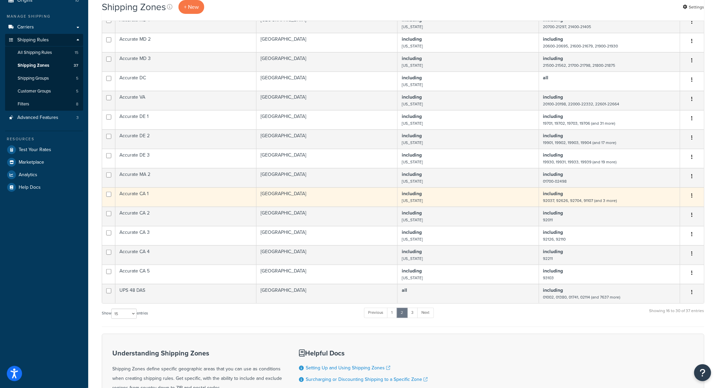
scroll to position [100, 0]
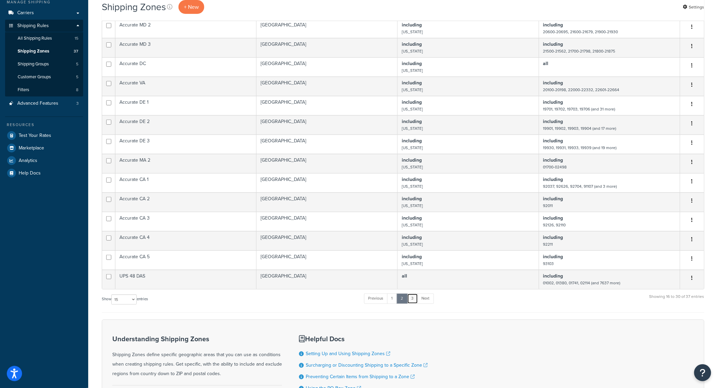
click at [413, 304] on link "3" at bounding box center [412, 299] width 11 height 10
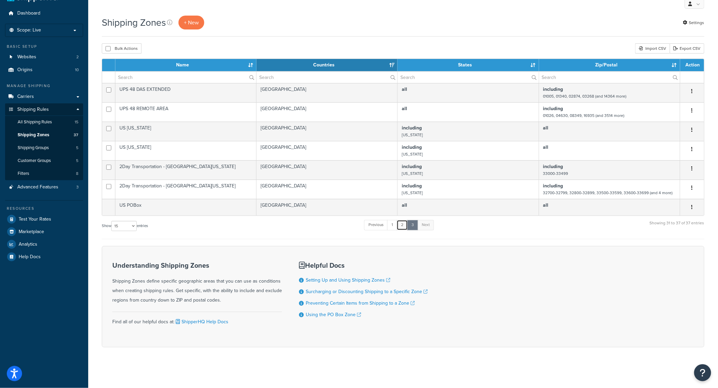
click at [403, 226] on link "2" at bounding box center [402, 225] width 11 height 10
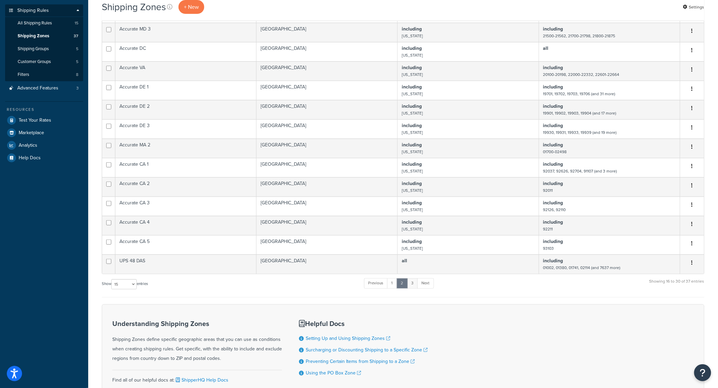
scroll to position [123, 0]
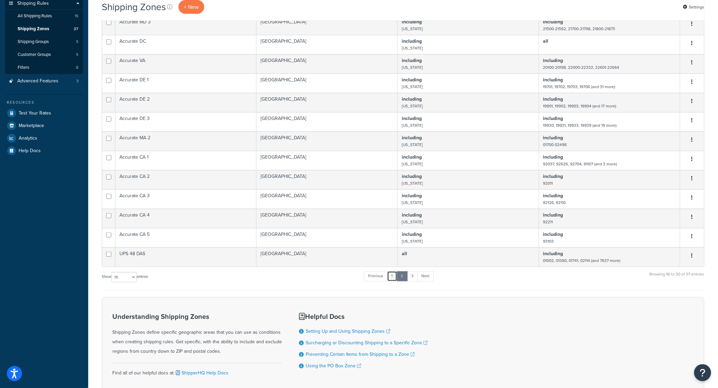
click at [391, 282] on link "1" at bounding box center [392, 276] width 10 height 10
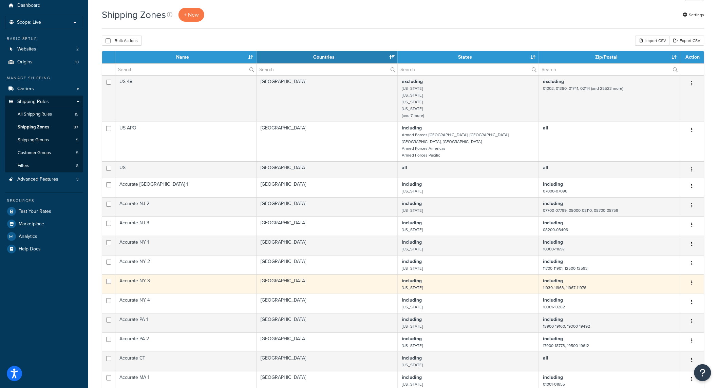
scroll to position [22, 0]
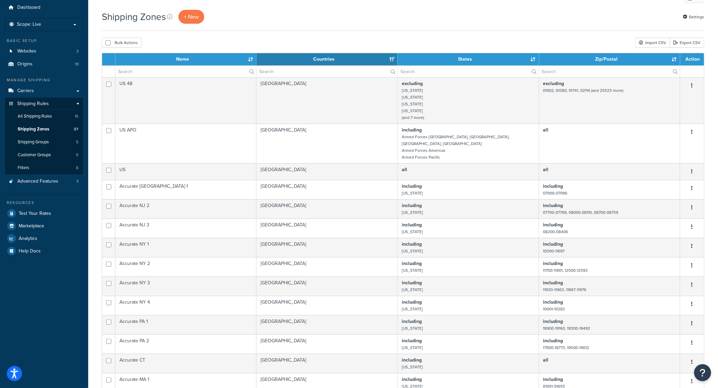
click at [197, 61] on th "Name" at bounding box center [185, 59] width 141 height 12
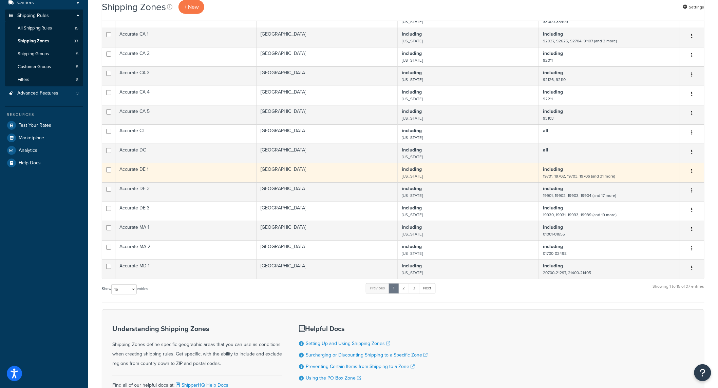
scroll to position [123, 0]
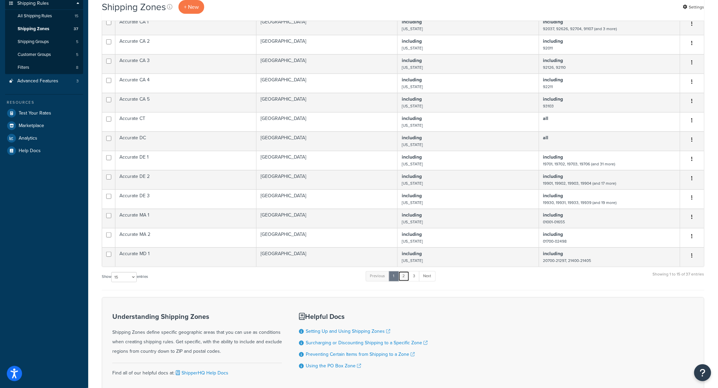
click at [406, 282] on link "2" at bounding box center [403, 276] width 11 height 10
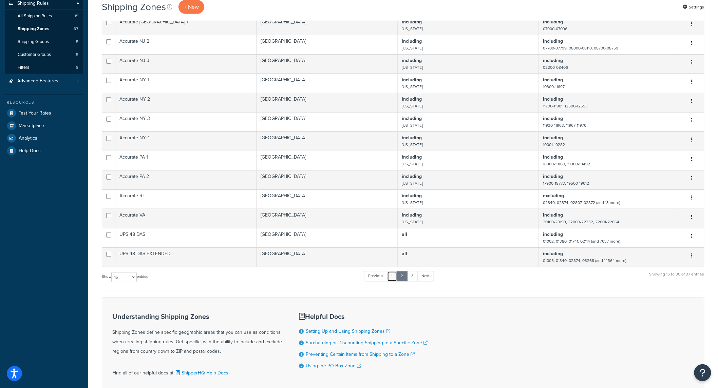
click at [393, 282] on link "1" at bounding box center [392, 276] width 10 height 10
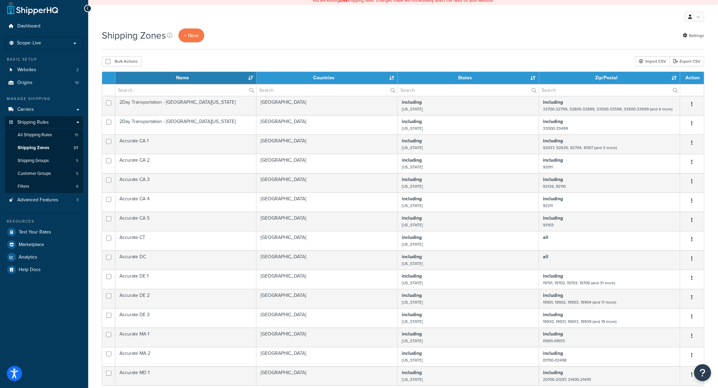
scroll to position [0, 0]
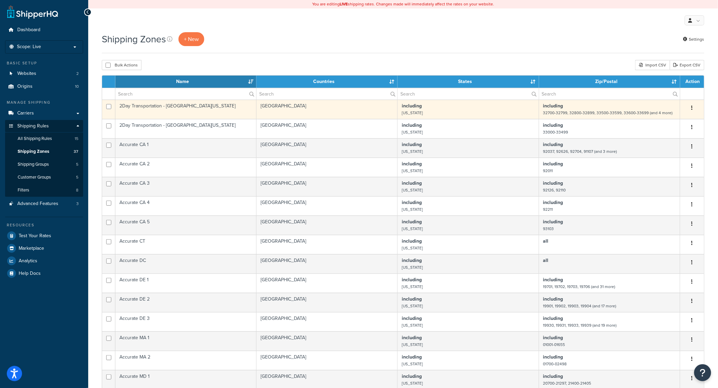
click at [303, 114] on td "United States" at bounding box center [326, 109] width 141 height 19
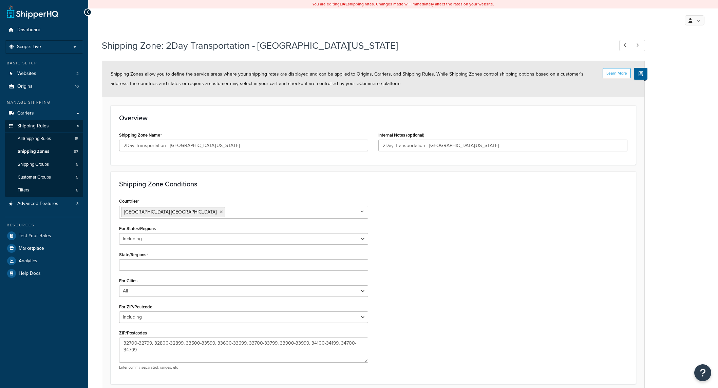
select select "including"
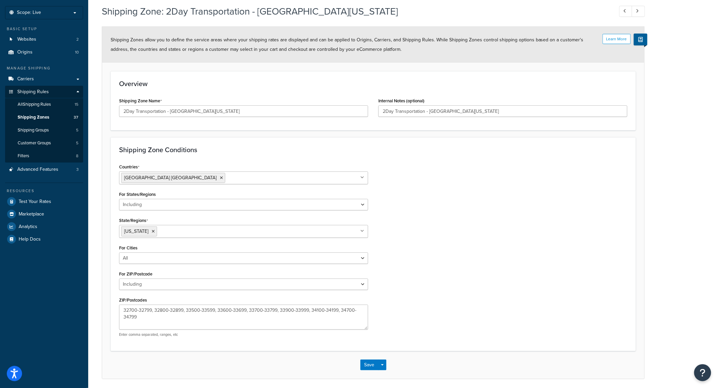
scroll to position [59, 0]
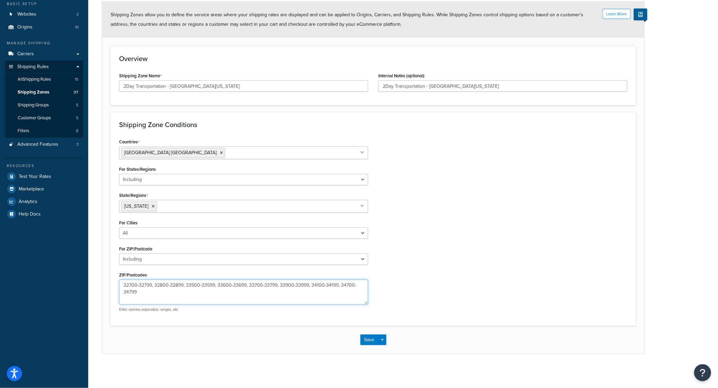
click at [136, 286] on textarea "32700-32799, 32800-32899, 33500-33599, 33600-33699, 33700-33799, 33900-33999, 3…" at bounding box center [243, 292] width 249 height 25
click at [140, 286] on textarea "32700 -32799, 32800-32899, 33500-33599, 33600-33699, 33700-33799, 33900-33999, …" at bounding box center [243, 292] width 249 height 25
click at [171, 286] on textarea "32700 - 32799, 32800-32899, 33500-33599, 33600-33699, 33700-33799, 33900-33999,…" at bounding box center [243, 292] width 249 height 25
click at [173, 286] on textarea "32700 - 32799, 32800 -32899, 33500-33599, 33600-33699, 33700-33799, 33900-33999…" at bounding box center [243, 292] width 249 height 25
click at [204, 286] on textarea "32700 - 32799, 32800 - 32899, 33500-33599, 33600-33699, 33700-33799, 33900-3399…" at bounding box center [243, 292] width 249 height 25
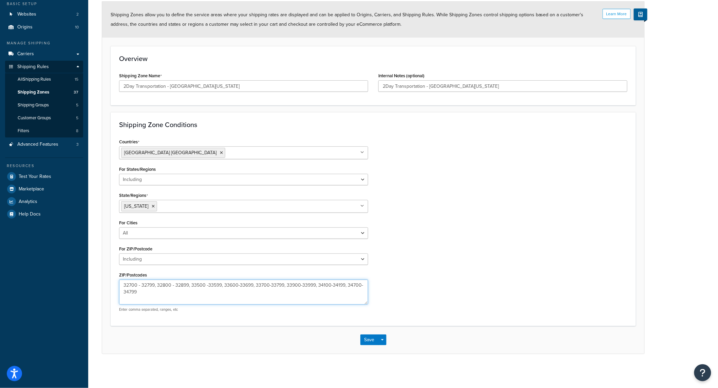
drag, startPoint x: 208, startPoint y: 286, endPoint x: 236, endPoint y: 288, distance: 27.9
click at [208, 286] on textarea "32700 - 32799, 32800 - 32899, 33500 -33599, 33600-33699, 33700-33799, 33900-339…" at bounding box center [243, 292] width 249 height 25
click at [238, 287] on textarea "32700 - 32799, 32800 - 32899, 33500 - 33599, 33600-33699, 33700-33799, 33900-33…" at bounding box center [243, 292] width 249 height 25
click at [240, 286] on textarea "32700 - 32799, 32800 - 32899, 33500 - 33599, 33600-33699, 33700-33799, 33900-33…" at bounding box center [243, 292] width 249 height 25
click at [238, 287] on textarea "32700 - 32799, 32800 - 32899, 33500 - 33599, 33600- 33699, 33700-33799, 33900-3…" at bounding box center [243, 292] width 249 height 25
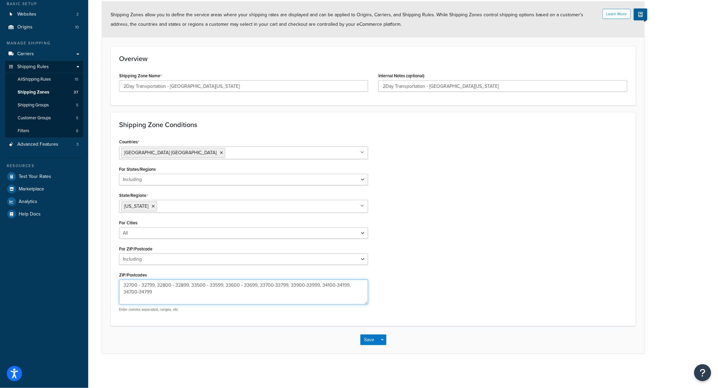
click at [272, 286] on textarea "32700 - 32799, 32800 - 32899, 33500 - 33599, 33600 - 33699, 33700-33799, 33900-…" at bounding box center [243, 292] width 249 height 25
click at [274, 286] on textarea "32700 - 32799, 32800 - 32899, 33500 - 33599, 33600 - 33699, 33700 -33799, 33900…" at bounding box center [243, 292] width 249 height 25
click at [305, 286] on textarea "32700 - 32799, 32800 - 32899, 33500 - 33599, 33600 - 33699, 33700 - 33799, 3390…" at bounding box center [243, 292] width 249 height 25
click at [307, 286] on textarea "32700 - 32799, 32800 - 32899, 33500 - 33599, 33600 - 33699, 33700 - 33799, 3390…" at bounding box center [243, 292] width 249 height 25
click at [338, 286] on textarea "32700 - 32799, 32800 - 32899, 33500 - 33599, 33600 - 33699, 33700 - 33799, 3390…" at bounding box center [243, 292] width 249 height 25
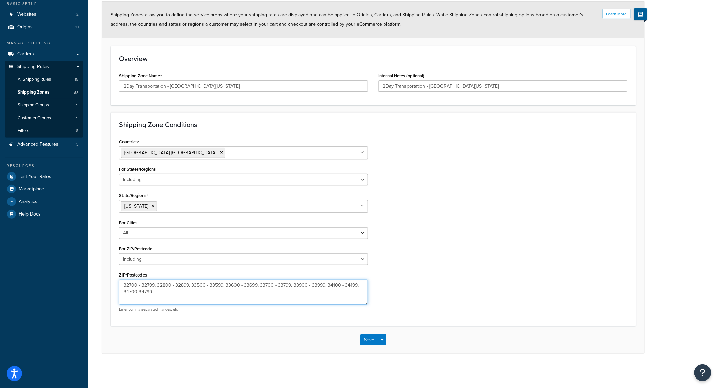
click at [136, 292] on textarea "32700 - 32799, 32800 - 32899, 33500 - 33599, 33600 - 33699, 33700 - 33799, 3390…" at bounding box center [243, 292] width 249 height 25
click at [140, 292] on textarea "32700 - 32799, 32800 - 32899, 33500 - 33599, 33600 - 33699, 33700 - 33799, 3390…" at bounding box center [243, 292] width 249 height 25
click at [377, 342] on div "Save Save Dropdown Save and Edit Save and Duplicate Save and Create New" at bounding box center [373, 340] width 542 height 28
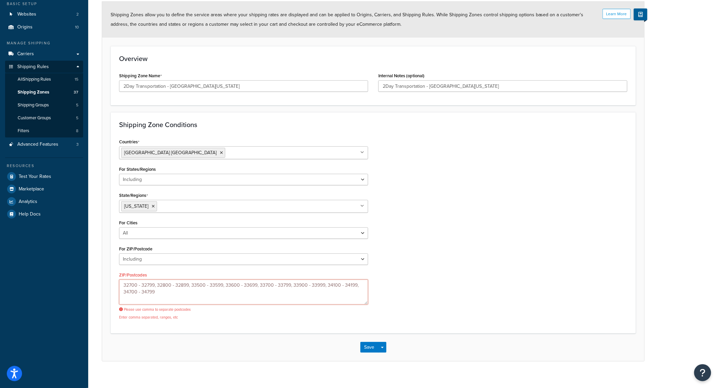
click at [138, 287] on textarea "32700 - 32799, 32800 - 32899, 33500 - 33599, 33600 - 33699, 33700 - 33799, 3390…" at bounding box center [243, 292] width 249 height 25
type textarea "32700-32799, 32800 - 32899, 33500 - 33599, 33600 - 33699, 33700 - 33799, 33900 …"
click at [365, 348] on button "Save" at bounding box center [369, 347] width 18 height 11
click at [42, 66] on span "Shipping Rules" at bounding box center [33, 67] width 32 height 6
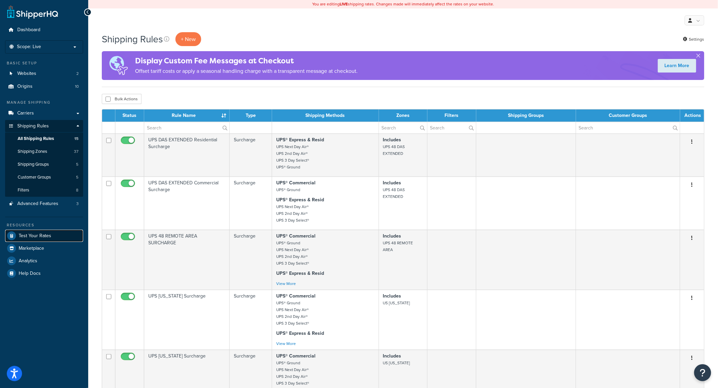
click at [32, 233] on span "Test Your Rates" at bounding box center [35, 236] width 33 height 6
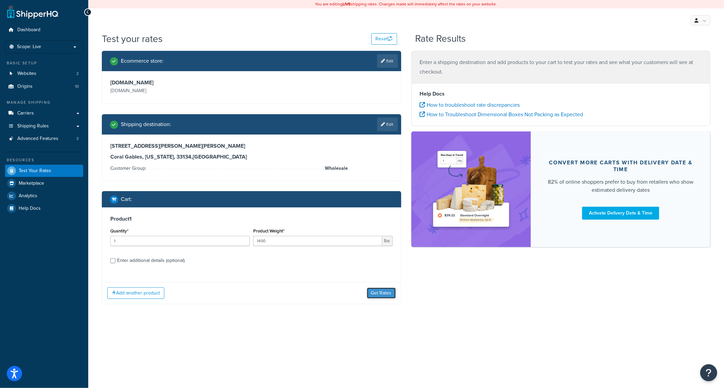
click at [380, 296] on button "Get Rates" at bounding box center [381, 293] width 29 height 11
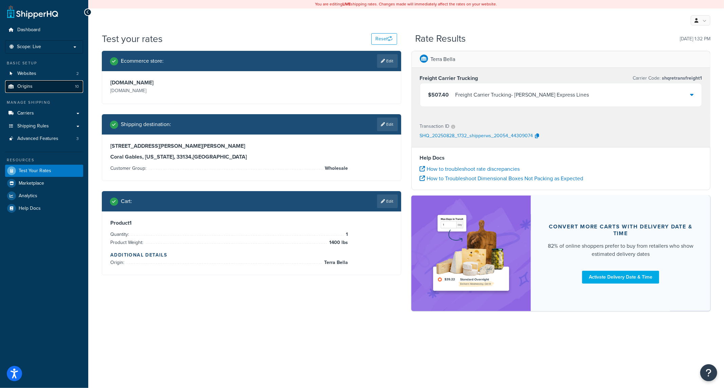
click at [19, 85] on span "Origins" at bounding box center [24, 87] width 15 height 6
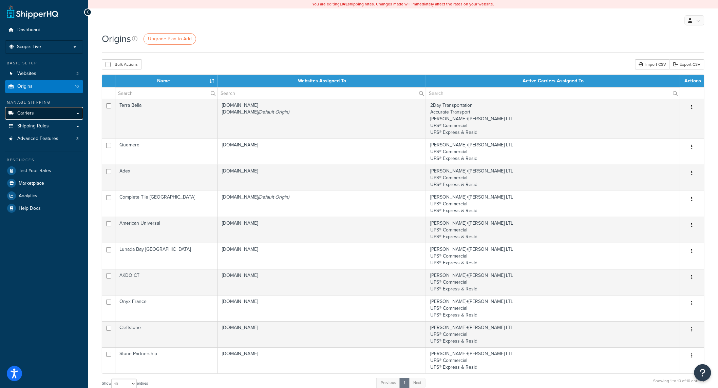
click at [36, 114] on link "Carriers" at bounding box center [44, 113] width 78 height 13
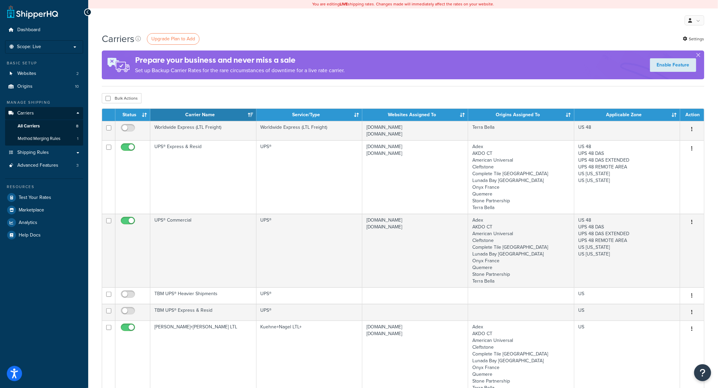
scroll to position [201, 0]
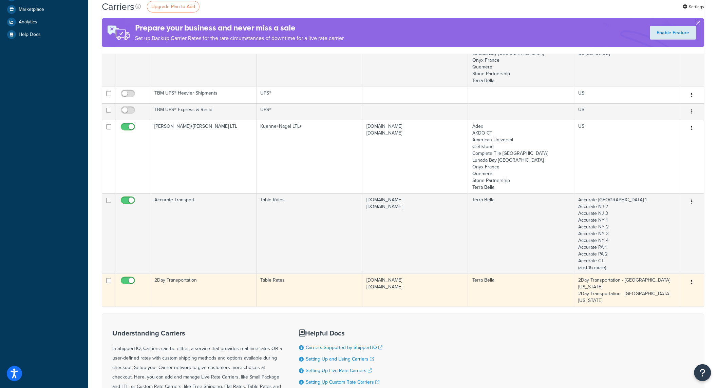
click at [648, 290] on td "2Day Transportation - South Florida 2Day Transportation - Central Florida" at bounding box center [627, 290] width 106 height 33
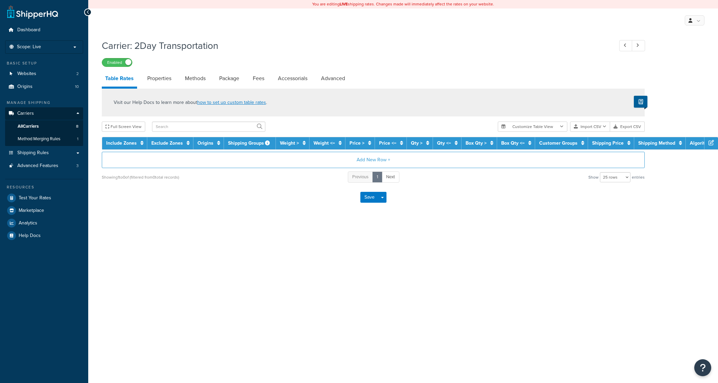
select select "25"
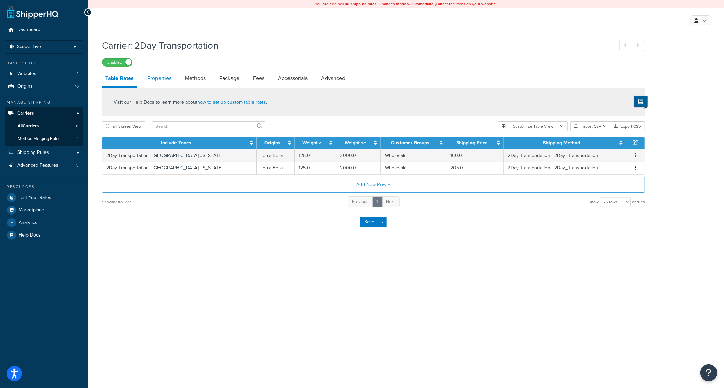
click at [161, 80] on link "Properties" at bounding box center [159, 78] width 31 height 16
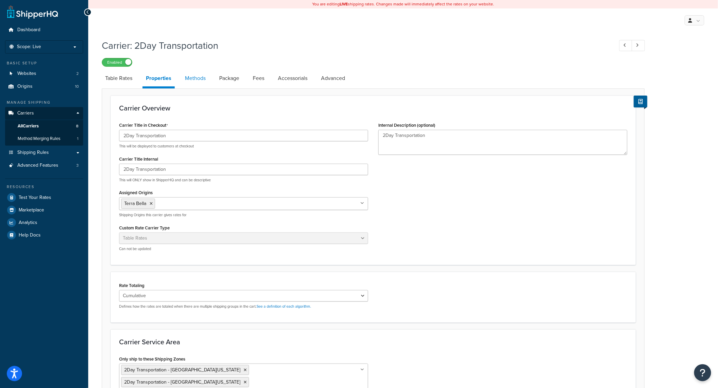
click at [192, 77] on link "Methods" at bounding box center [195, 78] width 27 height 16
select select "25"
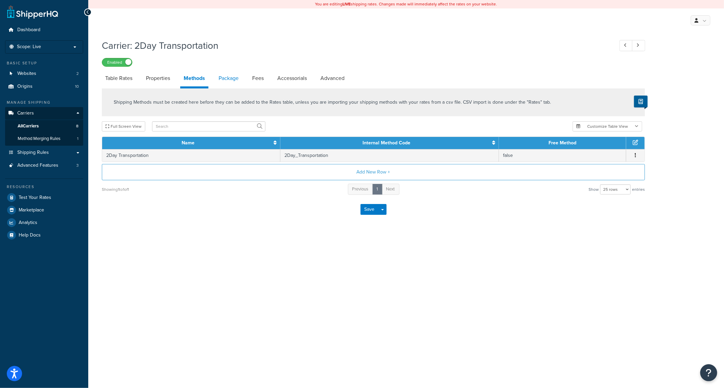
click at [240, 82] on link "Package" at bounding box center [228, 78] width 27 height 16
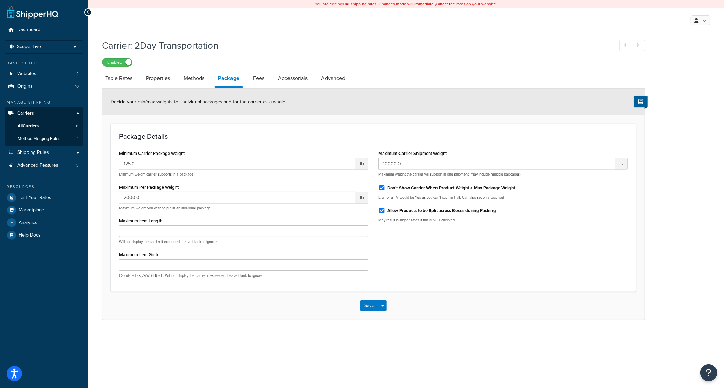
click at [246, 78] on li "Package" at bounding box center [231, 79] width 35 height 18
click at [256, 77] on link "Fees" at bounding box center [258, 78] width 18 height 16
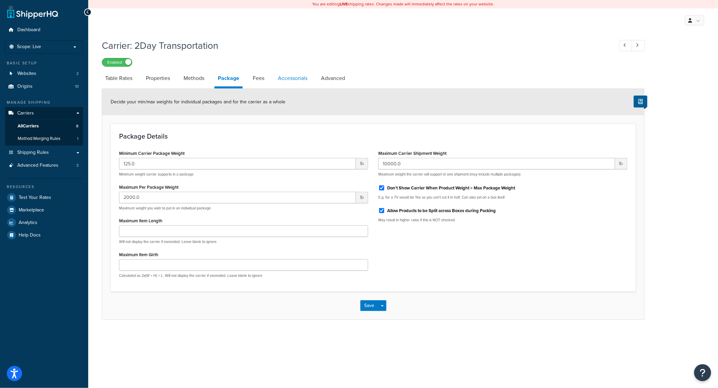
select select "AFTER"
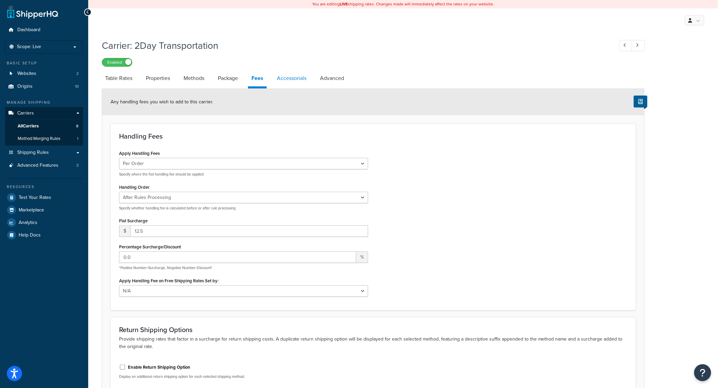
click at [299, 79] on link "Accessorials" at bounding box center [291, 78] width 36 height 16
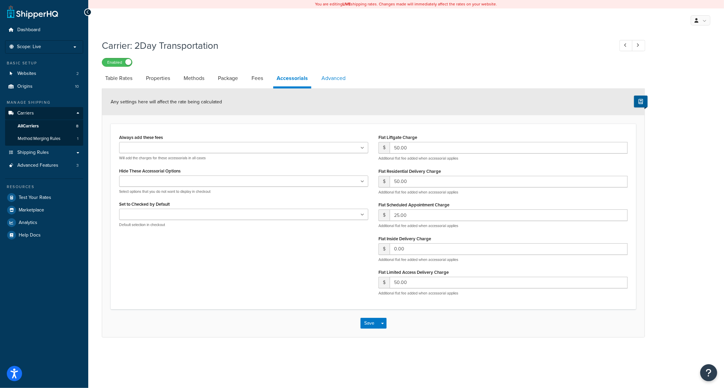
click at [344, 77] on link "Advanced" at bounding box center [333, 78] width 31 height 16
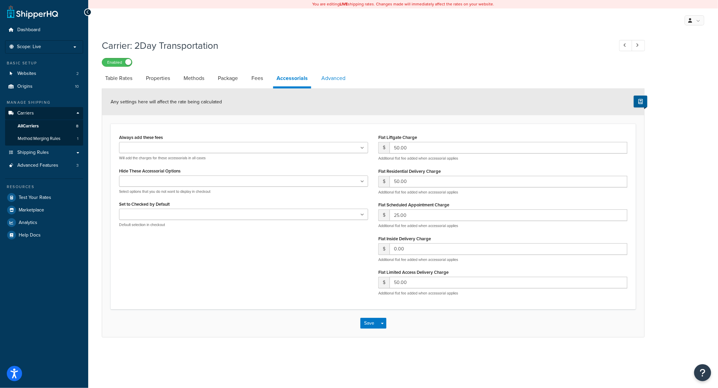
select select "false"
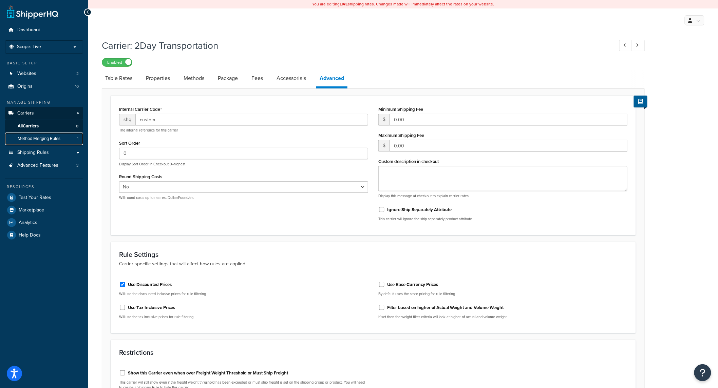
click at [43, 140] on span "Method Merging Rules" at bounding box center [39, 139] width 43 height 6
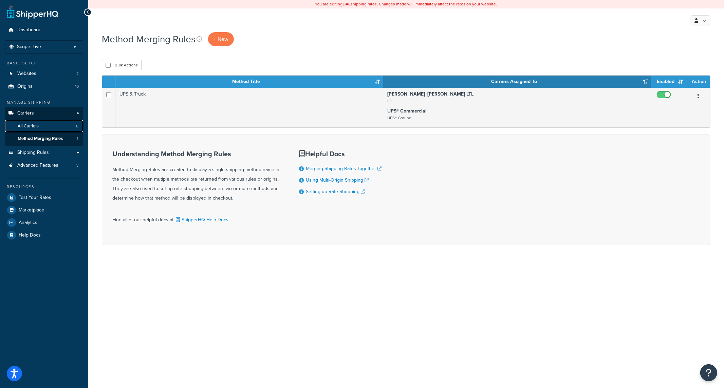
click at [32, 126] on span "All Carriers" at bounding box center [28, 126] width 21 height 6
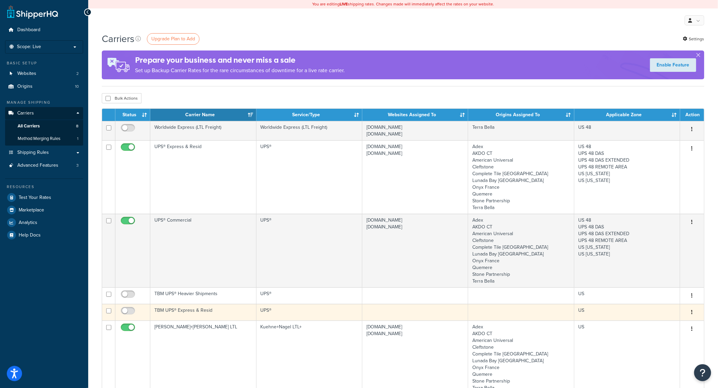
scroll to position [201, 0]
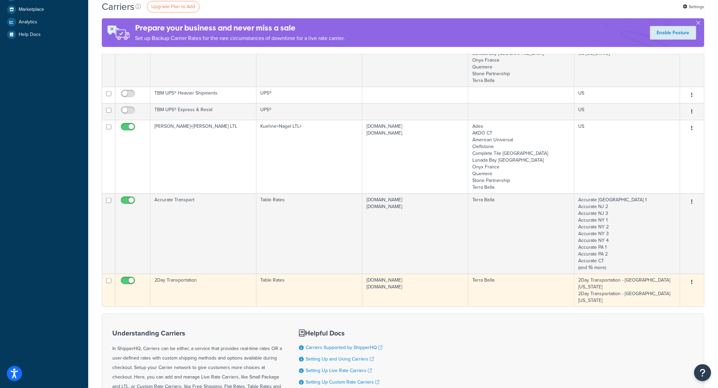
click at [130, 282] on input "checkbox" at bounding box center [128, 283] width 19 height 8
click at [131, 279] on input "checkbox" at bounding box center [128, 283] width 19 height 8
checkbox input "true"
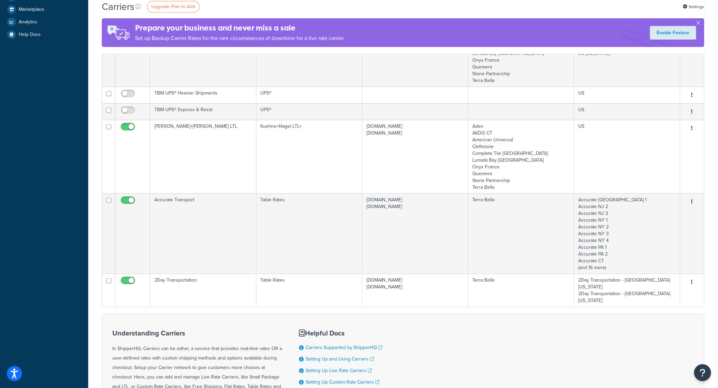
scroll to position [0, 0]
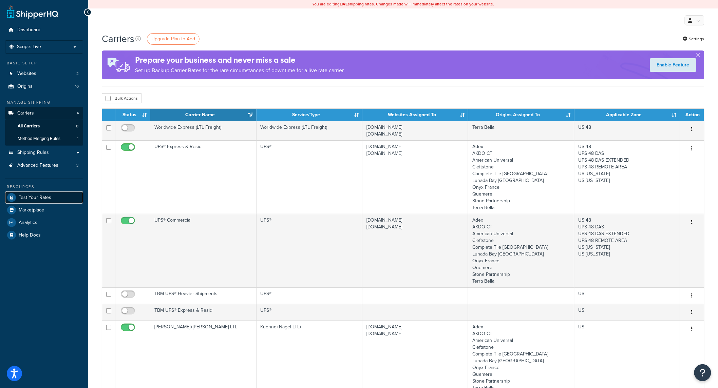
click at [32, 201] on link "Test Your Rates" at bounding box center [44, 198] width 78 height 12
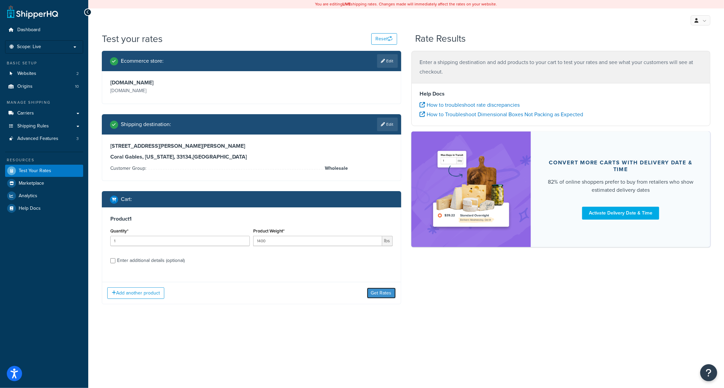
drag, startPoint x: 379, startPoint y: 297, endPoint x: 369, endPoint y: 304, distance: 11.8
click at [379, 297] on button "Get Rates" at bounding box center [381, 293] width 29 height 11
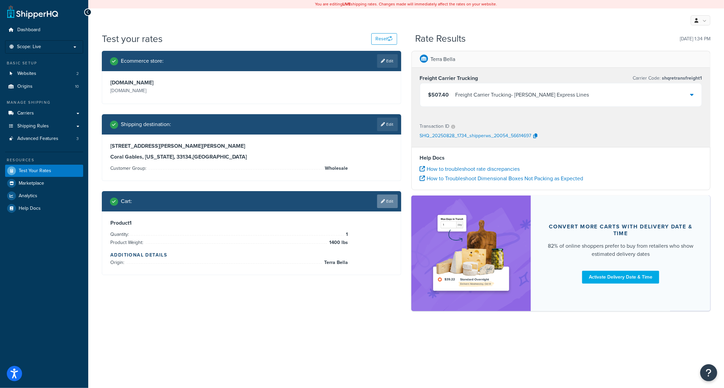
click at [385, 201] on link "Edit" at bounding box center [387, 202] width 21 height 14
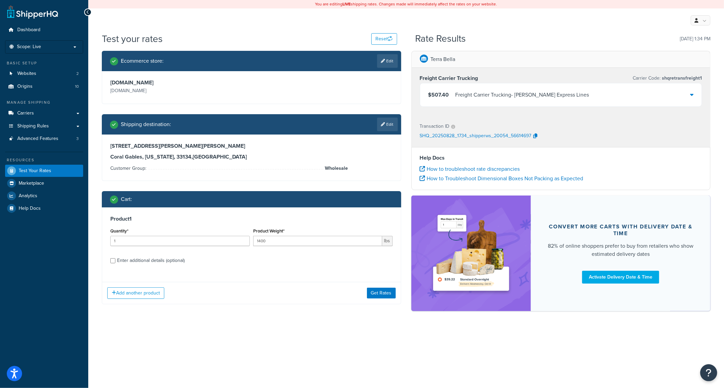
click at [180, 256] on div "Enter additional details (optional)" at bounding box center [151, 260] width 68 height 9
click at [115, 259] on input "Enter additional details (optional)" at bounding box center [112, 261] width 5 height 5
checkbox input "true"
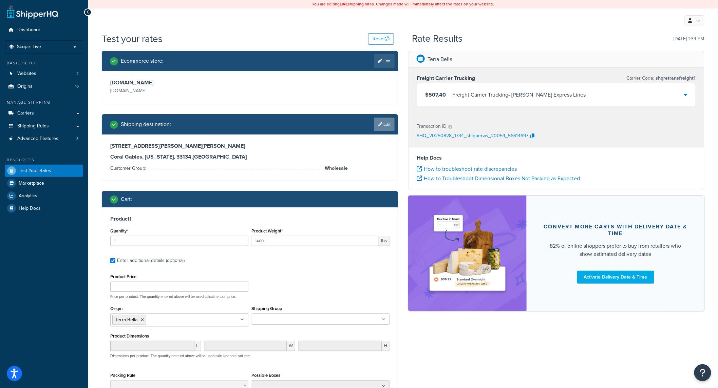
click at [382, 123] on link "Edit" at bounding box center [384, 125] width 21 height 14
select select "FL"
select select "Wholesale"
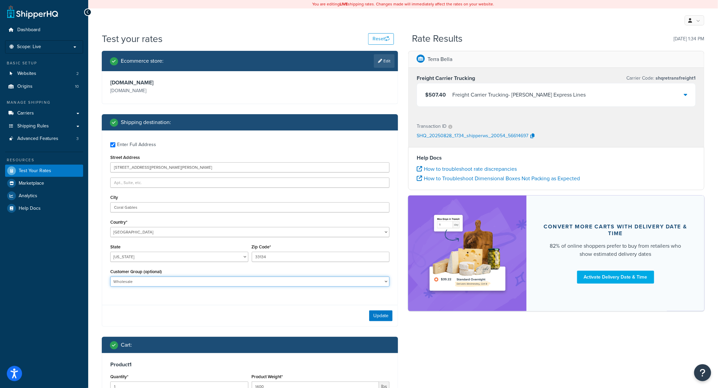
click at [248, 283] on select "Logged In Not Logged in Retail Wholesale" at bounding box center [249, 282] width 279 height 10
click at [388, 320] on button "Update" at bounding box center [380, 316] width 23 height 11
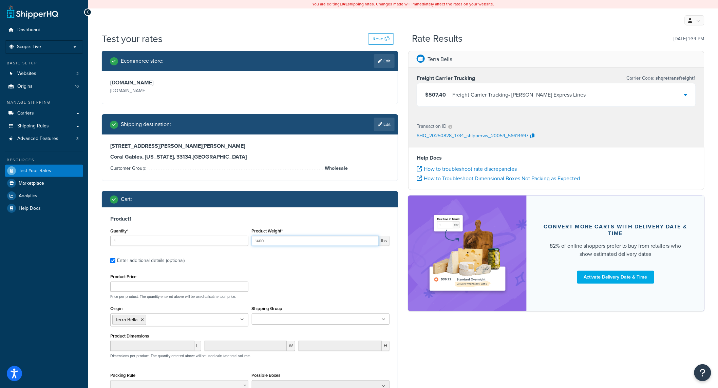
click at [303, 243] on input "1400" at bounding box center [316, 241] width 128 height 10
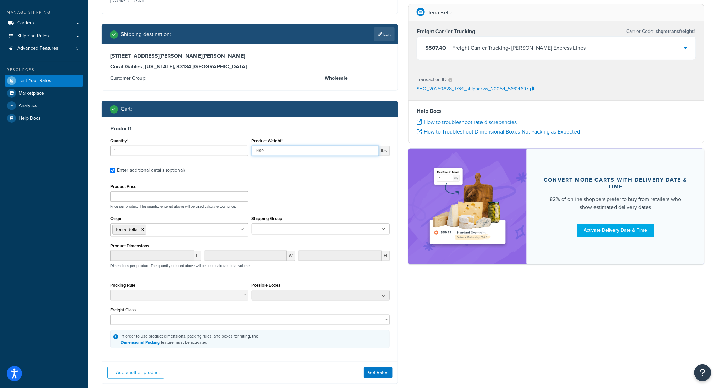
scroll to position [100, 0]
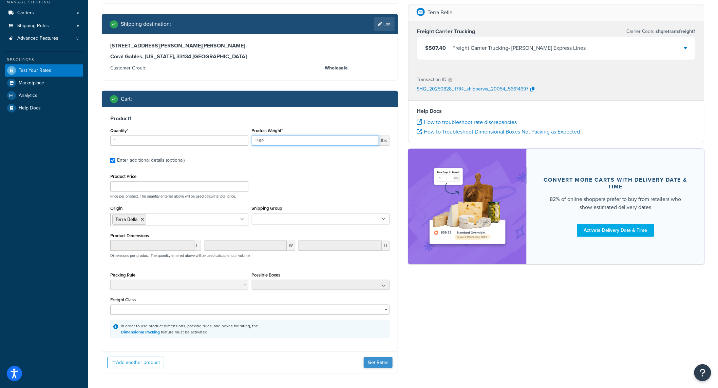
type input "1499"
click at [385, 363] on button "Get Rates" at bounding box center [378, 363] width 29 height 11
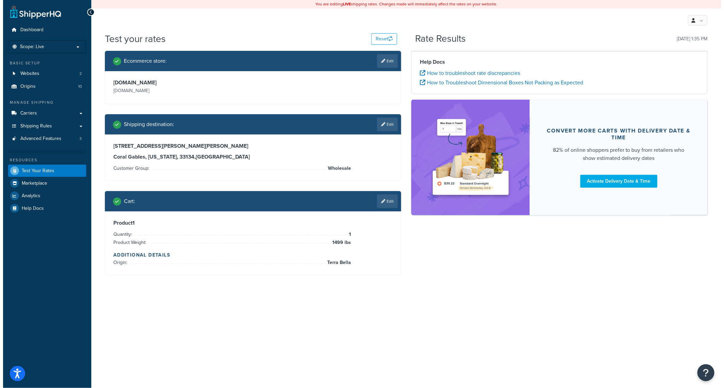
scroll to position [0, 0]
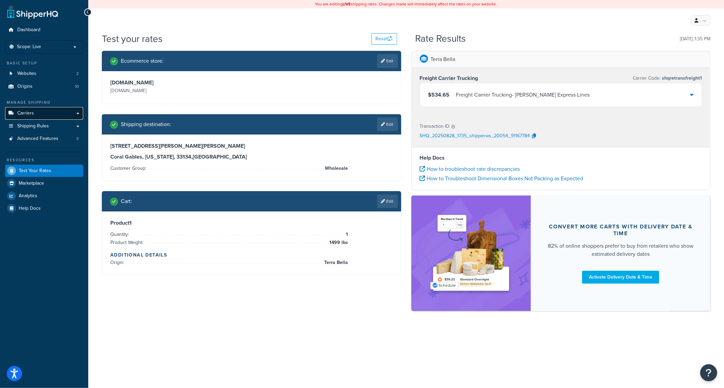
click at [36, 116] on link "Carriers" at bounding box center [44, 113] width 78 height 13
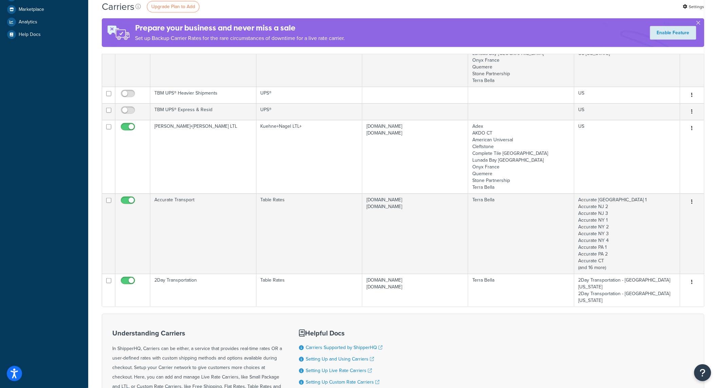
scroll to position [284, 0]
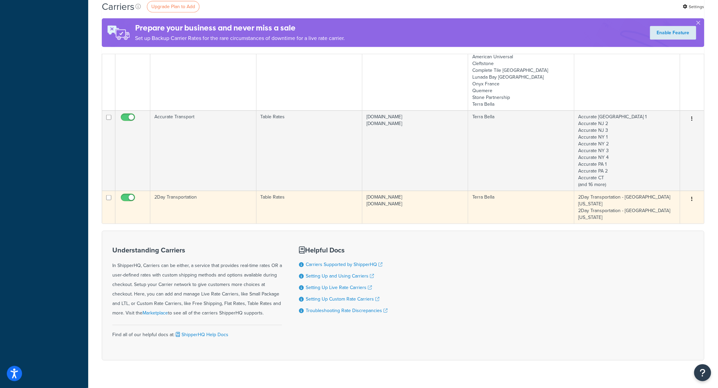
click at [690, 201] on button "button" at bounding box center [691, 199] width 9 height 11
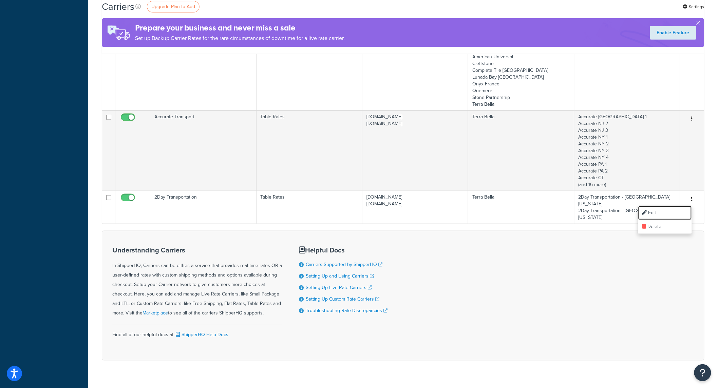
click at [670, 211] on link "Edit" at bounding box center [665, 213] width 54 height 14
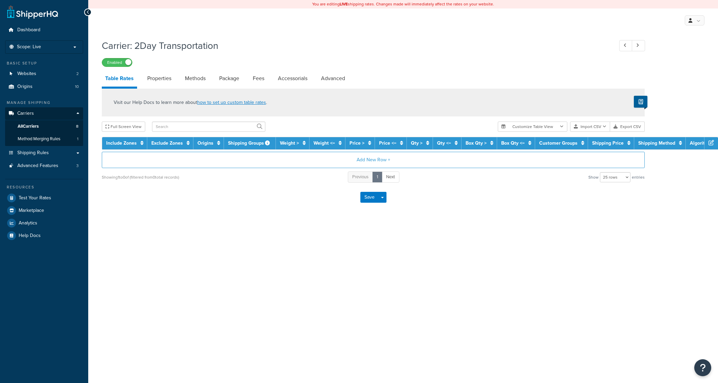
select select "25"
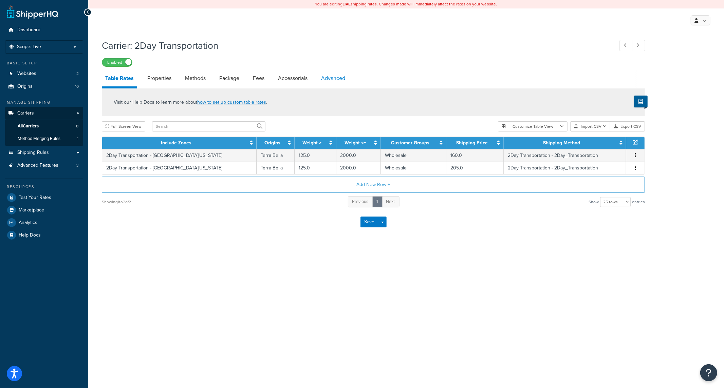
click at [319, 80] on link "Advanced" at bounding box center [333, 78] width 31 height 16
select select "false"
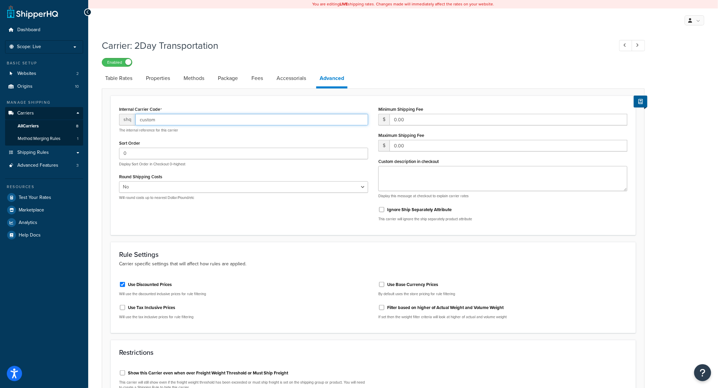
click at [212, 120] on input "custom" at bounding box center [251, 120] width 233 height 12
paste input "2Day Transportation"
click at [138, 122] on input "2Day Transportation" at bounding box center [251, 120] width 233 height 12
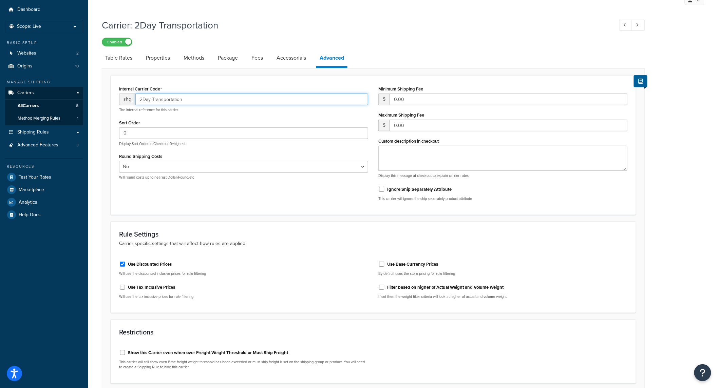
scroll to position [221, 0]
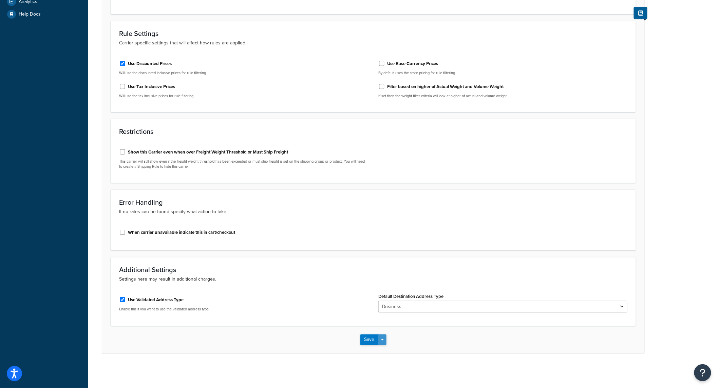
click at [380, 340] on button "Save Dropdown" at bounding box center [382, 340] width 8 height 11
drag, startPoint x: 378, startPoint y: 350, endPoint x: 383, endPoint y: 347, distance: 5.9
click at [378, 351] on button "Save and Edit" at bounding box center [385, 353] width 50 height 14
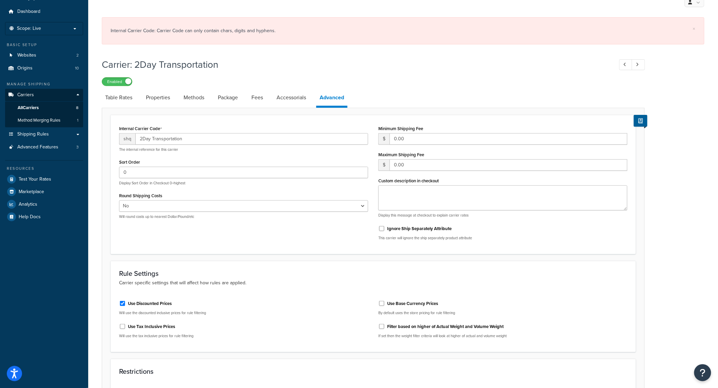
scroll to position [0, 0]
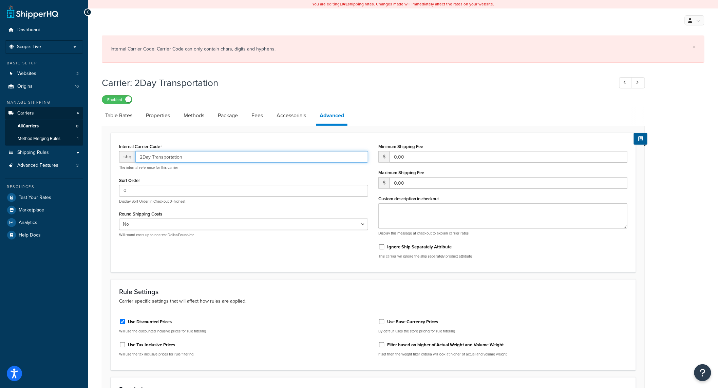
click at [152, 155] on input "2Day Transportation" at bounding box center [251, 157] width 233 height 12
drag, startPoint x: 138, startPoint y: 159, endPoint x: 98, endPoint y: 152, distance: 41.3
click at [98, 152] on div "× Internal Carrier Code: Carrier Code can only contain chars, digits and hyphen…" at bounding box center [403, 331] width 630 height 598
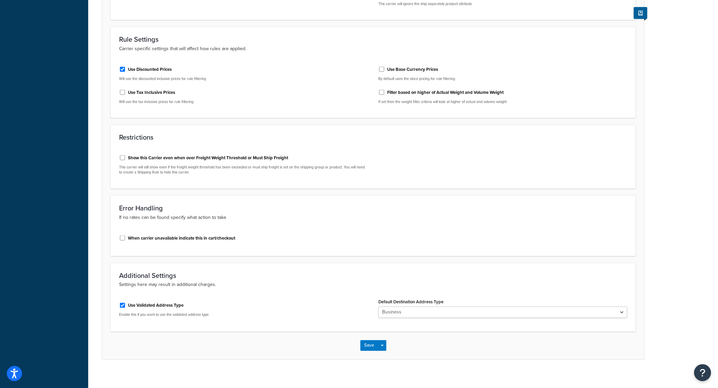
scroll to position [259, 0]
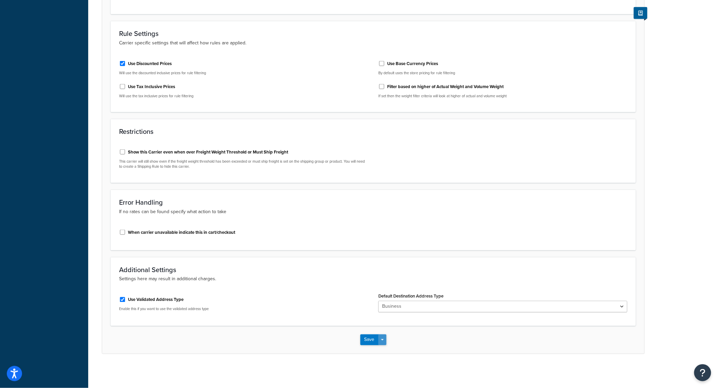
type input "2Day-Transportation"
click at [385, 339] on button "Save Dropdown" at bounding box center [382, 340] width 8 height 11
drag, startPoint x: 380, startPoint y: 351, endPoint x: 387, endPoint y: 351, distance: 6.8
click at [381, 351] on button "Save and Edit" at bounding box center [385, 353] width 50 height 14
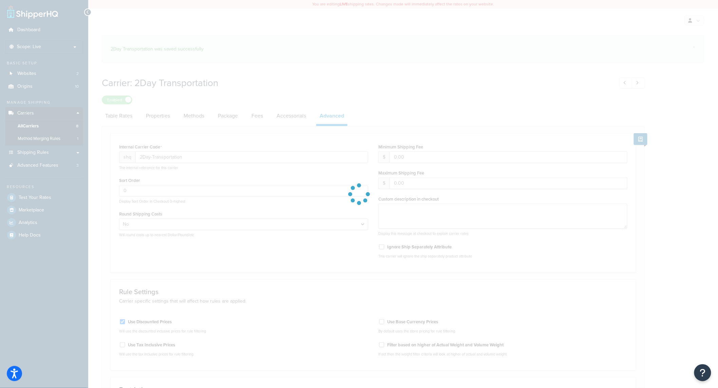
select select "false"
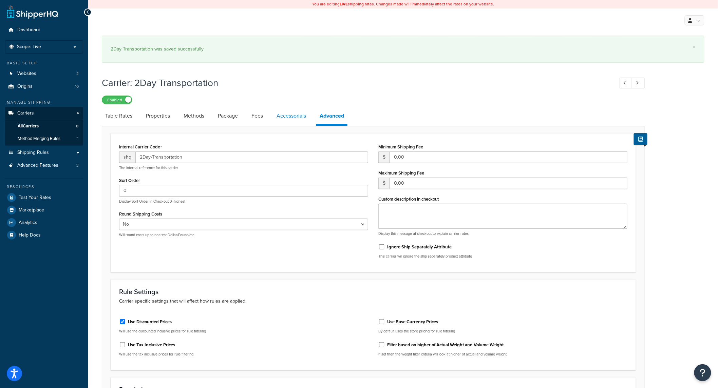
click at [293, 117] on link "Accessorials" at bounding box center [291, 116] width 36 height 16
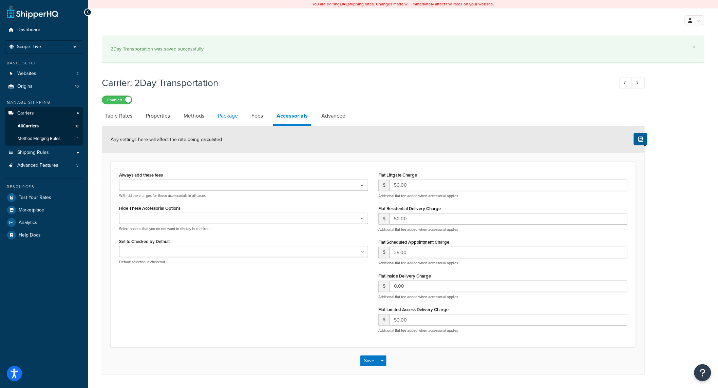
click at [240, 116] on link "Package" at bounding box center [227, 116] width 27 height 16
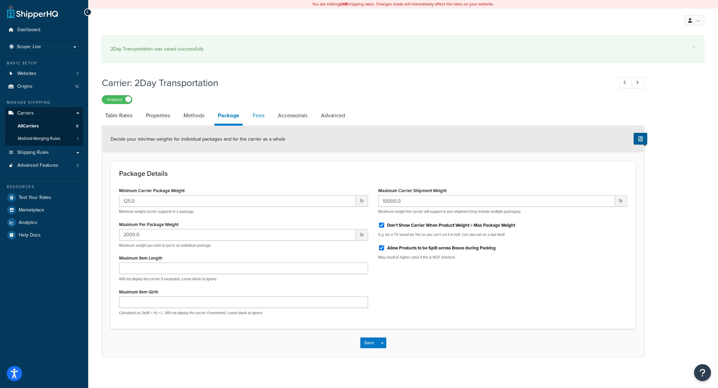
click at [258, 117] on link "Fees" at bounding box center [258, 116] width 18 height 16
select select "AFTER"
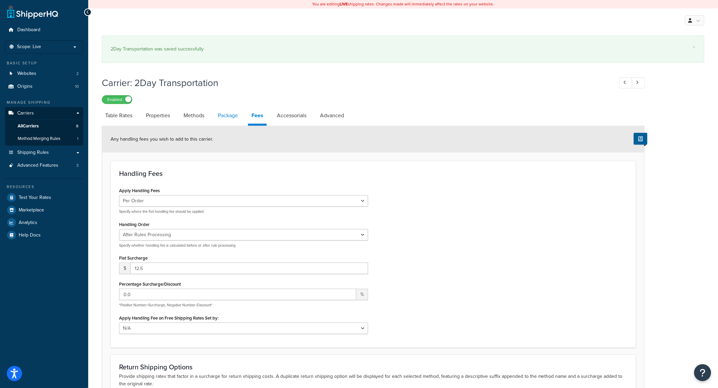
click at [238, 119] on link "Package" at bounding box center [227, 116] width 27 height 16
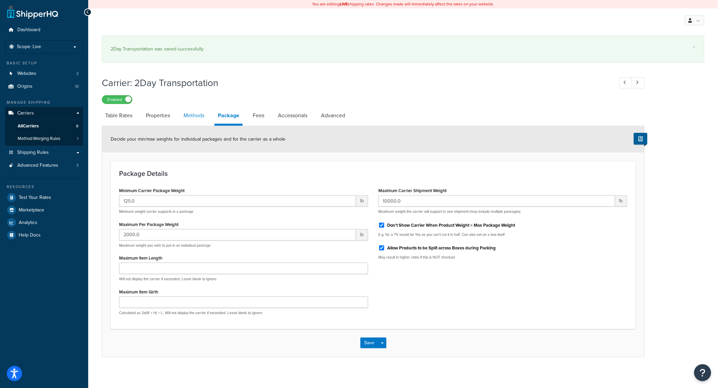
click at [194, 119] on link "Methods" at bounding box center [193, 116] width 27 height 16
select select "25"
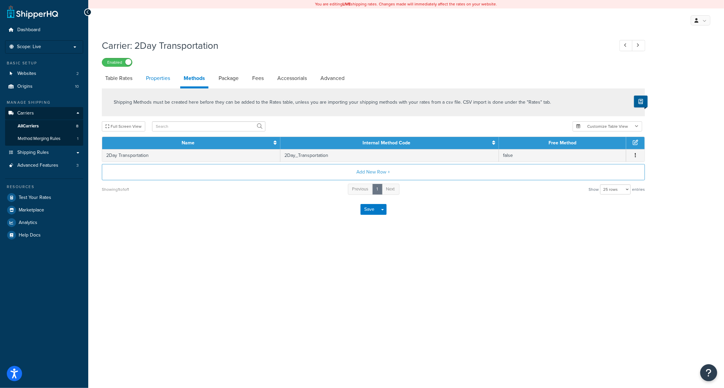
drag, startPoint x: 151, startPoint y: 76, endPoint x: 147, endPoint y: 75, distance: 4.1
click at [151, 76] on link "Properties" at bounding box center [157, 78] width 31 height 16
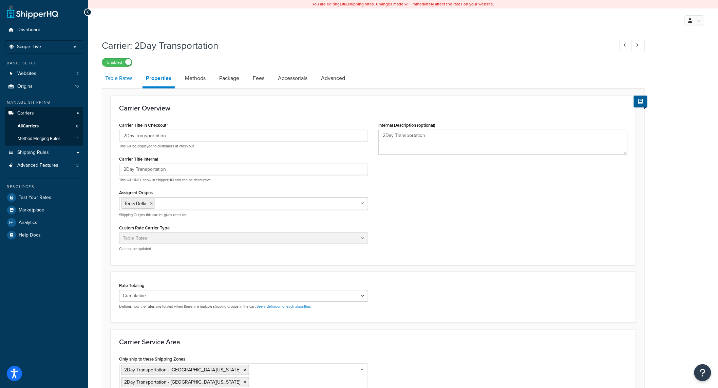
click at [109, 82] on link "Table Rates" at bounding box center [119, 78] width 34 height 16
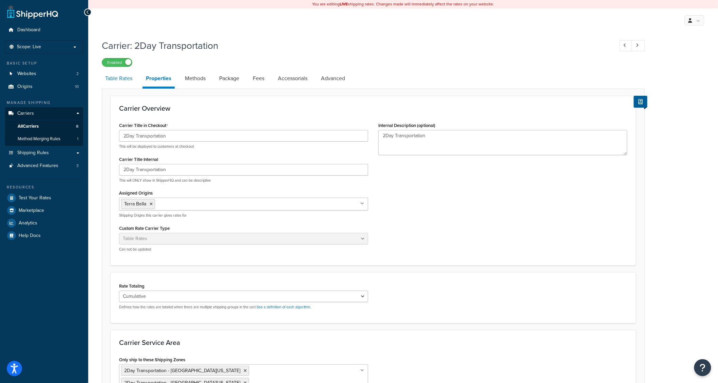
select select "25"
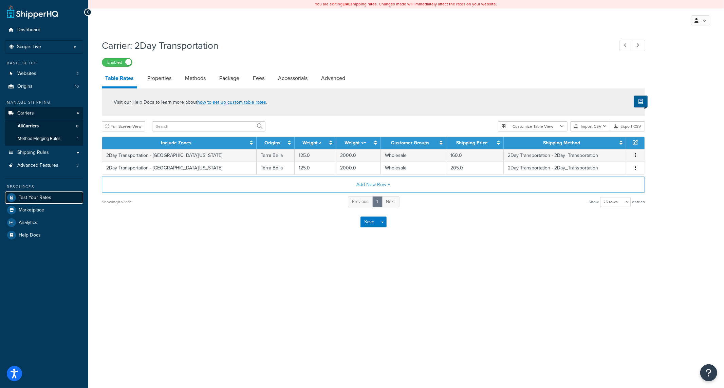
click at [30, 198] on span "Test Your Rates" at bounding box center [35, 198] width 33 height 6
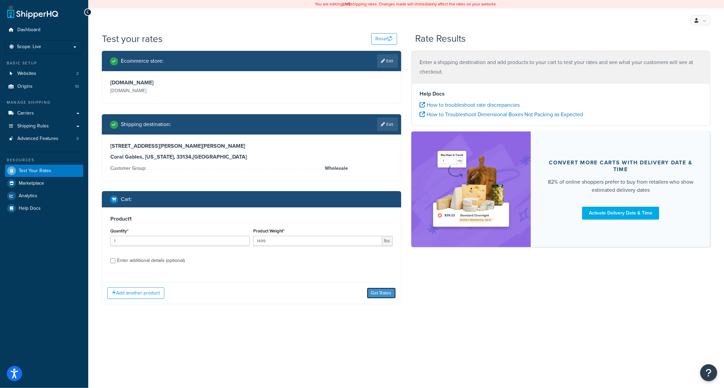
click at [382, 296] on button "Get Rates" at bounding box center [381, 293] width 29 height 11
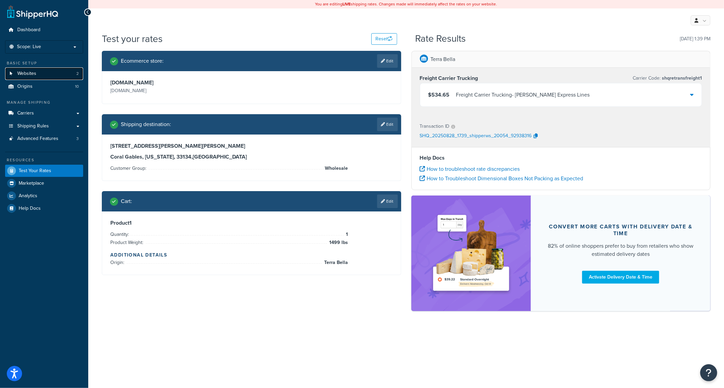
click at [37, 75] on link "Websites 2" at bounding box center [44, 74] width 78 height 13
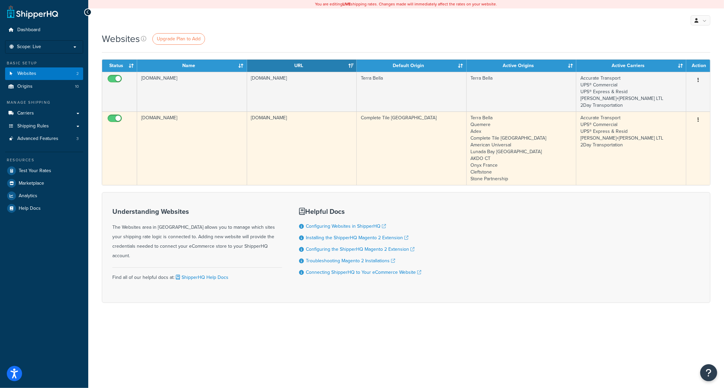
click at [662, 136] on td "Accurate Transport UPS® Commercial UPS® Express & [PERSON_NAME]+[PERSON_NAME] L…" at bounding box center [631, 149] width 110 height 74
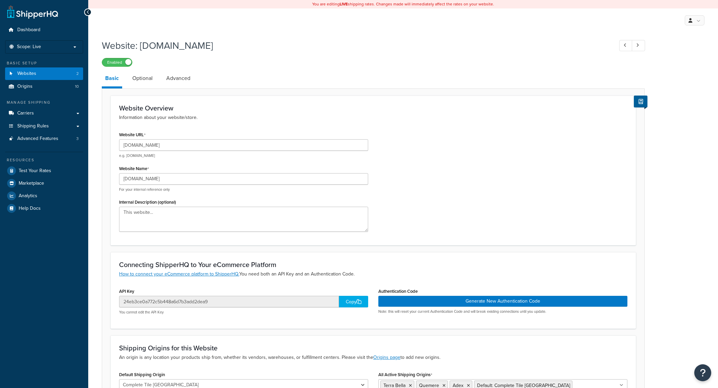
select select "85462"
click at [139, 83] on link "Optional" at bounding box center [142, 78] width 27 height 16
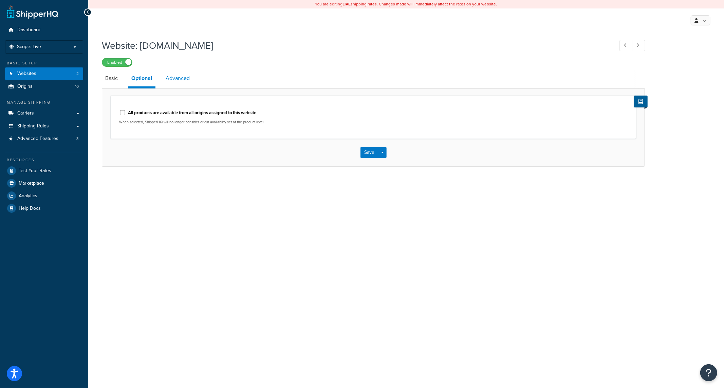
click at [186, 81] on link "Advanced" at bounding box center [177, 78] width 31 height 16
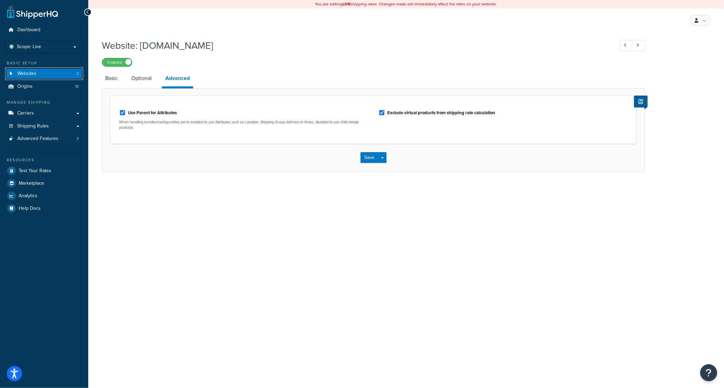
click at [30, 73] on span "Websites" at bounding box center [26, 74] width 19 height 6
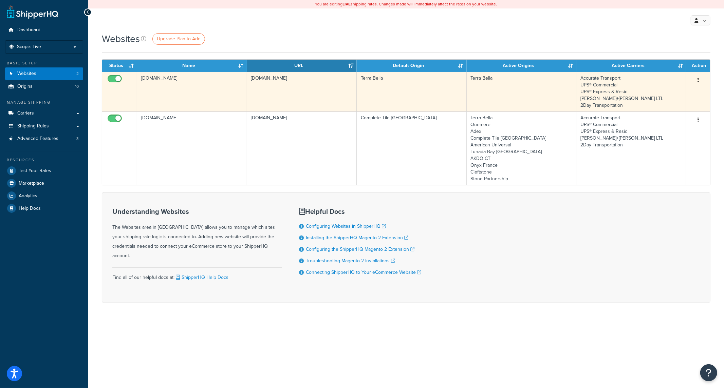
click at [271, 90] on td "[DOMAIN_NAME]" at bounding box center [302, 92] width 110 height 40
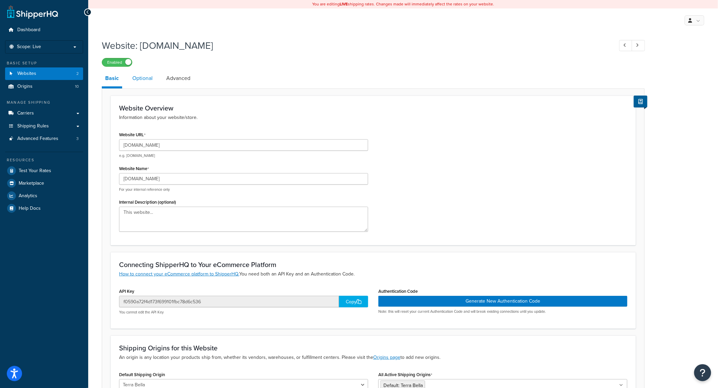
click at [152, 81] on link "Optional" at bounding box center [142, 78] width 27 height 16
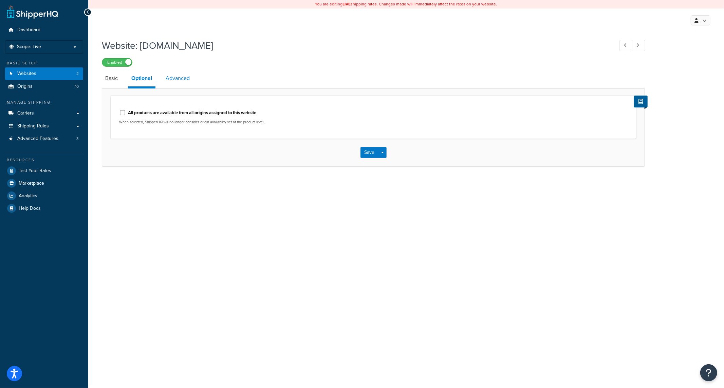
drag, startPoint x: 179, startPoint y: 78, endPoint x: 168, endPoint y: 81, distance: 11.2
click at [179, 79] on link "Advanced" at bounding box center [177, 78] width 31 height 16
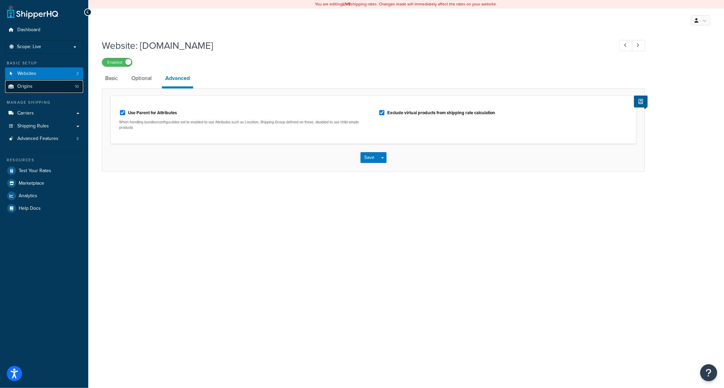
click at [25, 85] on span "Origins" at bounding box center [24, 87] width 15 height 6
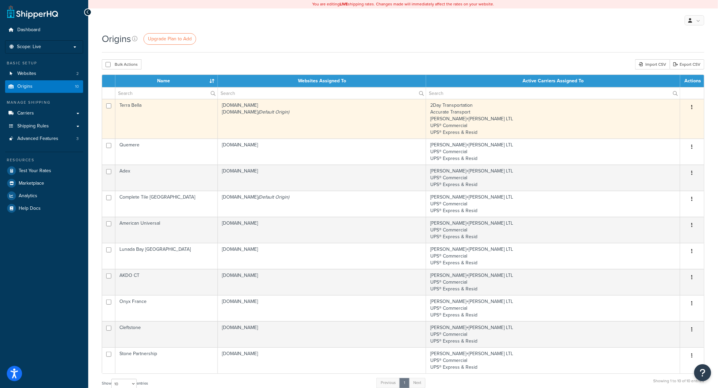
click at [423, 120] on td "completetile.com terrabella.design (Default Origin)" at bounding box center [322, 119] width 208 height 40
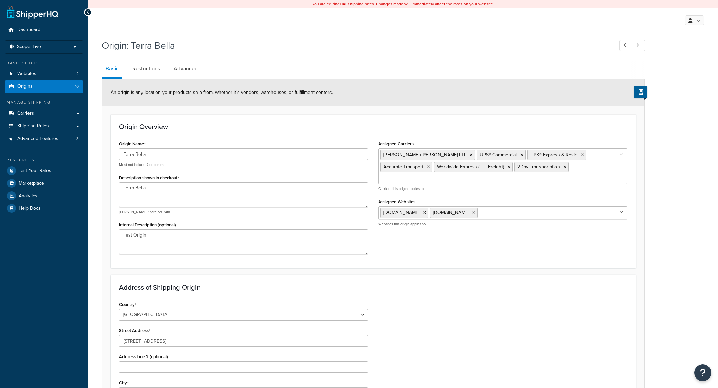
select select "30"
click at [145, 63] on link "Restrictions" at bounding box center [146, 69] width 35 height 16
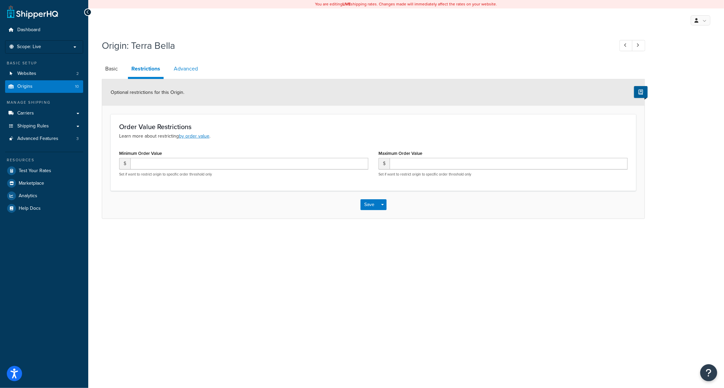
click at [194, 70] on link "Advanced" at bounding box center [185, 69] width 31 height 16
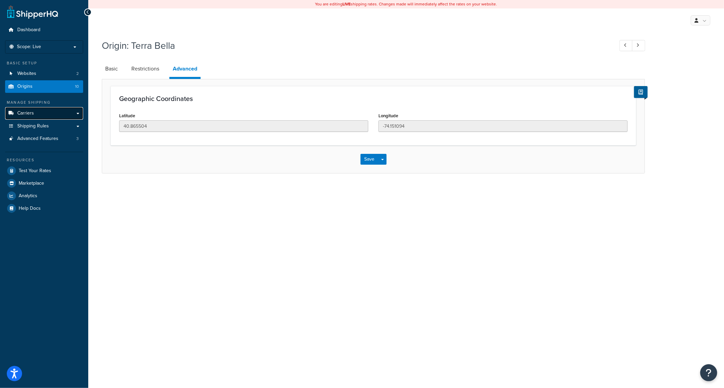
click at [10, 110] on link "Carriers" at bounding box center [44, 113] width 78 height 13
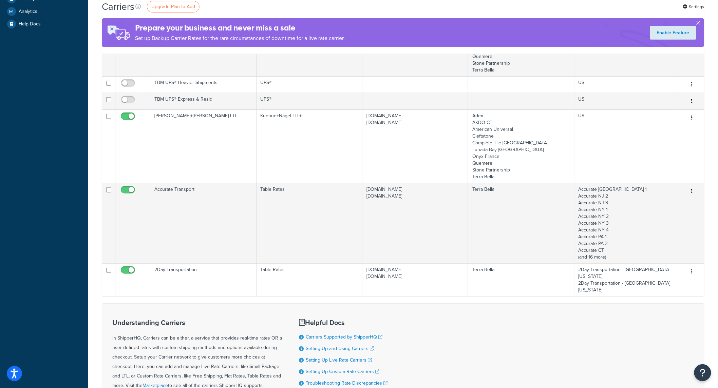
scroll to position [284, 0]
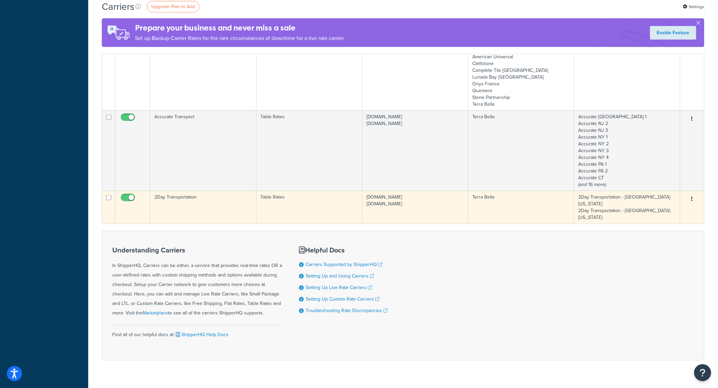
click at [243, 199] on td "2Day Transportation" at bounding box center [203, 207] width 106 height 33
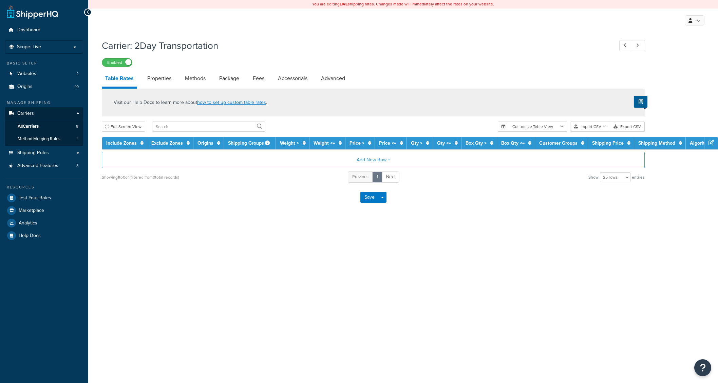
select select "25"
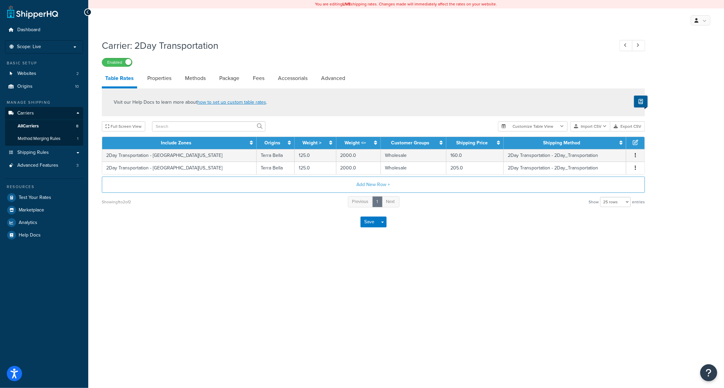
drag, startPoint x: 299, startPoint y: 294, endPoint x: 298, endPoint y: 289, distance: 4.9
click at [301, 294] on div "You are editing LIVE shipping rates. Changes made will immediately affect the r…" at bounding box center [405, 194] width 635 height 388
click at [117, 65] on label "Enabled" at bounding box center [117, 62] width 30 height 8
